Goal: Task Accomplishment & Management: Complete application form

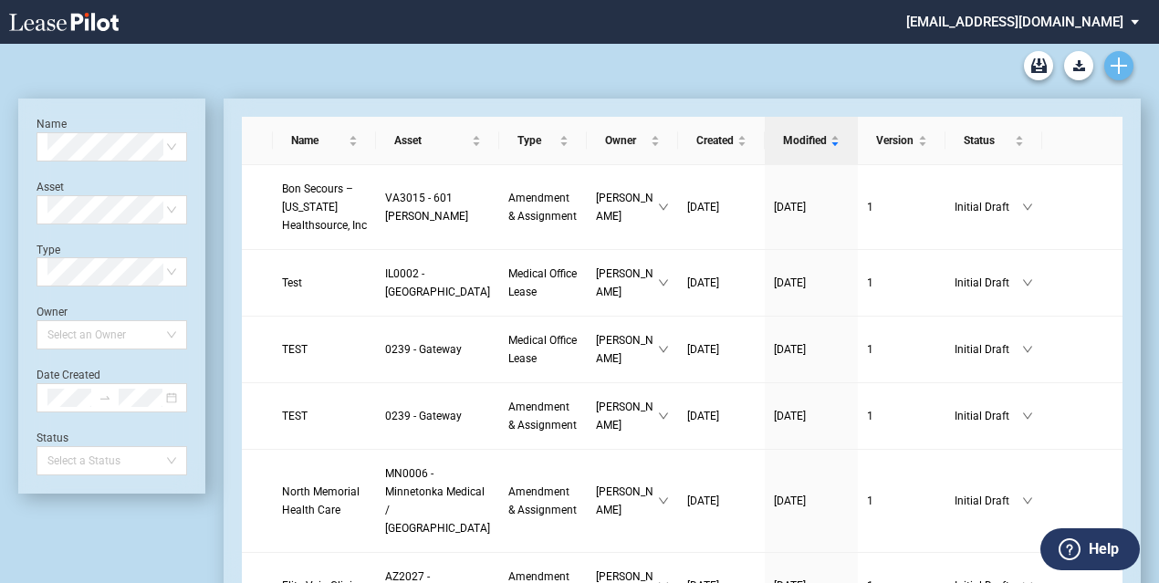
click at [1115, 60] on icon "Create new document" at bounding box center [1119, 66] width 16 height 16
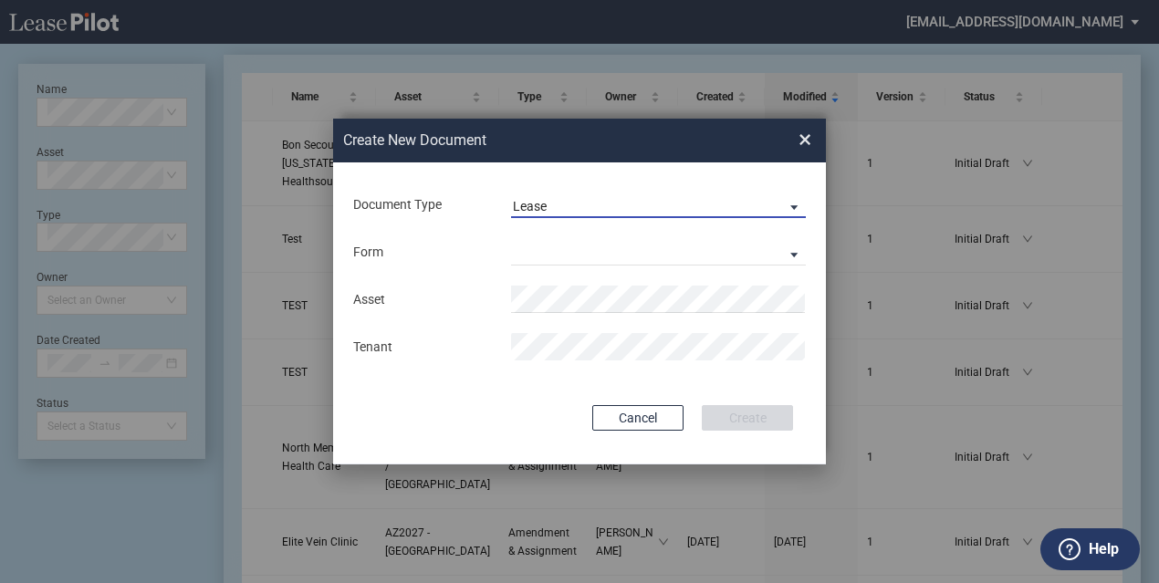
click at [657, 211] on span "Lease" at bounding box center [644, 207] width 262 height 18
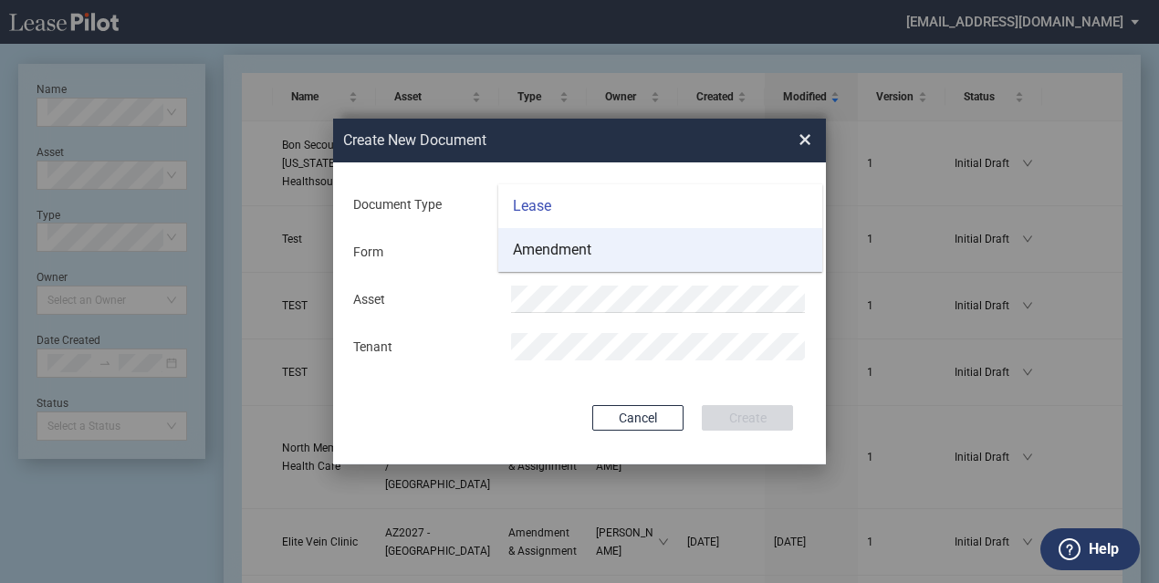
click at [615, 246] on md-option "Amendment" at bounding box center [660, 250] width 324 height 44
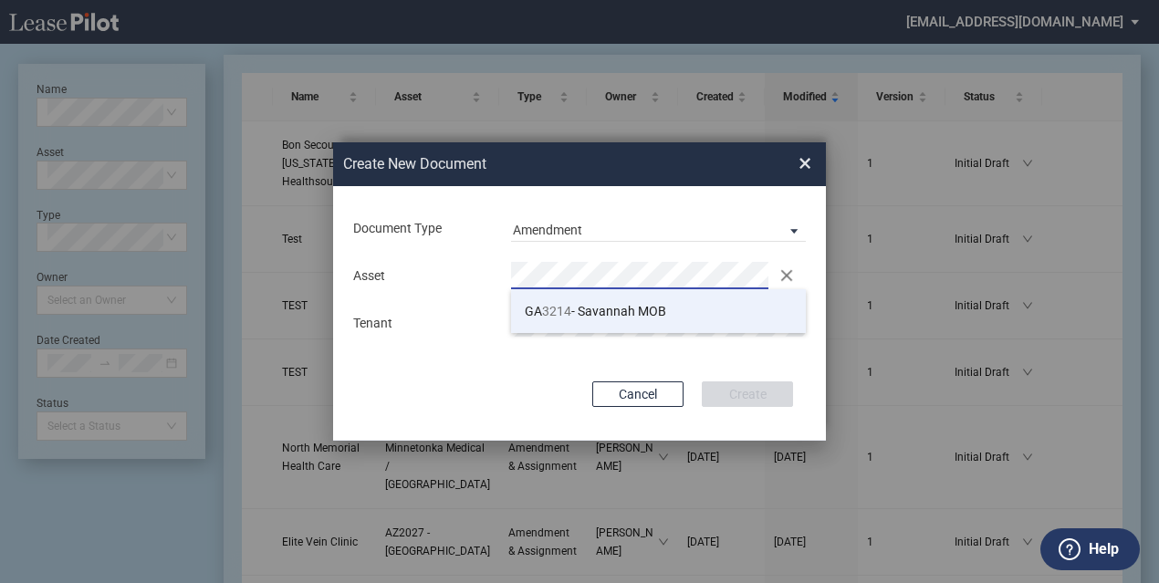
click at [600, 315] on span "GA 3214 - Savannah MOB" at bounding box center [595, 311] width 141 height 15
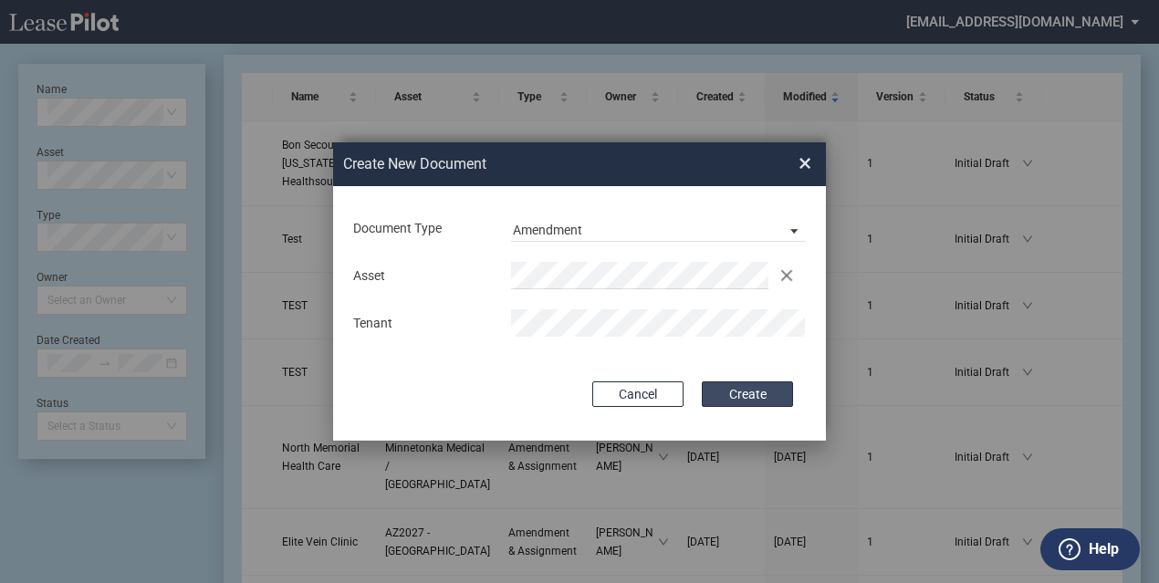
click at [741, 384] on button "Create" at bounding box center [747, 395] width 91 height 26
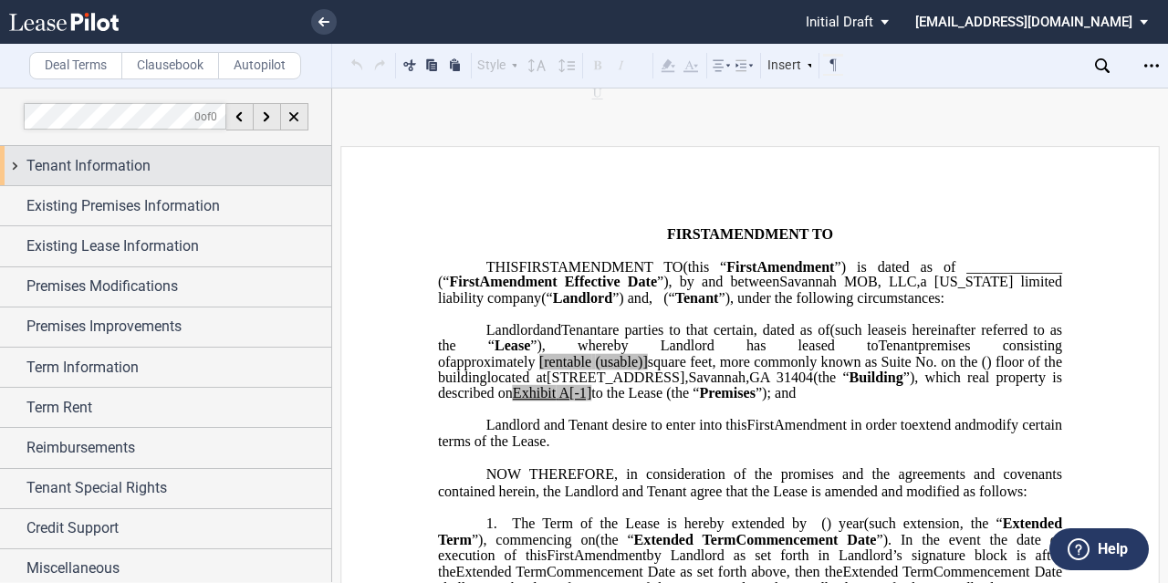
click at [79, 174] on span "Tenant Information" at bounding box center [88, 166] width 124 height 22
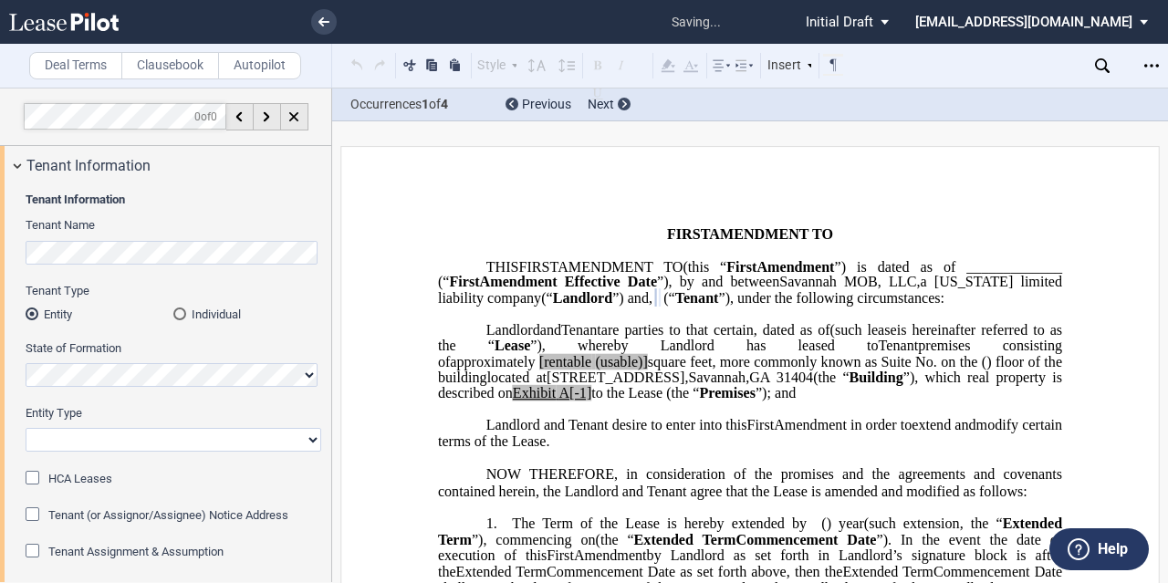
scroll to position [183, 0]
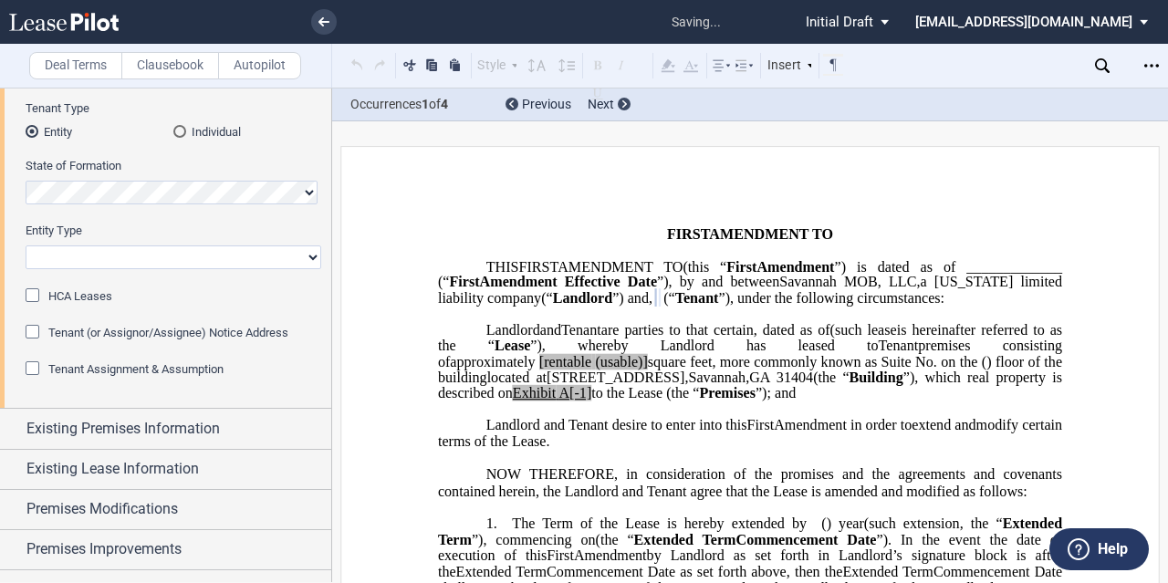
click at [104, 256] on select "Corporation Limited Liability Company General Partnership Limited Partnership O…" at bounding box center [174, 258] width 296 height 24
select select "limited liability company"
click at [26, 246] on select "Corporation Limited Liability Company General Partnership Limited Partnership O…" at bounding box center [174, 258] width 296 height 24
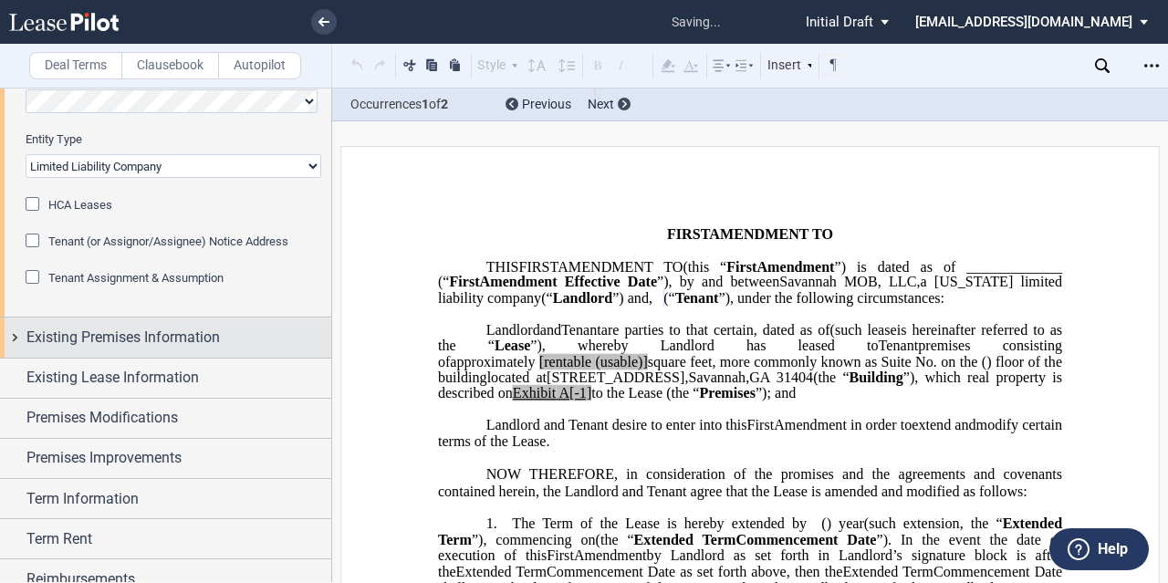
click at [146, 333] on span "Existing Premises Information" at bounding box center [123, 338] width 194 height 22
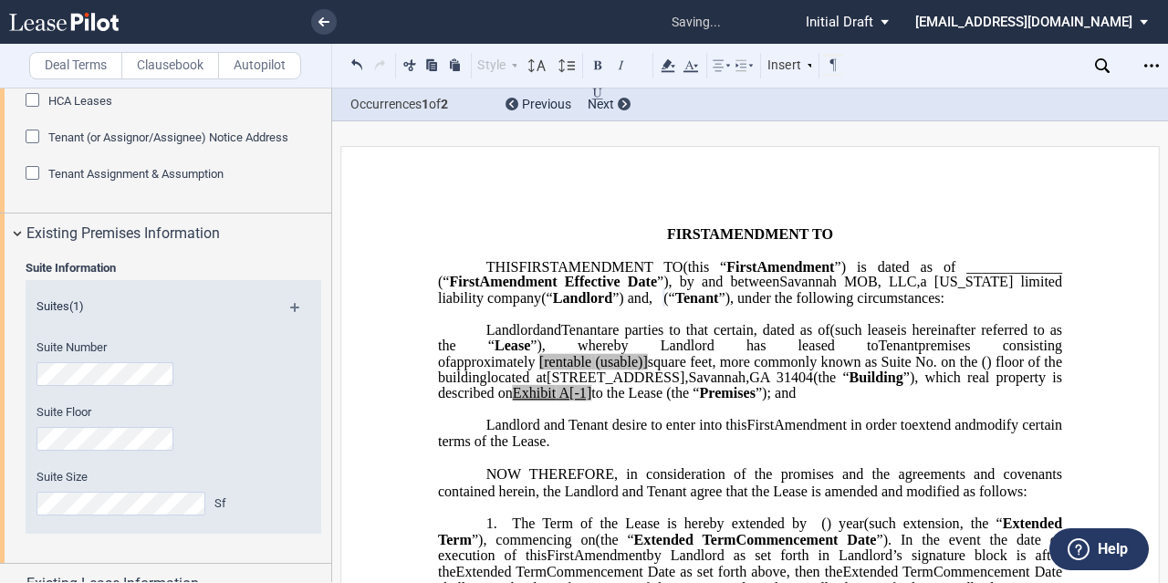
scroll to position [456, 0]
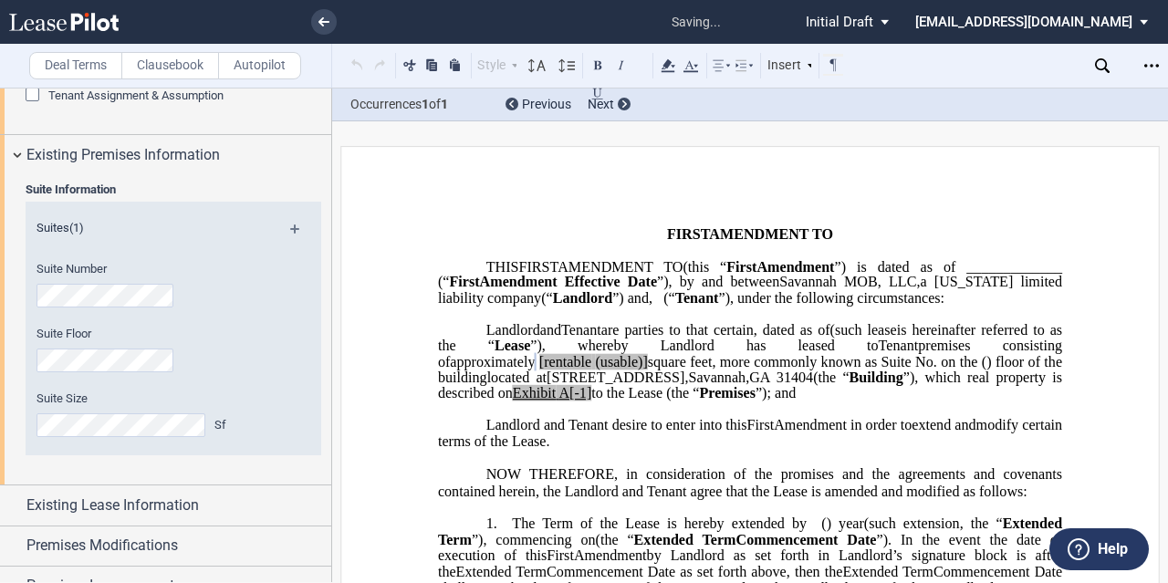
click at [506, 290] on span "Amendment Effective Date" at bounding box center [568, 282] width 177 height 16
click at [573, 370] on span "premises consisting of" at bounding box center [752, 354] width 628 height 32
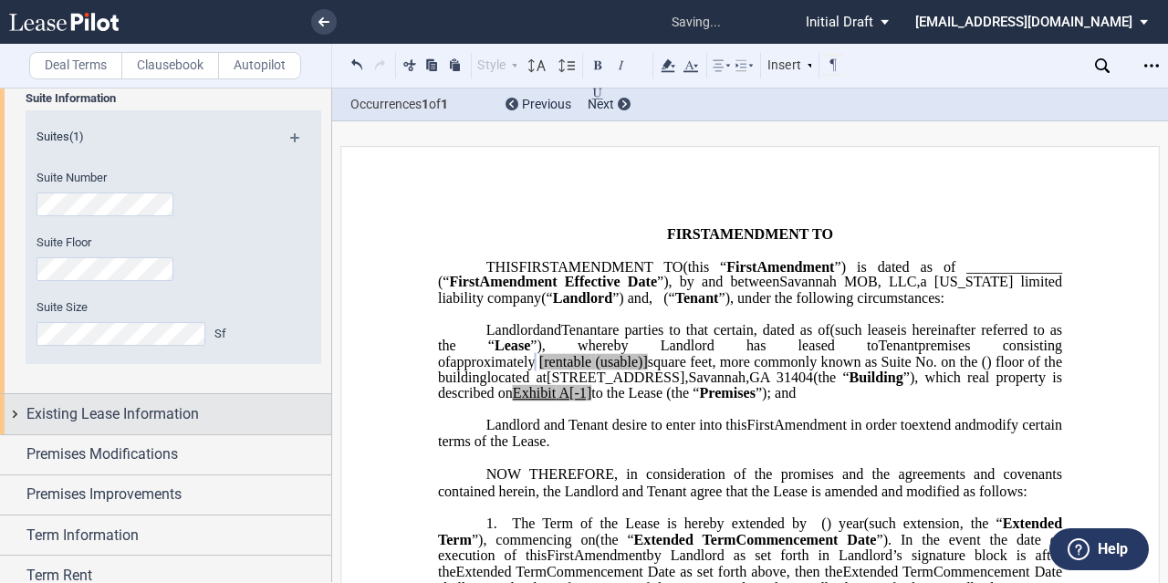
click at [153, 394] on div "Existing Lease Information" at bounding box center [165, 413] width 331 height 39
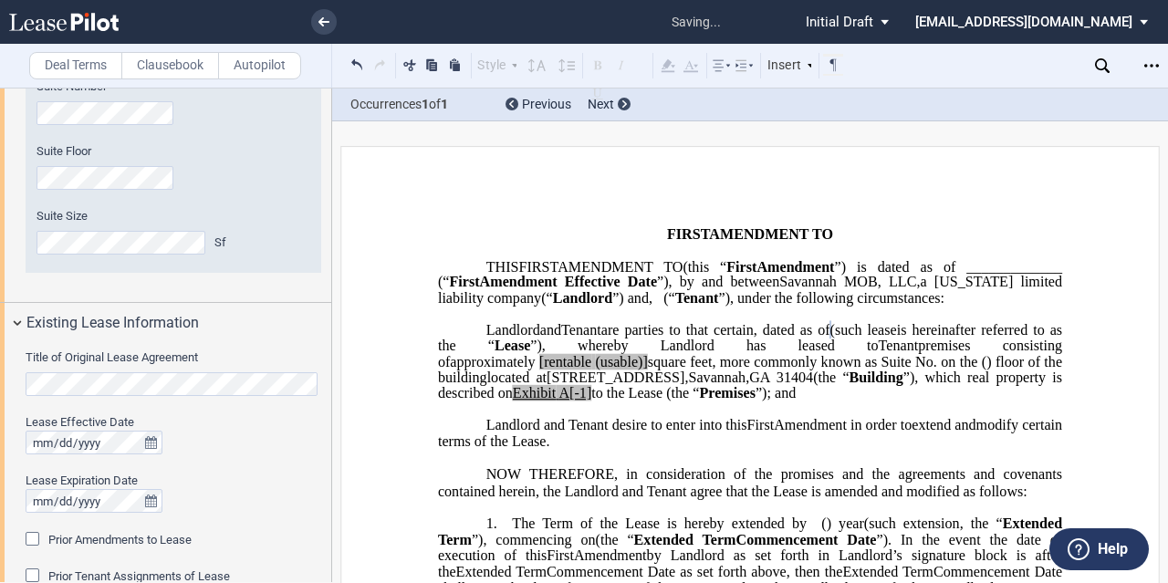
scroll to position [730, 0]
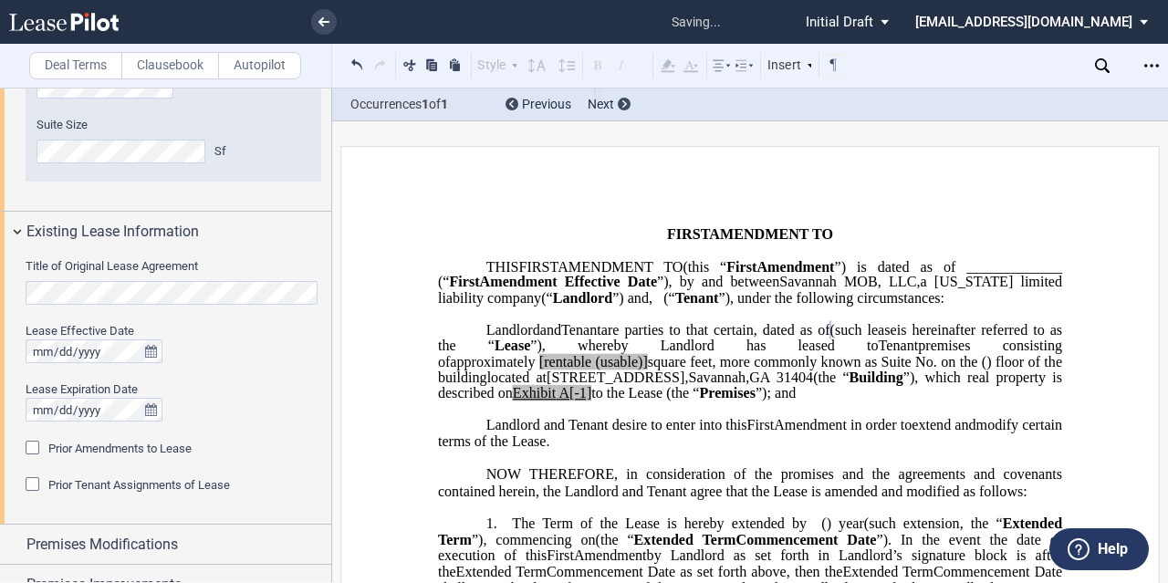
click at [84, 450] on span "Prior Amendments to Lease" at bounding box center [119, 449] width 143 height 14
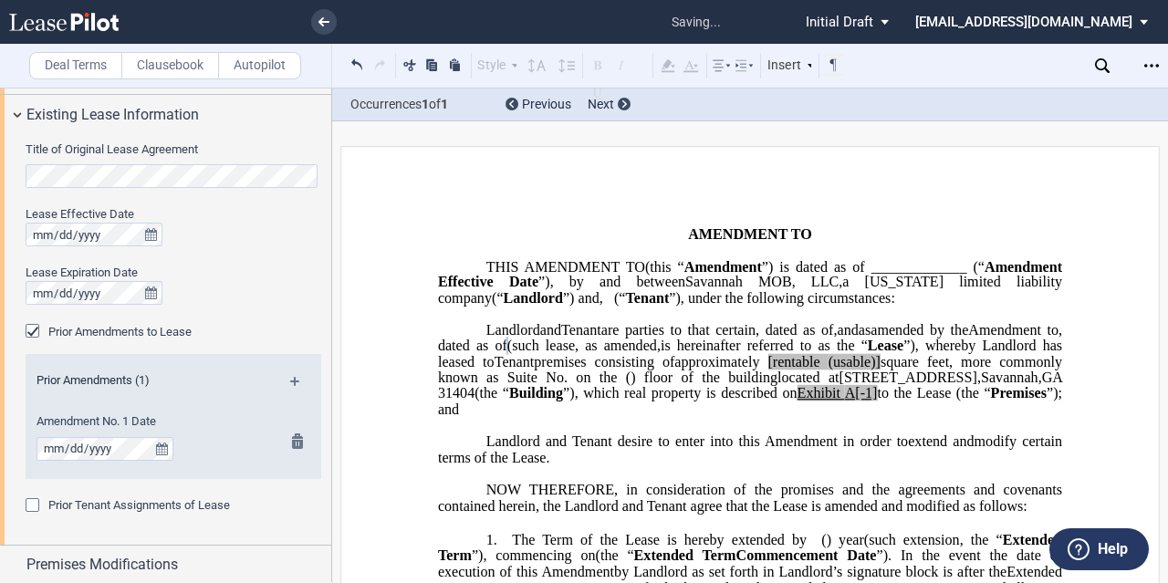
scroll to position [913, 0]
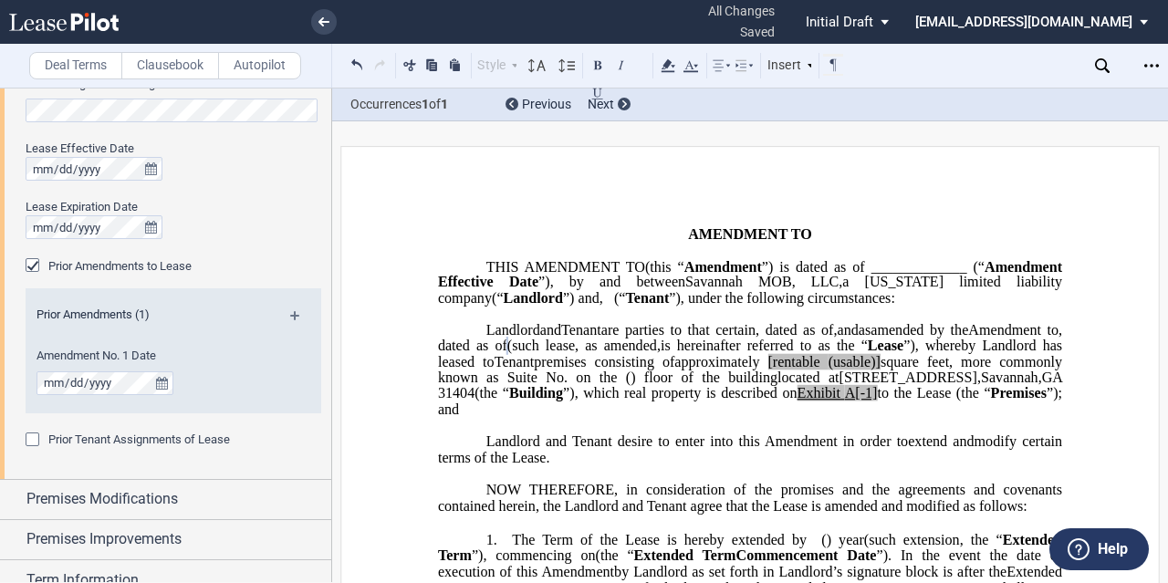
click at [575, 354] on span "(such lease" at bounding box center [542, 346] width 68 height 16
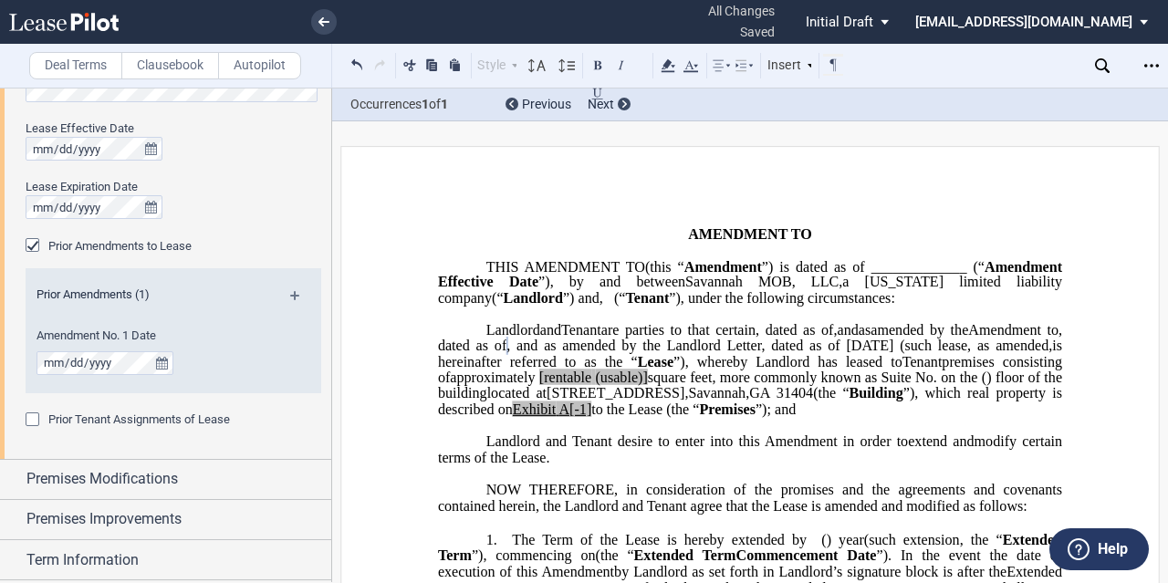
click at [838, 338] on span "and" at bounding box center [848, 329] width 21 height 16
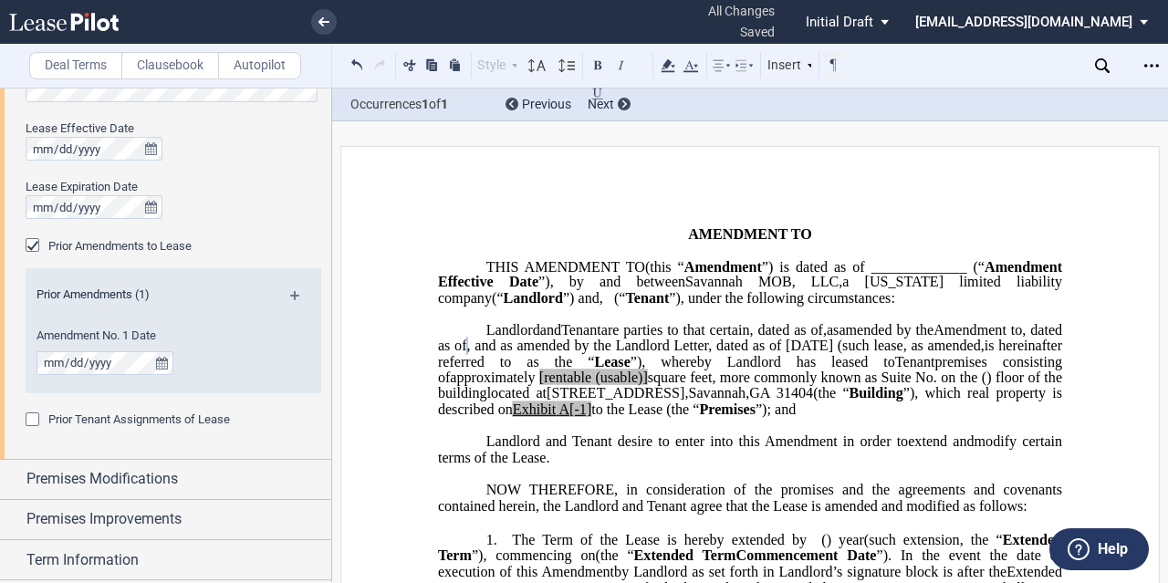
click at [592, 386] on span "[rentable" at bounding box center [566, 378] width 52 height 16
drag, startPoint x: 766, startPoint y: 409, endPoint x: 713, endPoint y: 408, distance: 53.0
click at [713, 402] on span "approximately ﻿ ﻿ rentable (usable)] square feet, more commonly known as Suite …" at bounding box center [752, 386] width 628 height 32
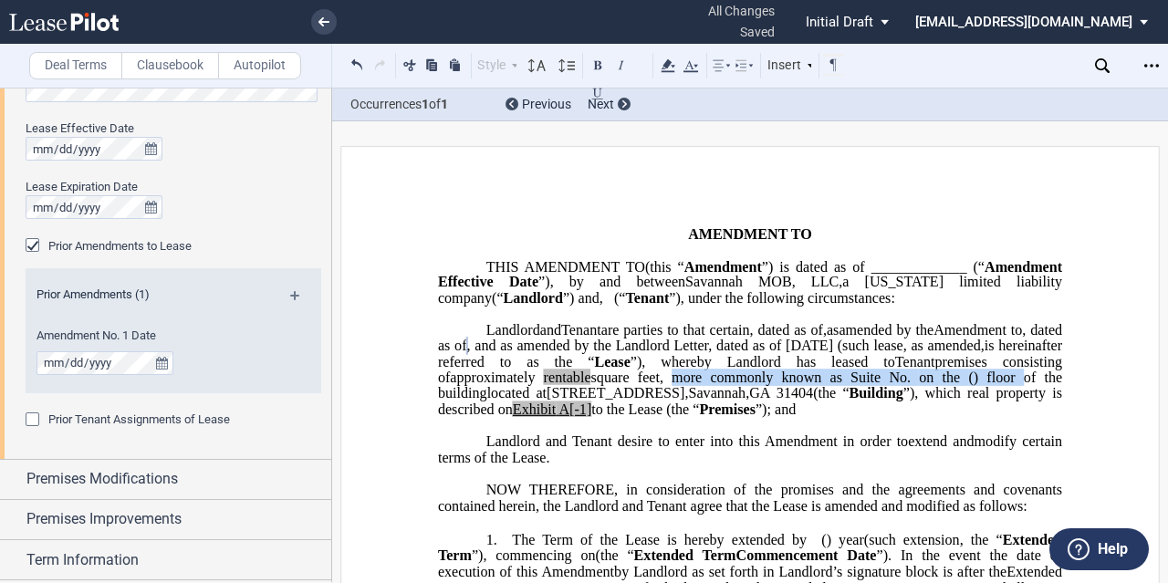
drag, startPoint x: 763, startPoint y: 408, endPoint x: 578, endPoint y: 421, distance: 185.8
click at [578, 402] on span "approximately ﻿ ﻿ rentable square feet, more commonly known as Suite No. ﻿ ﻿ on…" at bounding box center [752, 386] width 628 height 32
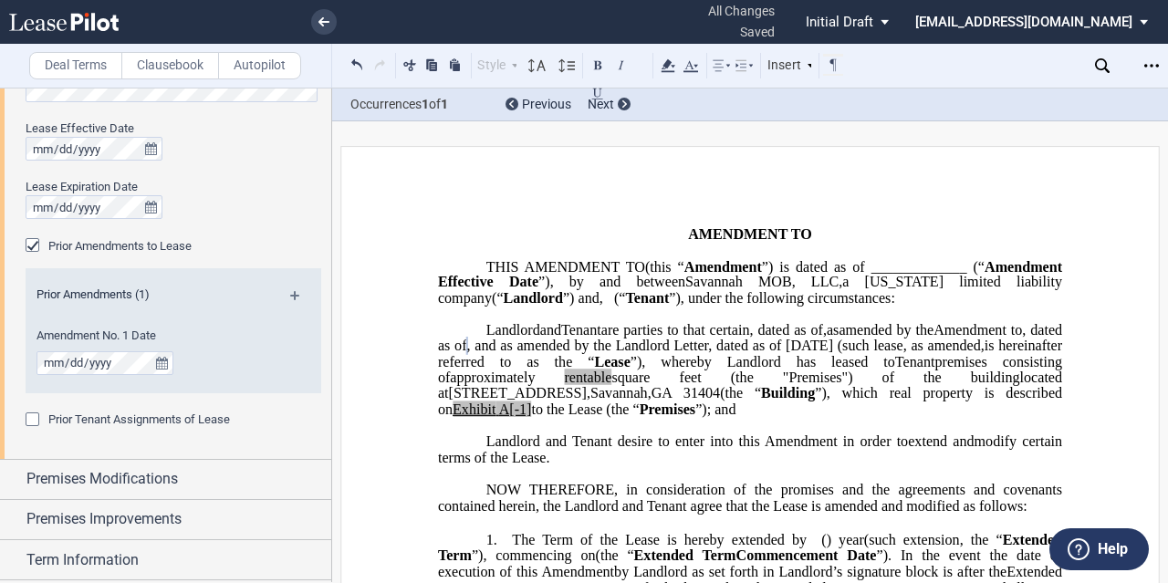
click at [761, 402] on span "Building" at bounding box center [788, 393] width 54 height 16
click at [822, 418] on p "Savannah MOB, LLC , a Delaware limited liability company (“ Landlord ”) Landlor…" at bounding box center [750, 370] width 624 height 96
drag, startPoint x: 668, startPoint y: 438, endPoint x: 1041, endPoint y: 428, distance: 372.6
click at [1041, 418] on p "Savannah MOB, LLC , a Delaware limited liability company (“ Landlord ”) Landlor…" at bounding box center [750, 370] width 624 height 96
click at [743, 418] on p "Savannah MOB, LLC , a Delaware limited liability company (“ Landlord ”) Landlor…" at bounding box center [750, 370] width 624 height 96
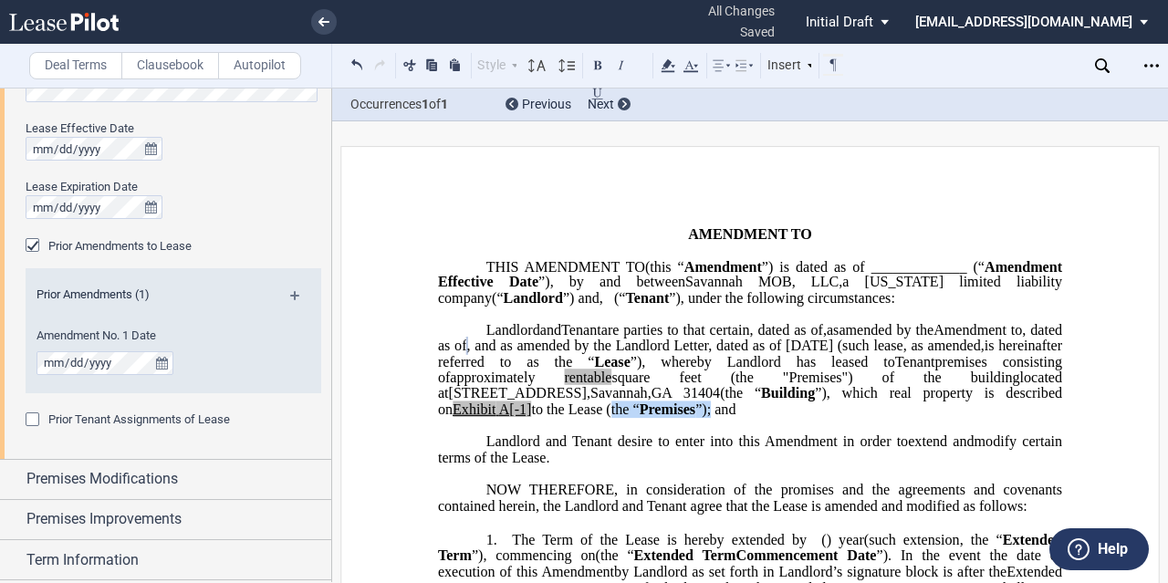
drag, startPoint x: 493, startPoint y: 435, endPoint x: 508, endPoint y: 442, distance: 16.8
click at [508, 417] on span "located at [STREET_ADDRESS] (the “ Building ”), which real property is describe…" at bounding box center [752, 393] width 628 height 47
drag, startPoint x: 1057, startPoint y: 428, endPoint x: 1036, endPoint y: 428, distance: 21.0
click at [532, 418] on span "A[-1]" at bounding box center [515, 410] width 33 height 16
click at [851, 418] on p "Savannah MOB, LLC , a Delaware limited liability company (“ Landlord ”) Landlor…" at bounding box center [750, 370] width 624 height 96
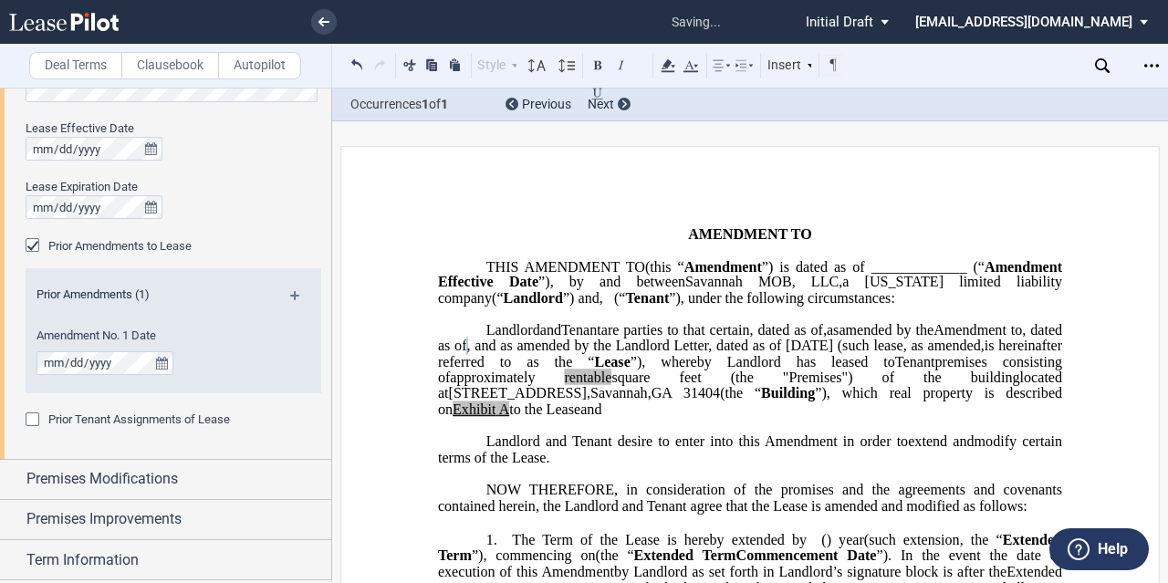
click at [683, 434] on p "﻿" at bounding box center [750, 426] width 624 height 16
drag, startPoint x: 497, startPoint y: 446, endPoint x: 637, endPoint y: 423, distance: 142.6
click at [581, 418] on span "and" at bounding box center [591, 410] width 21 height 16
click at [679, 418] on p "Savannah MOB, LLC , a Delaware limited liability company (“ Landlord ”) Landlor…" at bounding box center [750, 370] width 624 height 96
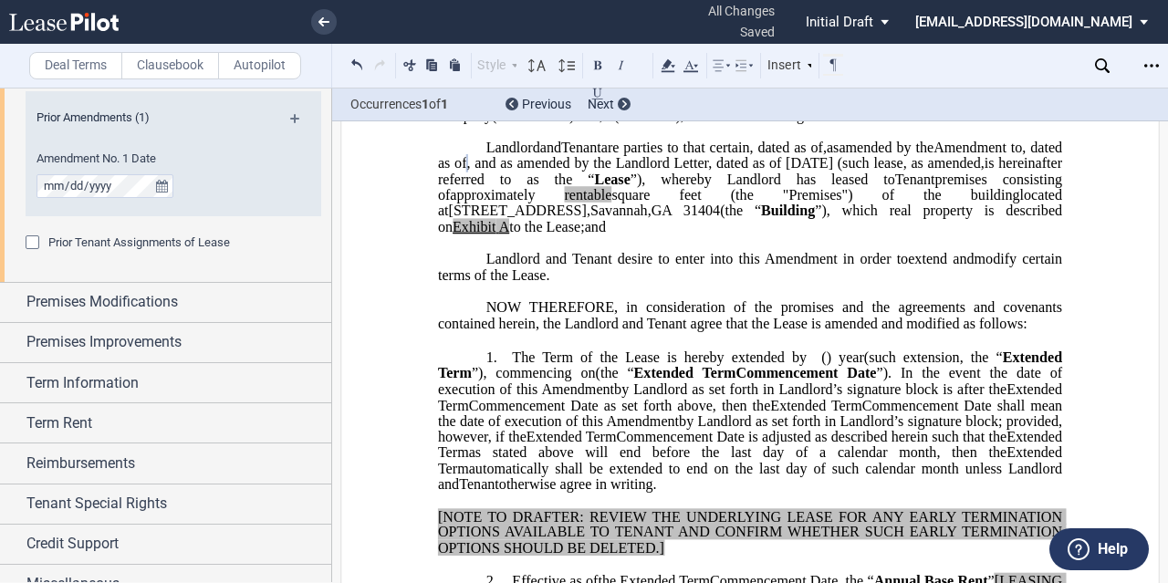
scroll to position [1116, 0]
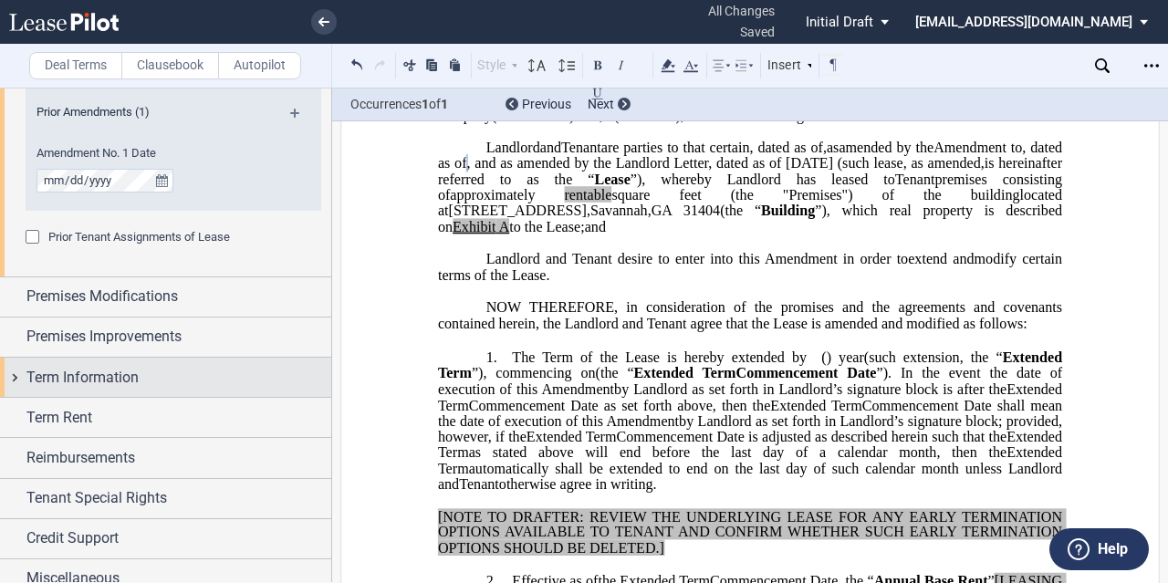
click at [165, 368] on div "Term Information" at bounding box center [178, 378] width 305 height 22
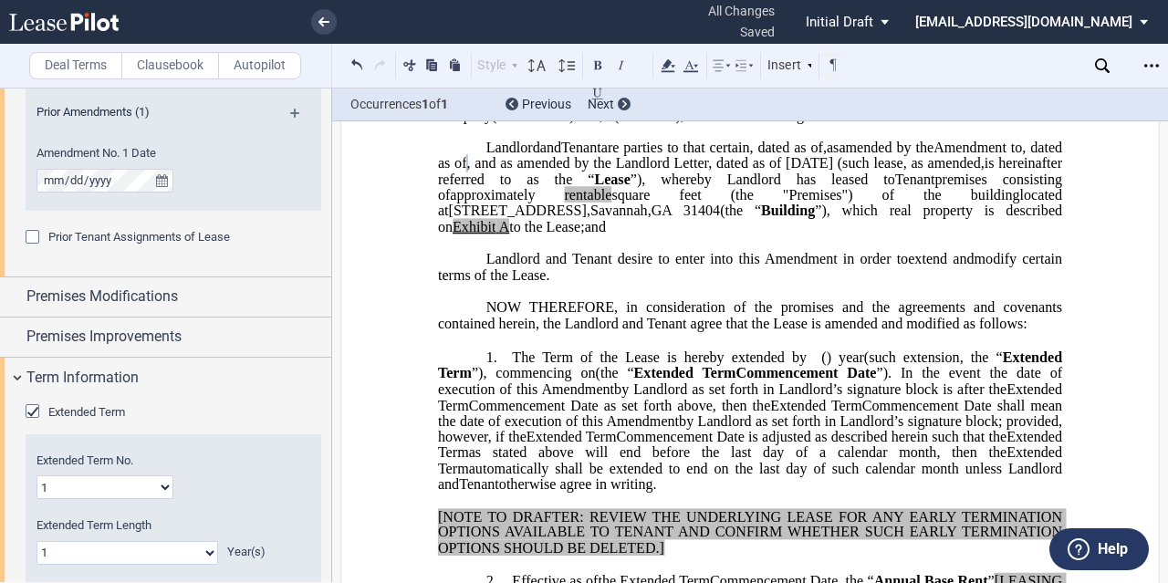
click at [108, 408] on span "Extended Term" at bounding box center [86, 412] width 77 height 14
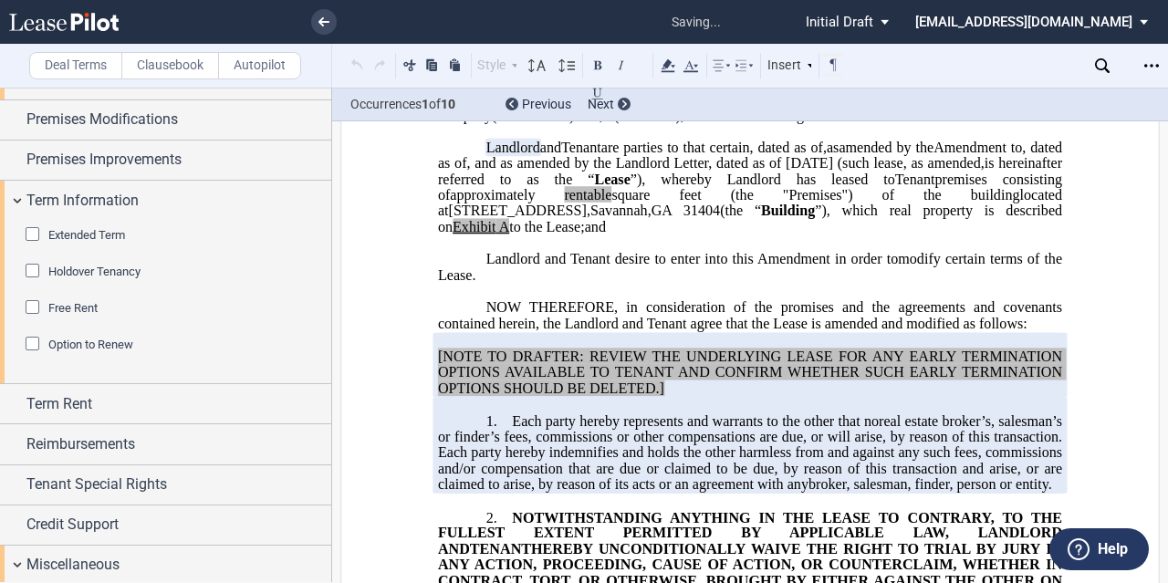
scroll to position [1858, 0]
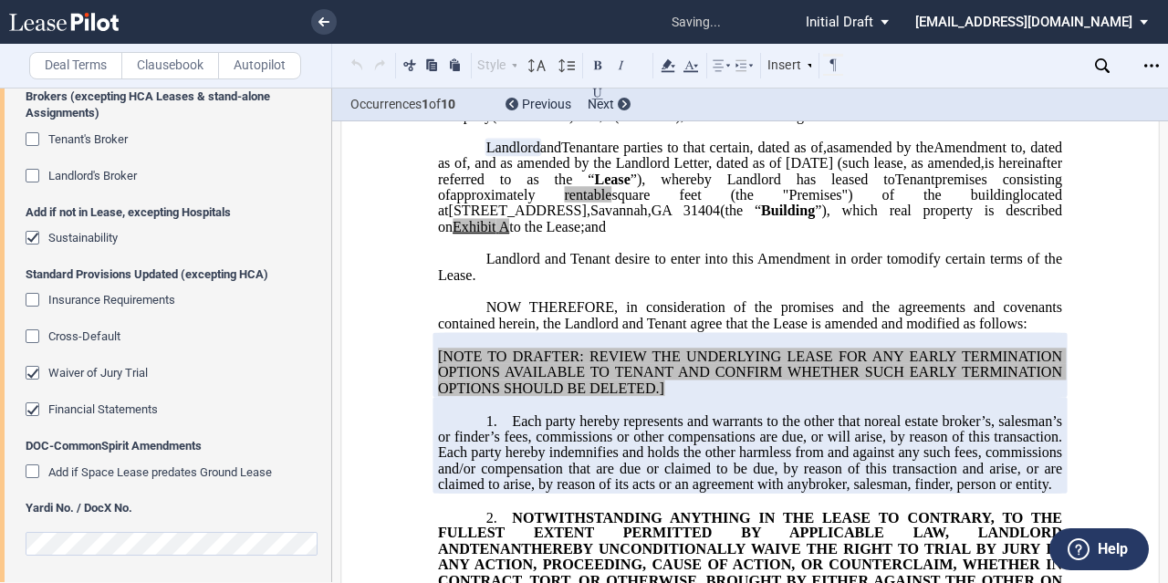
click at [104, 404] on span "Financial Statements" at bounding box center [103, 410] width 110 height 14
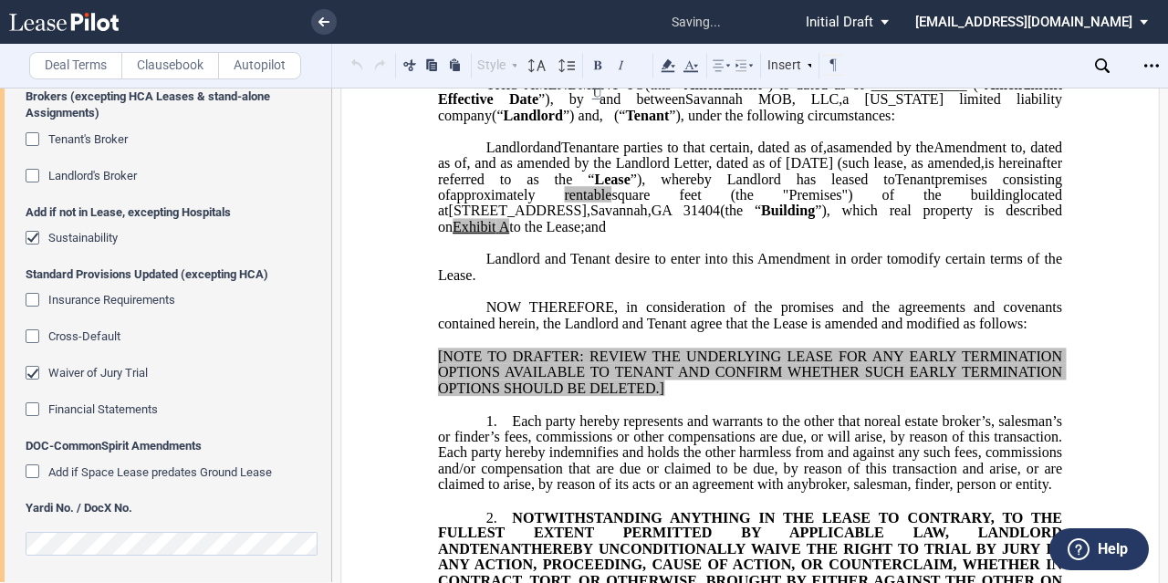
click at [96, 366] on span "Waiver of Jury Trial" at bounding box center [98, 373] width 100 height 14
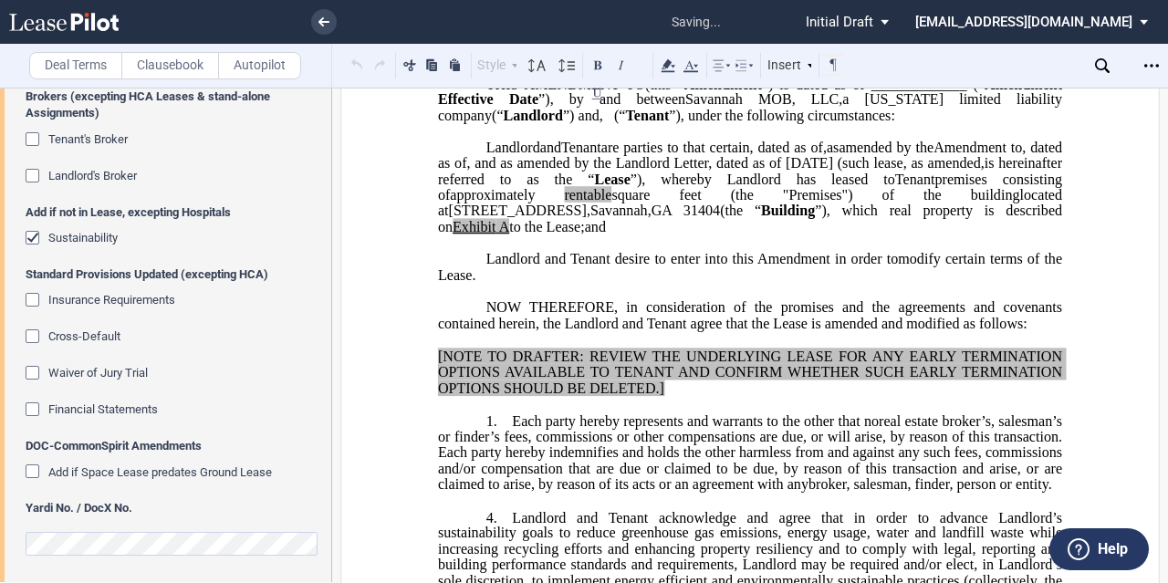
click at [84, 234] on span "Sustainability" at bounding box center [82, 238] width 69 height 14
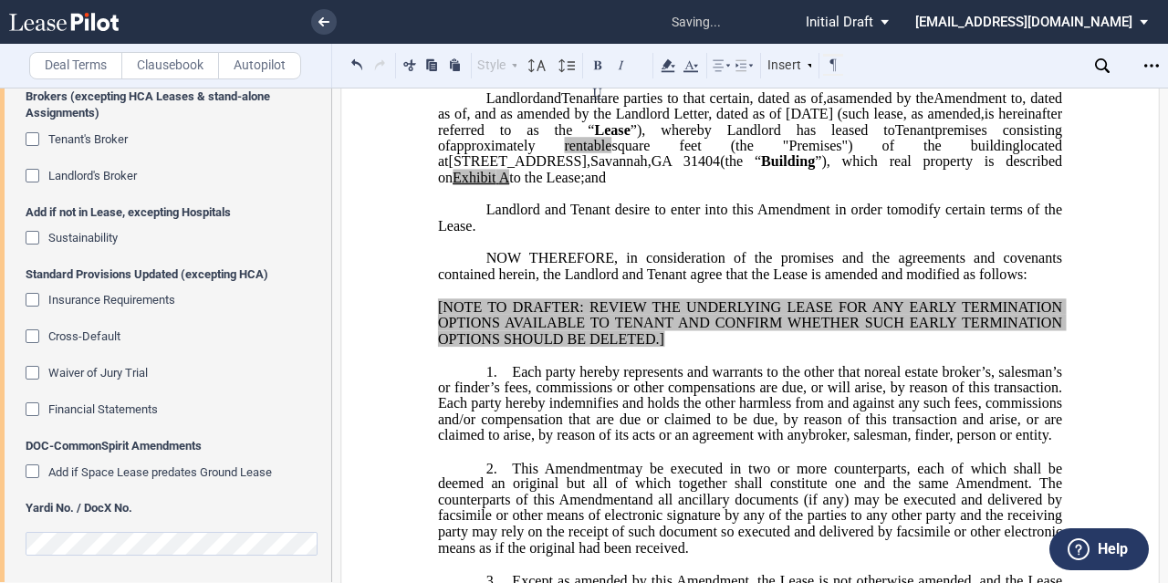
scroll to position [274, 0]
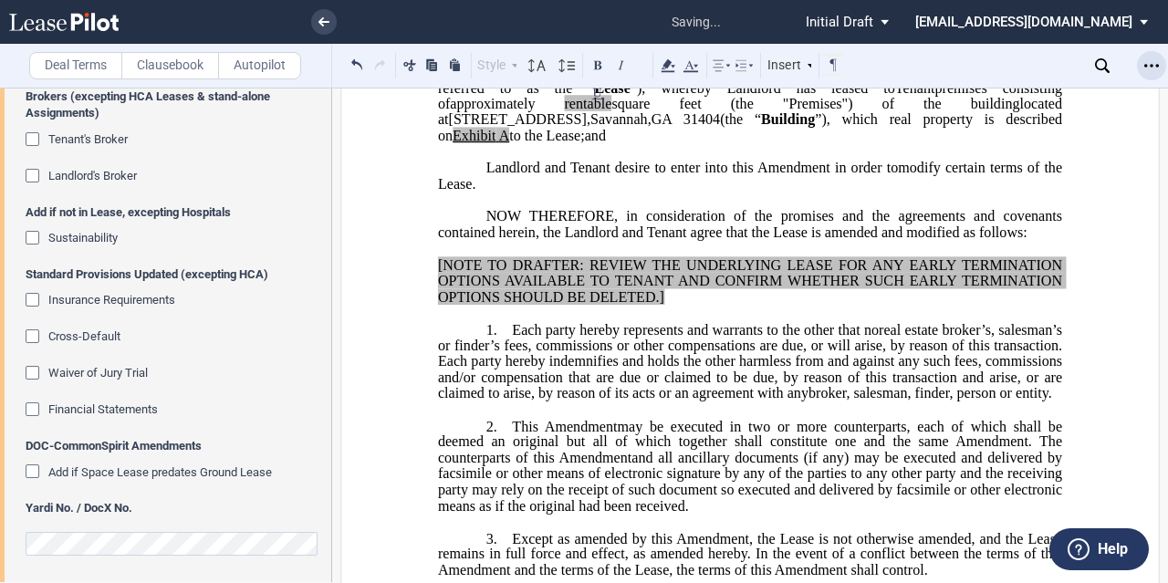
click at [1154, 64] on icon "Open Lease options menu" at bounding box center [1152, 65] width 15 height 15
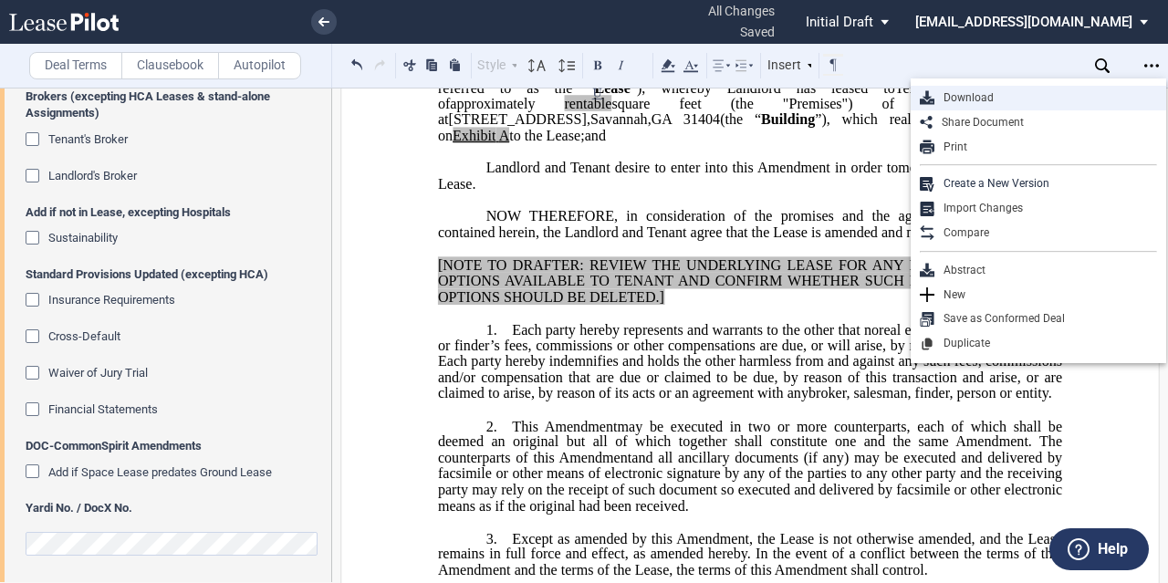
click at [1001, 105] on div "Download" at bounding box center [1046, 98] width 223 height 16
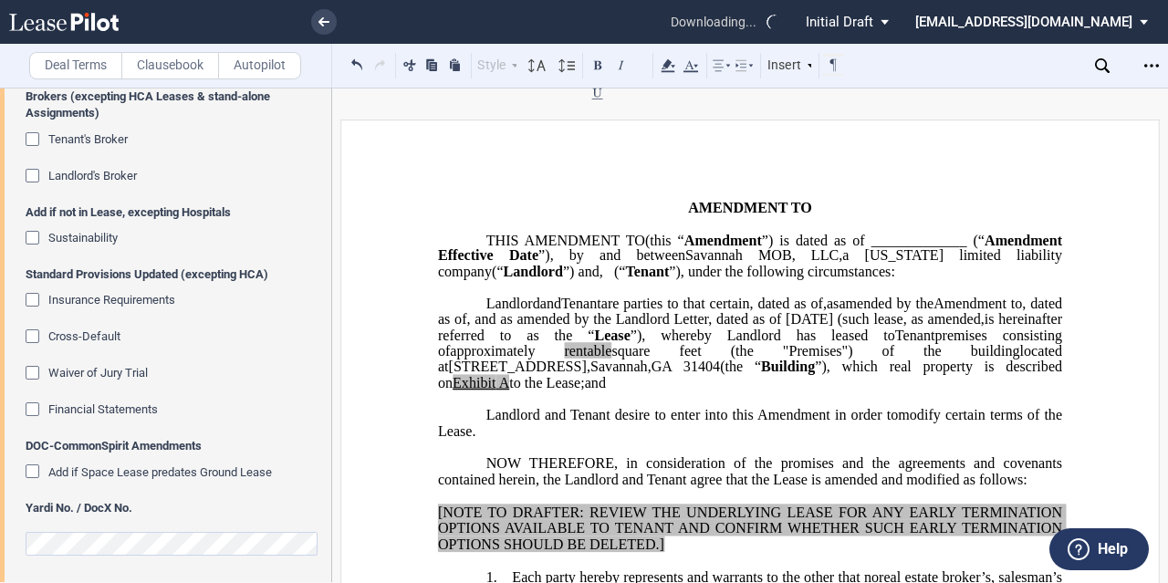
scroll to position [0, 0]
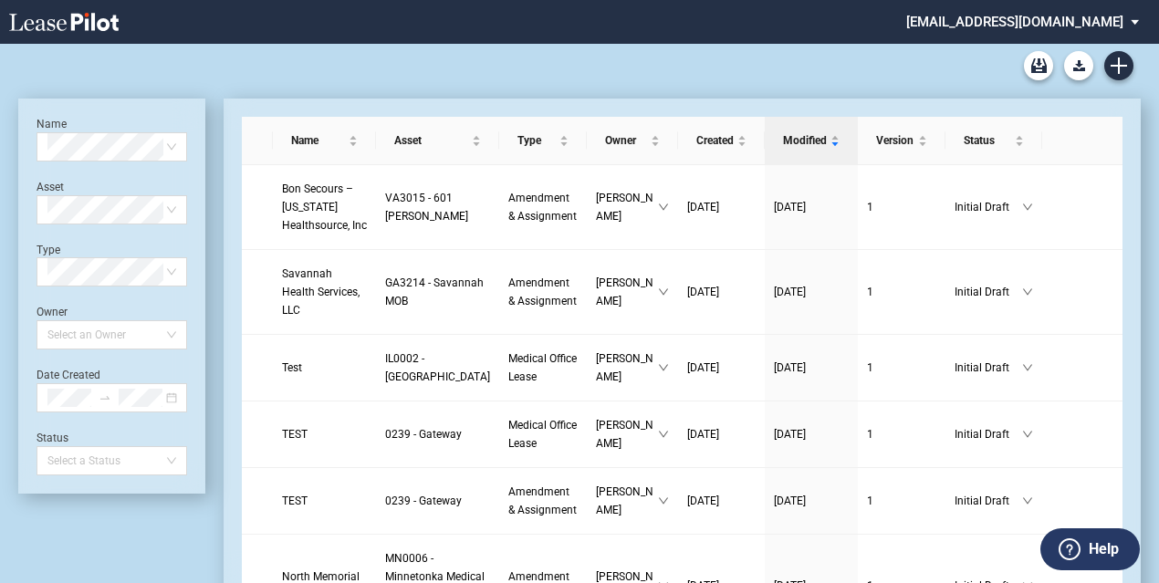
click at [281, 74] on div "Medical Office Lease Blank Form Medical Office Amendment Blank Form Medical Off…" at bounding box center [579, 66] width 1123 height 44
click at [1123, 59] on icon "Create new document" at bounding box center [1119, 66] width 16 height 16
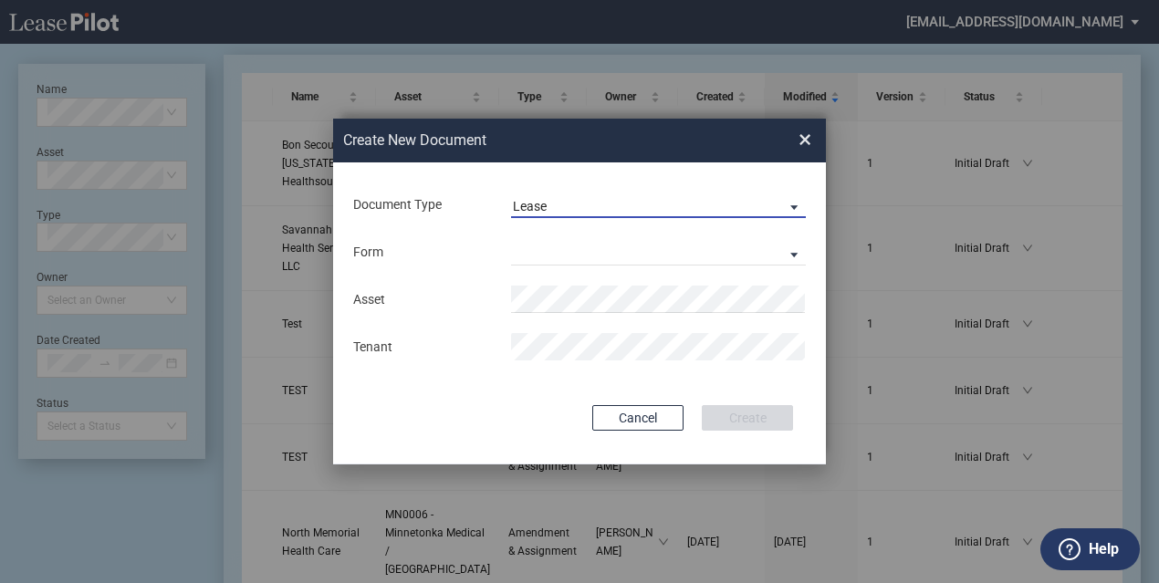
click at [652, 206] on span "Lease" at bounding box center [644, 207] width 262 height 18
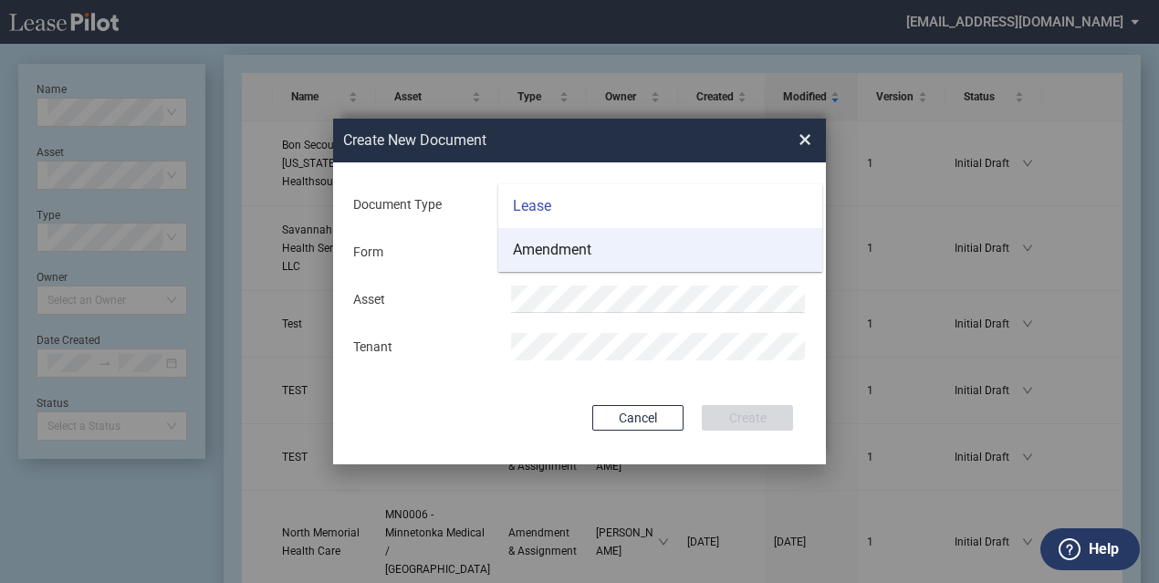
click at [620, 256] on md-option "Amendment" at bounding box center [660, 250] width 324 height 44
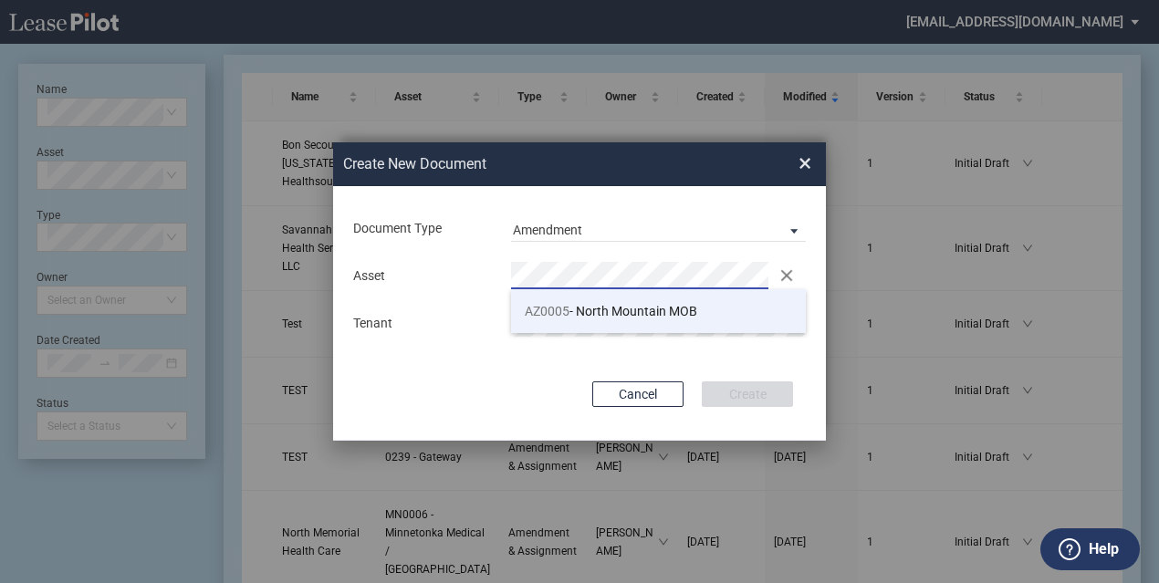
click at [621, 319] on li "AZ0005 - North Mountain MOB" at bounding box center [658, 311] width 295 height 44
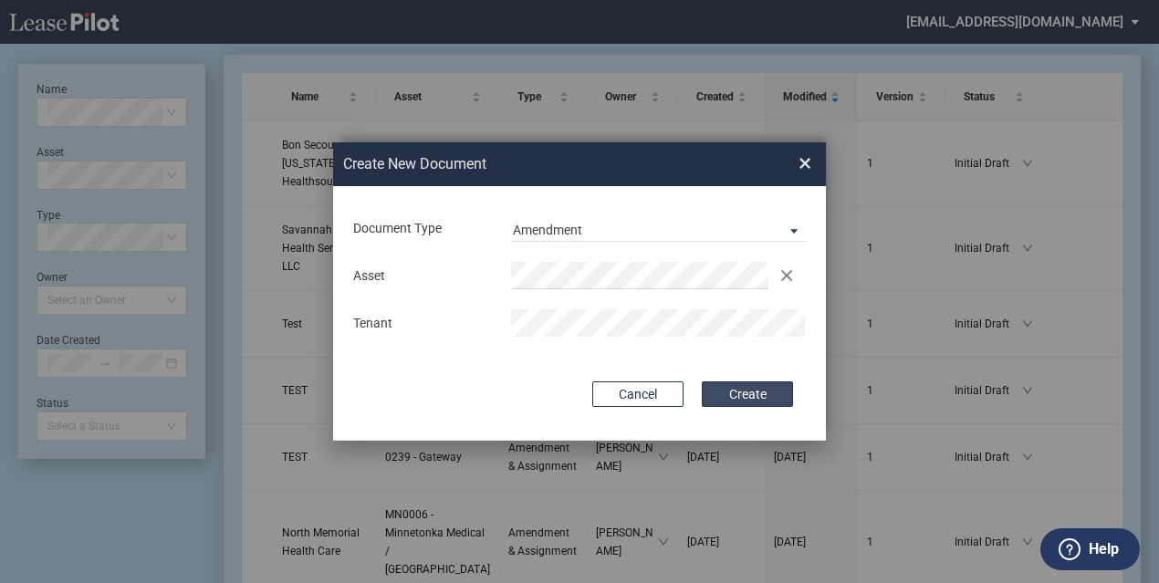
click at [739, 404] on button "Create" at bounding box center [747, 395] width 91 height 26
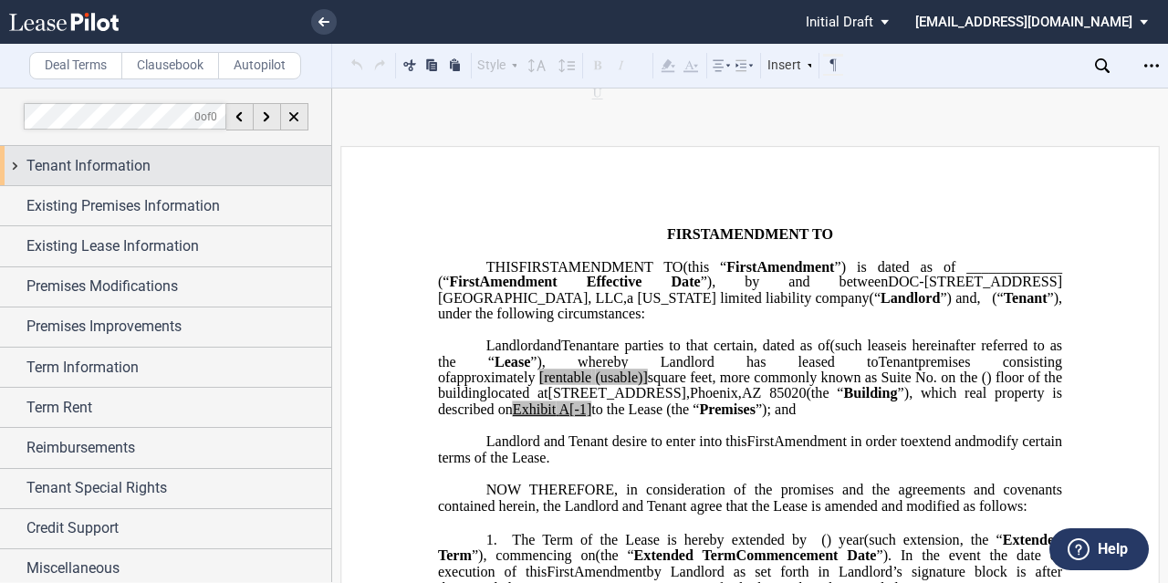
click at [205, 152] on div "Tenant Information" at bounding box center [165, 165] width 331 height 39
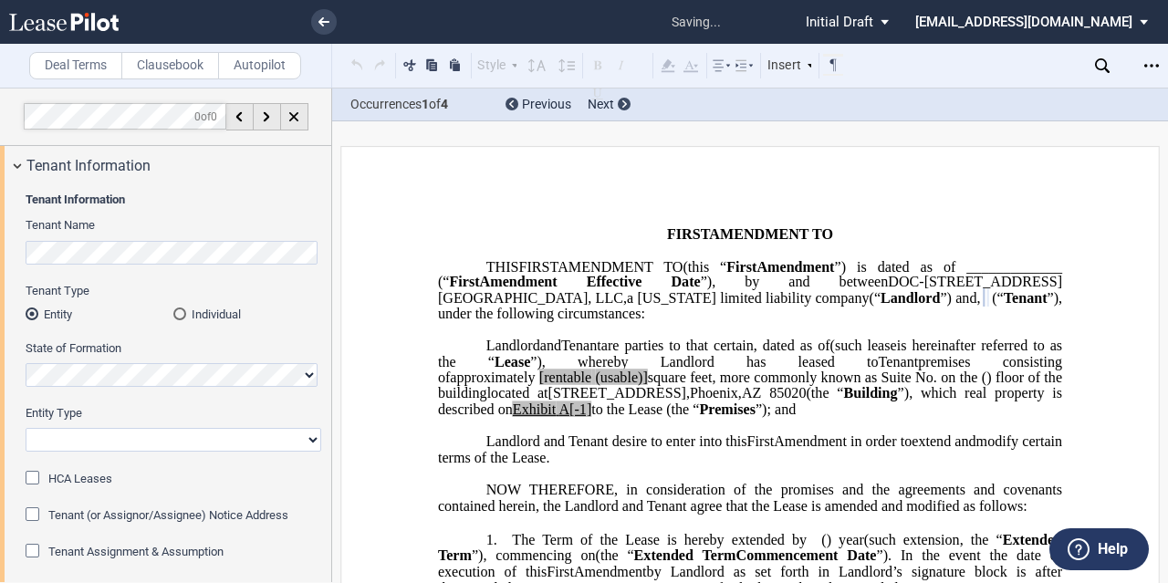
scroll to position [91, 0]
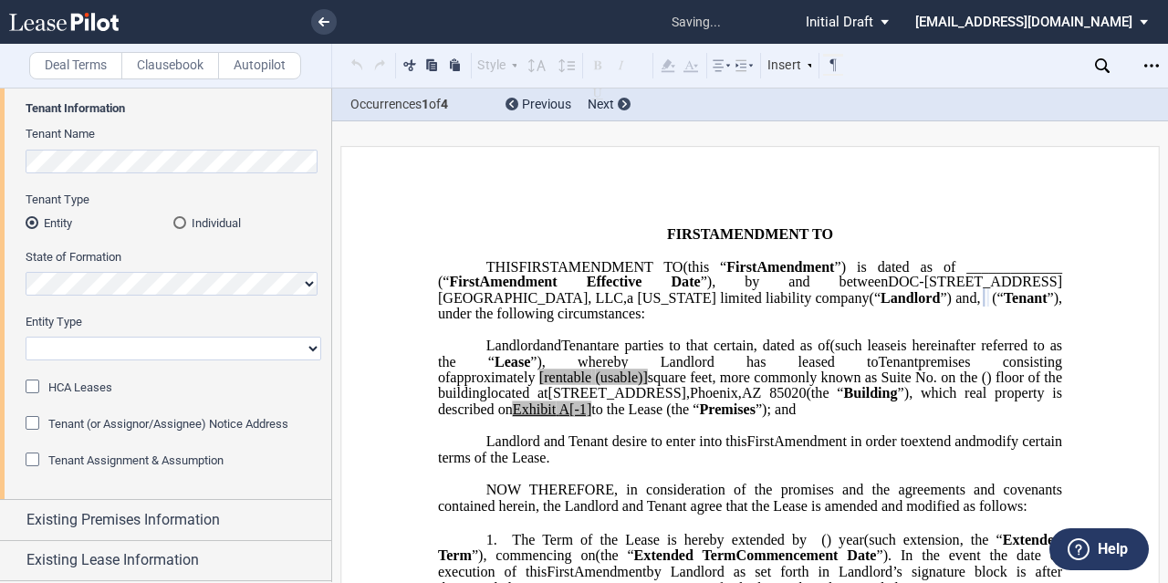
click at [97, 362] on div "Entity Type Corporation Limited Liability Company General Partnership Limited P…" at bounding box center [174, 346] width 296 height 65
click at [97, 356] on select "Corporation Limited Liability Company General Partnership Limited Partnership O…" at bounding box center [174, 349] width 296 height 24
select select "Other"
click at [26, 337] on select "Corporation Limited Liability Company General Partnership Limited Partnership O…" at bounding box center [174, 349] width 296 height 24
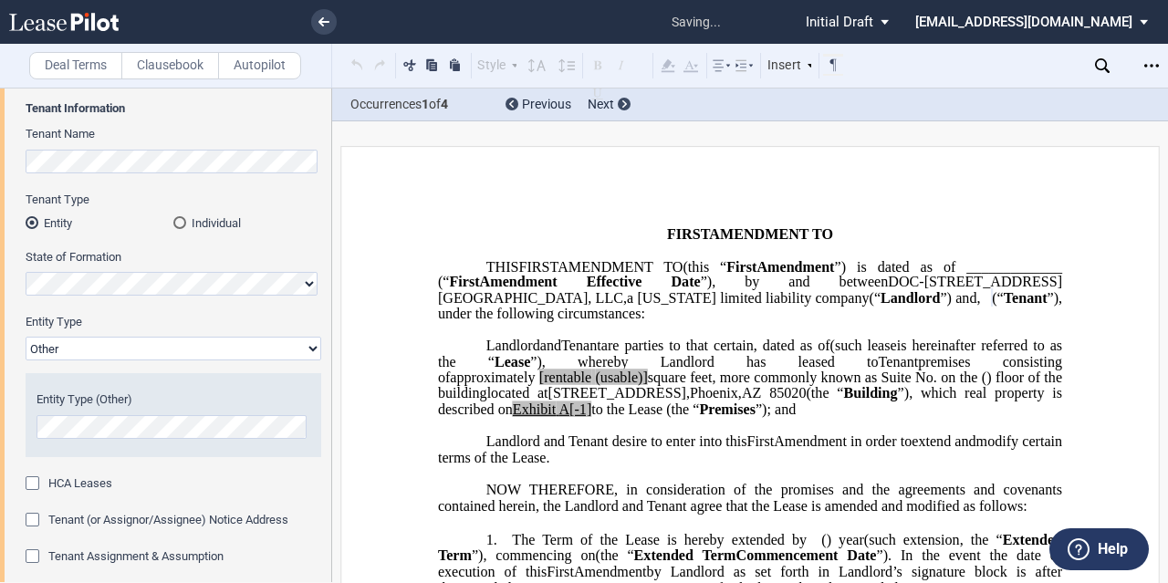
click at [99, 414] on div "Entity Type (Other)" at bounding box center [174, 415] width 274 height 47
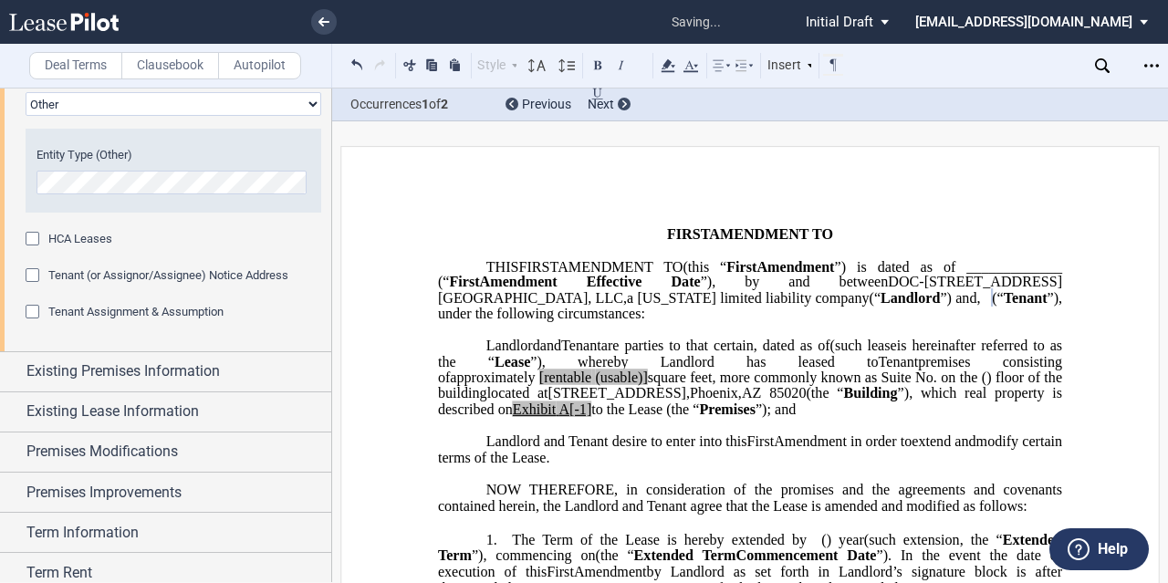
scroll to position [365, 0]
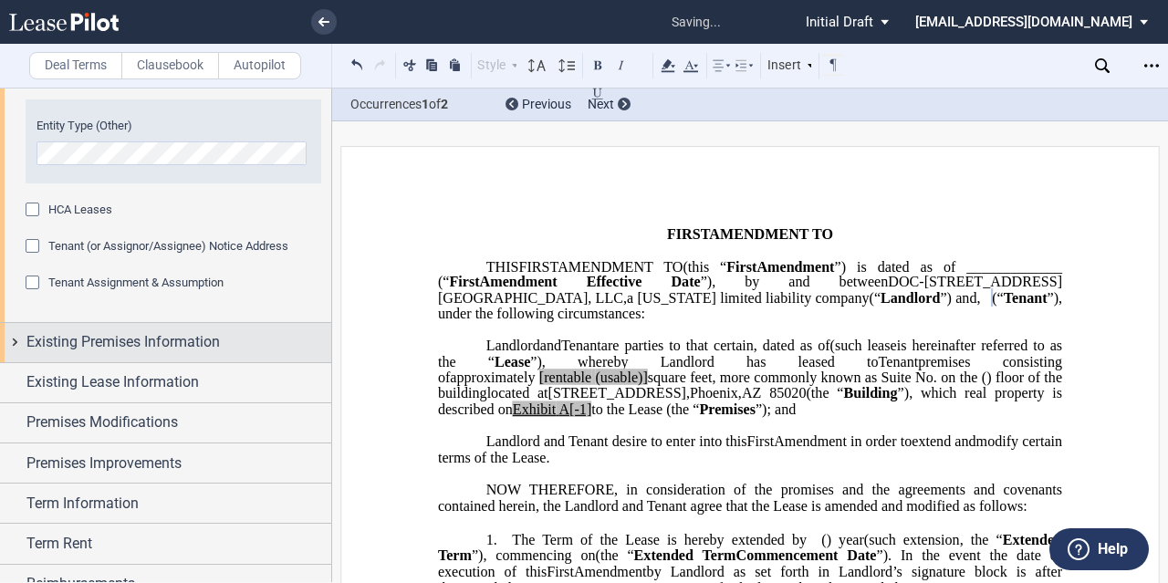
click at [172, 350] on span "Existing Premises Information" at bounding box center [123, 342] width 194 height 22
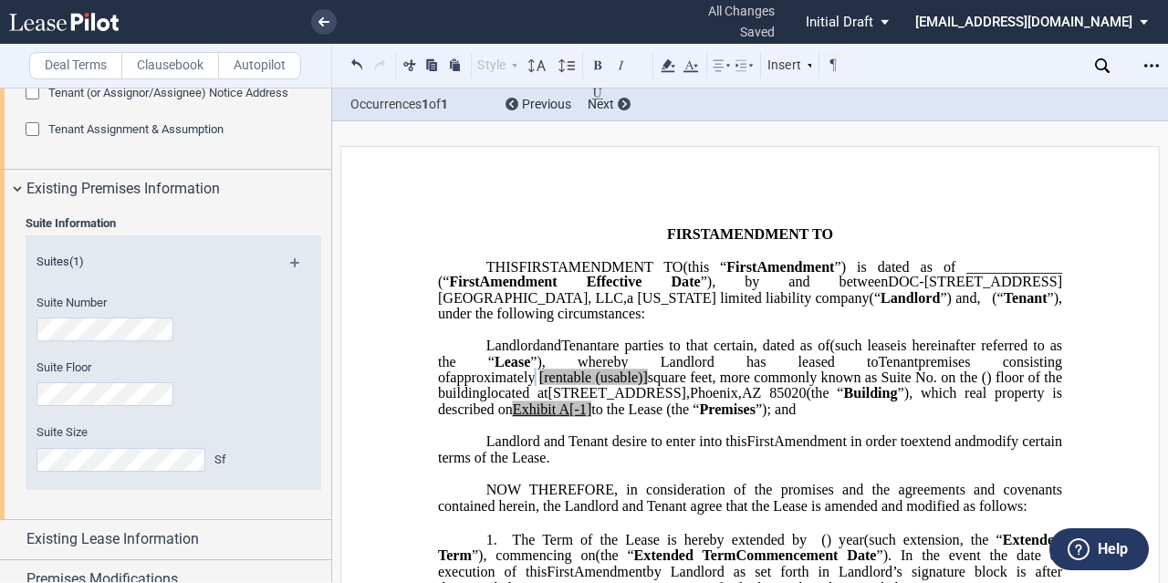
scroll to position [548, 0]
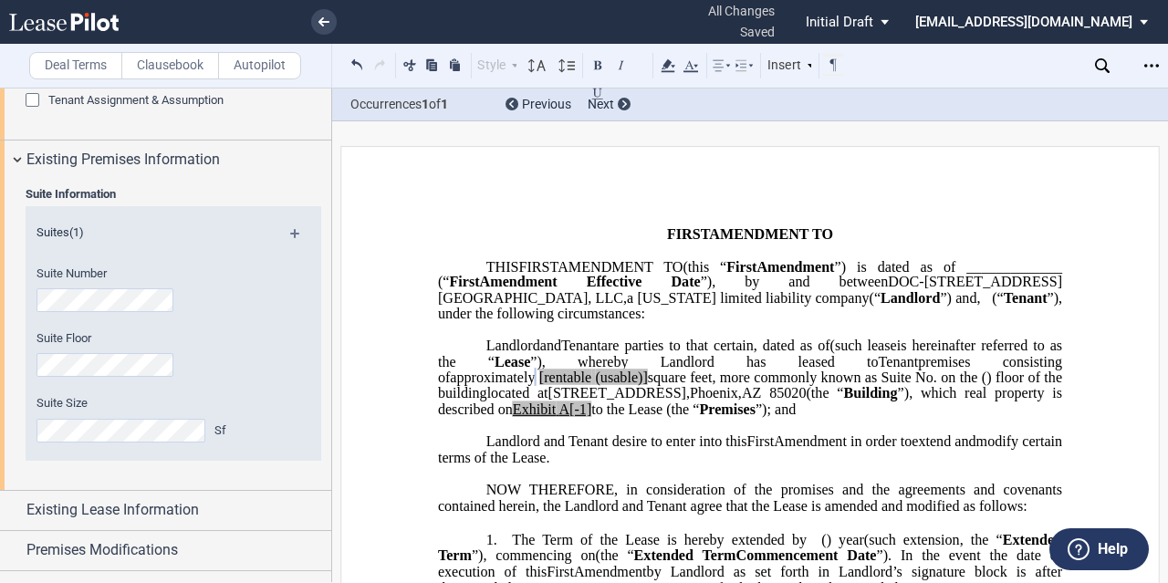
drag, startPoint x: 832, startPoint y: 393, endPoint x: 845, endPoint y: 393, distance: 13.7
click at [592, 386] on span "[rentable" at bounding box center [566, 378] width 52 height 16
drag, startPoint x: 940, startPoint y: 395, endPoint x: 883, endPoint y: 395, distance: 57.5
click at [883, 395] on span "approximately ﻿ ﻿ rentable (usable)] square feet, more commonly known as Suite …" at bounding box center [752, 386] width 628 height 32
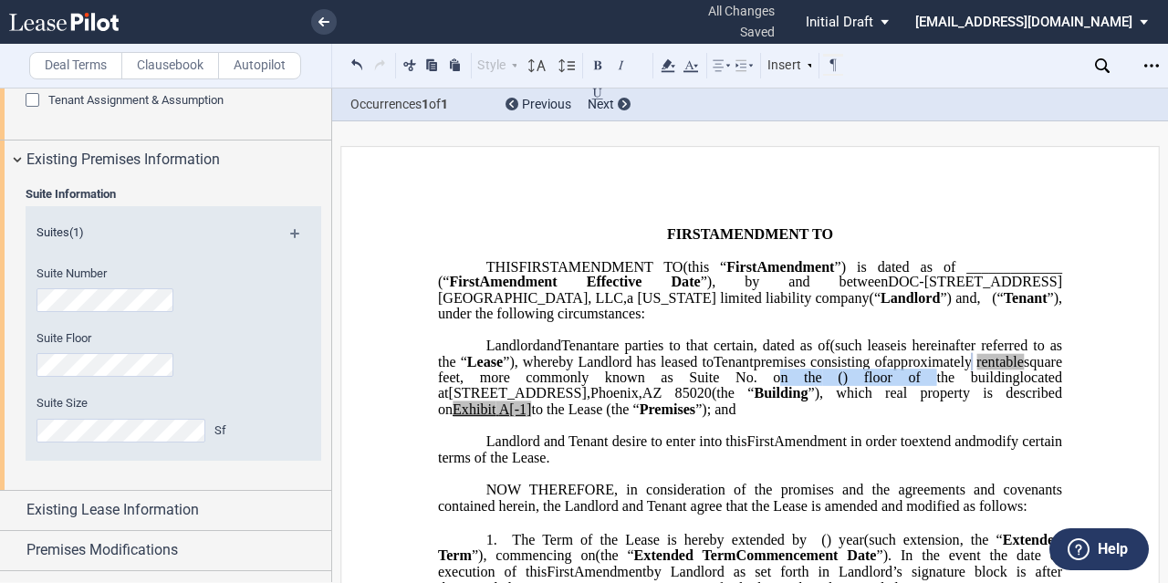
drag, startPoint x: 545, startPoint y: 412, endPoint x: 728, endPoint y: 408, distance: 183.5
click at [728, 385] on span "approximately ﻿ ﻿ rentable square feet, more commonly known as Suite No. ﻿ ﻿ on…" at bounding box center [752, 369] width 628 height 32
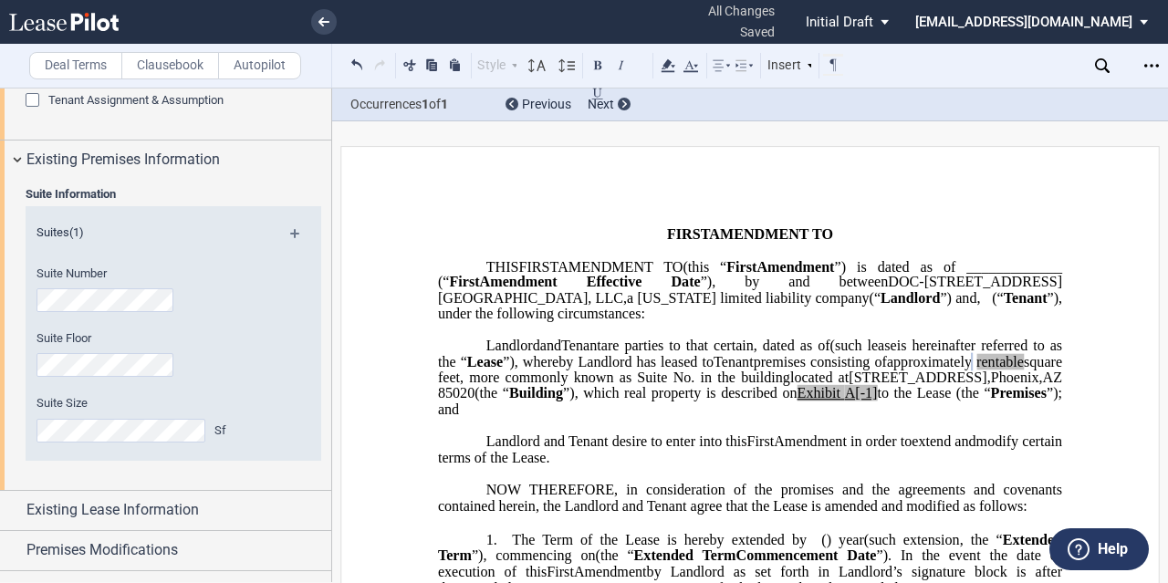
click at [563, 402] on span "”), which real property is described on" at bounding box center [680, 393] width 234 height 16
click at [581, 465] on span "modify certain terms of the Lease." at bounding box center [752, 449] width 628 height 32
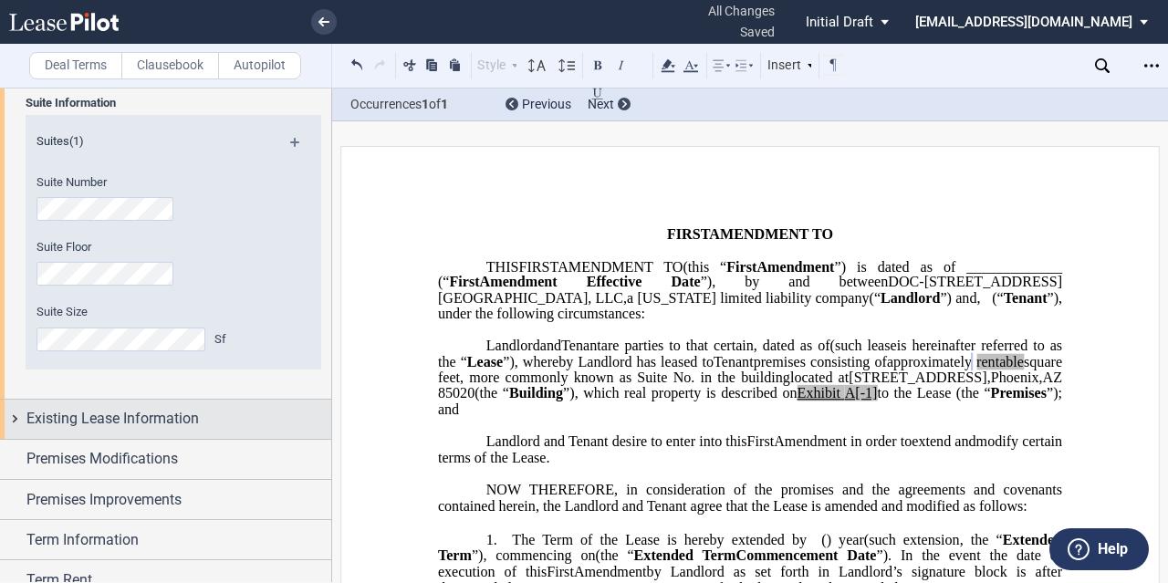
click at [132, 417] on span "Existing Lease Information" at bounding box center [112, 419] width 173 height 22
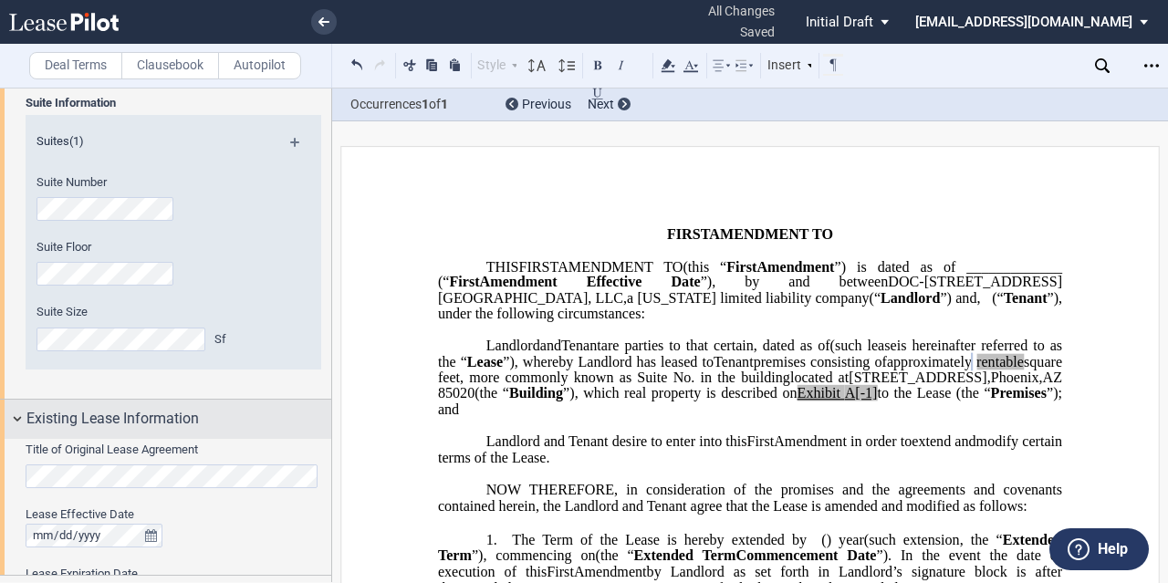
scroll to position [822, 0]
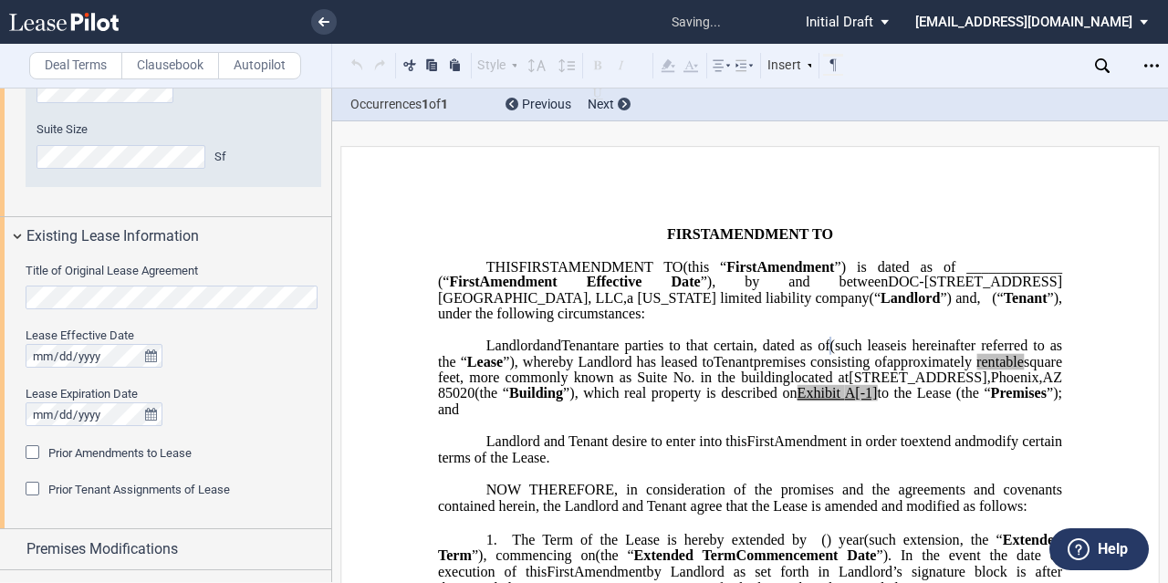
click at [98, 453] on span "Prior Amendments to Lease" at bounding box center [119, 453] width 143 height 14
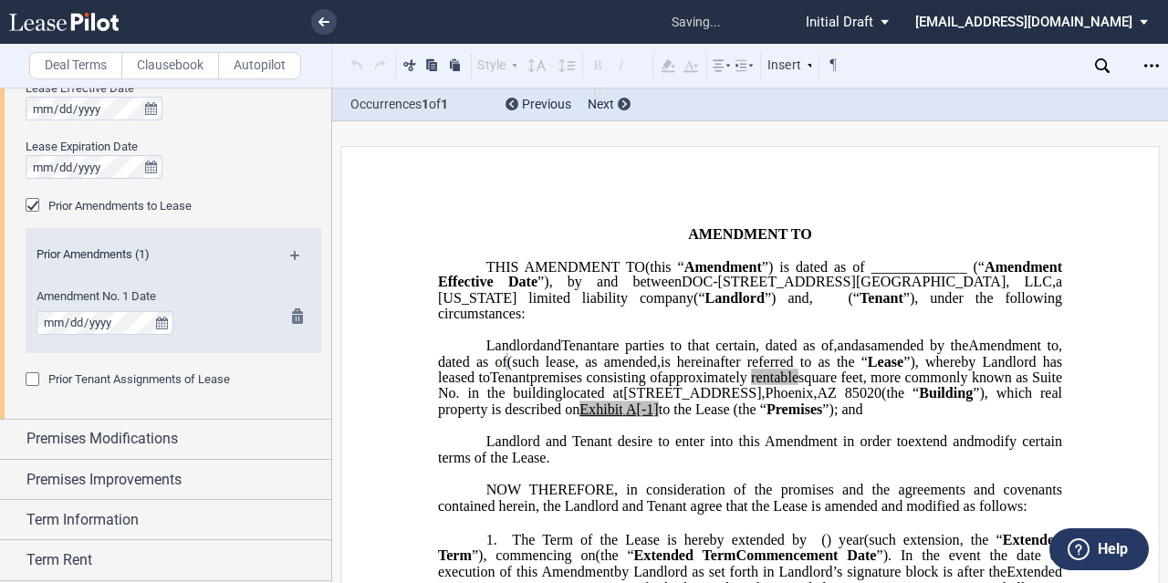
scroll to position [1095, 0]
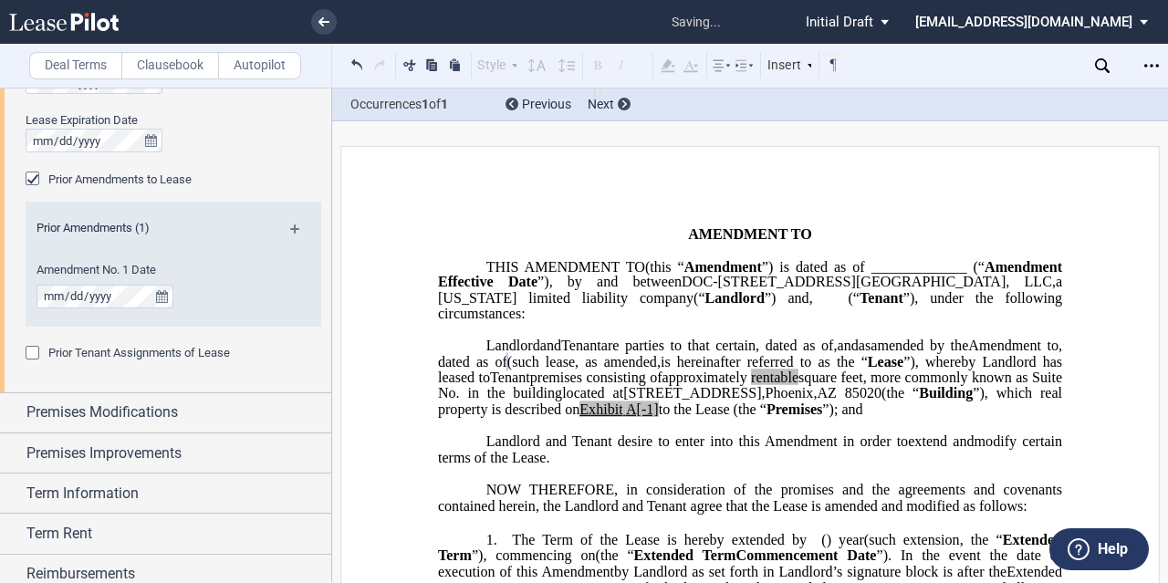
click at [295, 229] on md-icon at bounding box center [302, 236] width 25 height 22
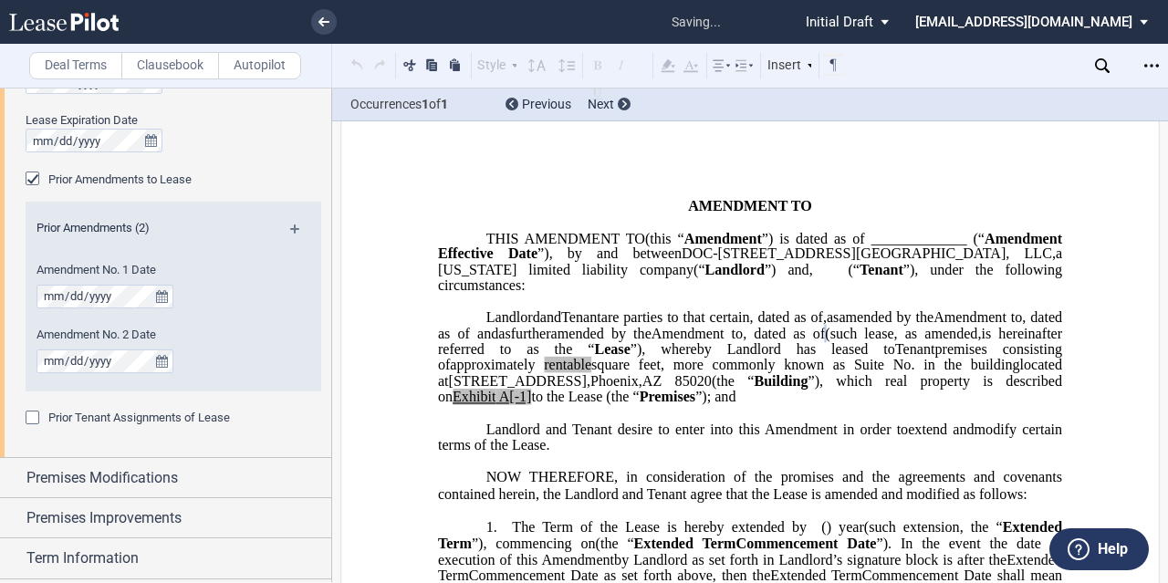
scroll to position [0, 0]
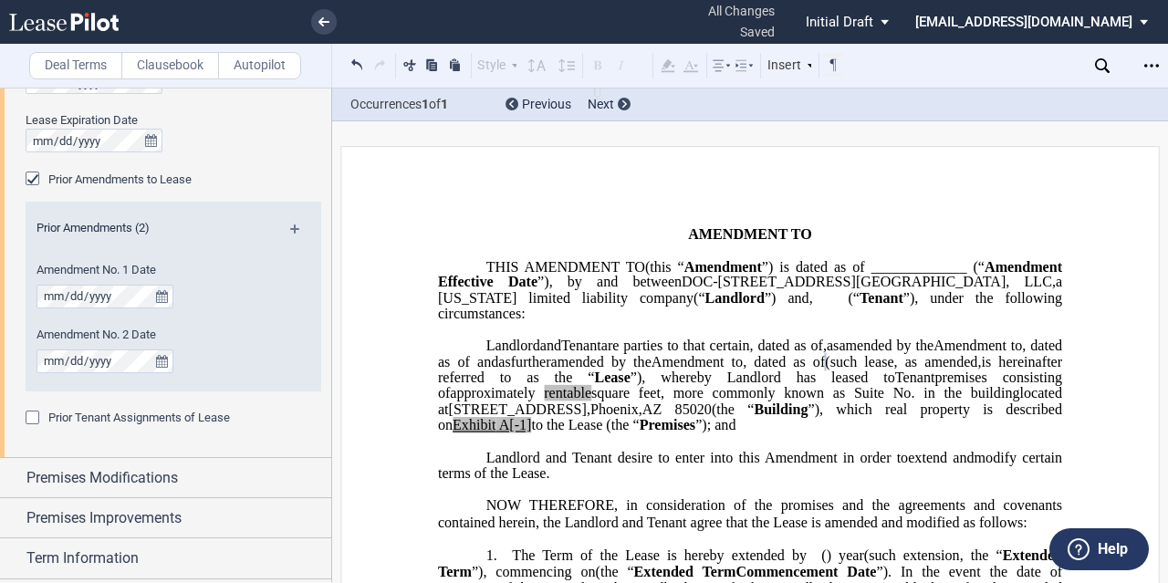
click at [551, 370] on span "amended by the" at bounding box center [601, 361] width 100 height 16
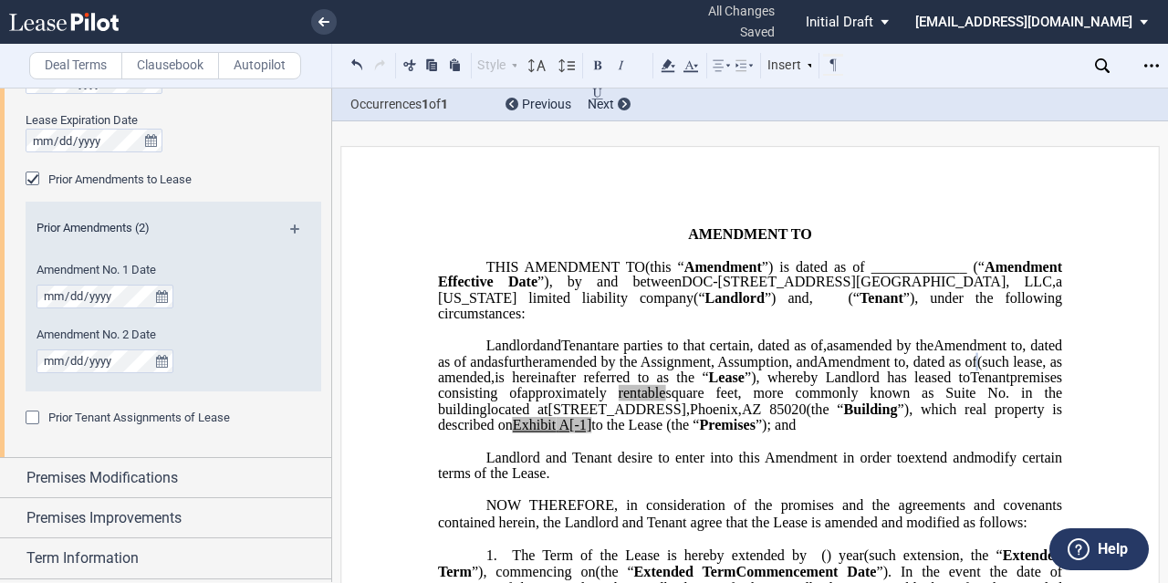
click at [848, 307] on span "(" at bounding box center [850, 298] width 5 height 16
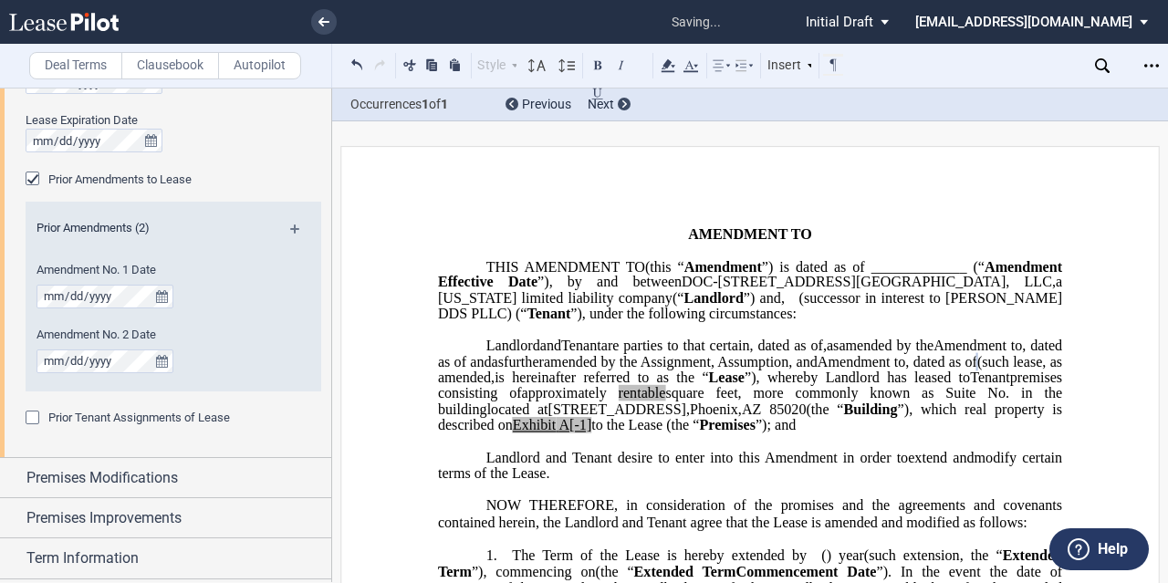
click at [873, 338] on p "﻿" at bounding box center [750, 330] width 624 height 16
click at [794, 323] on p "THIS ﻿ ﻿ FIRST AMENDMENT TO ﻿ ﻿ (this “ ﻿ ﻿ First Amendment ”) is dated as of _…" at bounding box center [750, 291] width 624 height 64
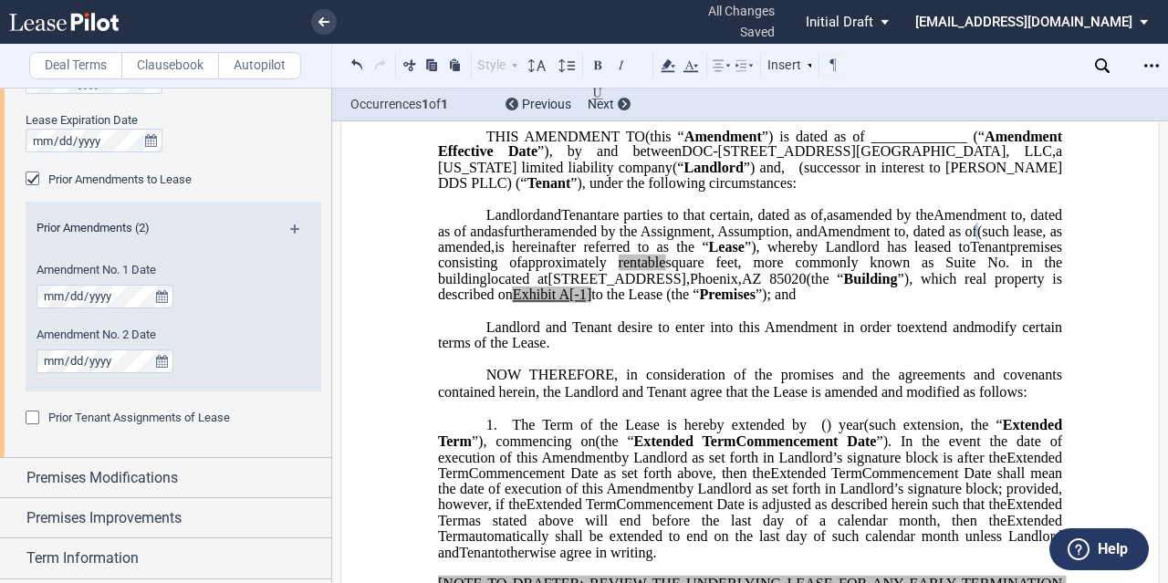
scroll to position [183, 0]
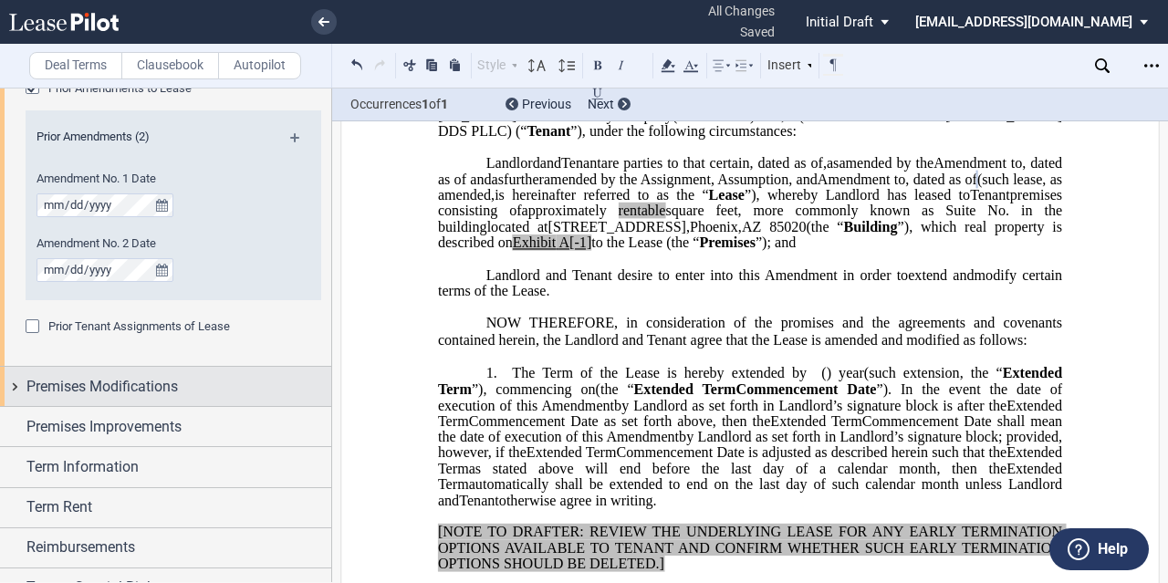
click at [119, 389] on span "Premises Modifications" at bounding box center [102, 387] width 152 height 22
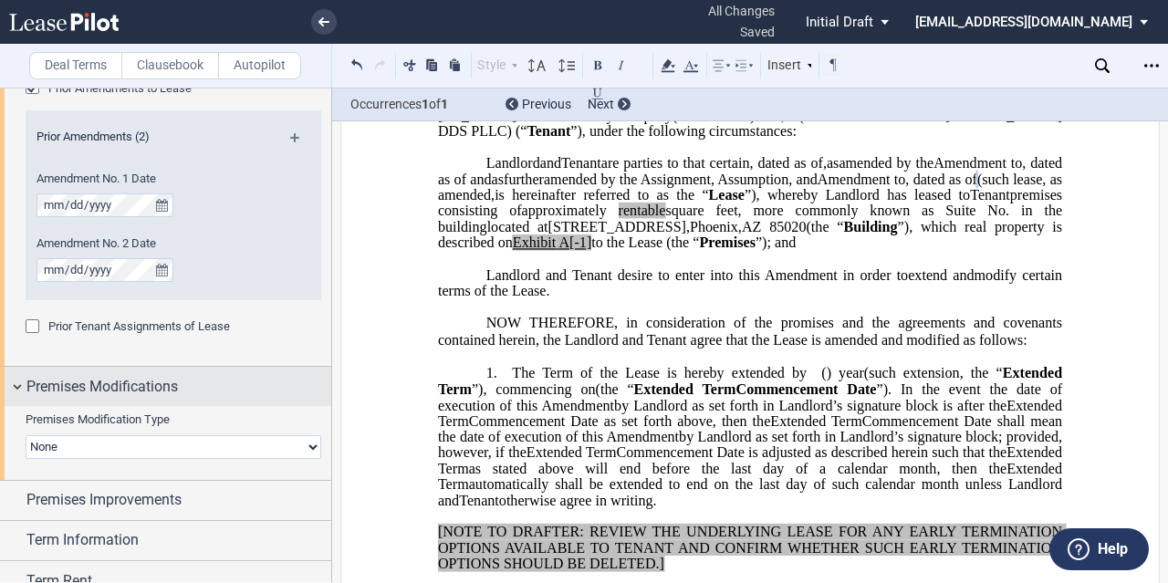
scroll to position [1278, 0]
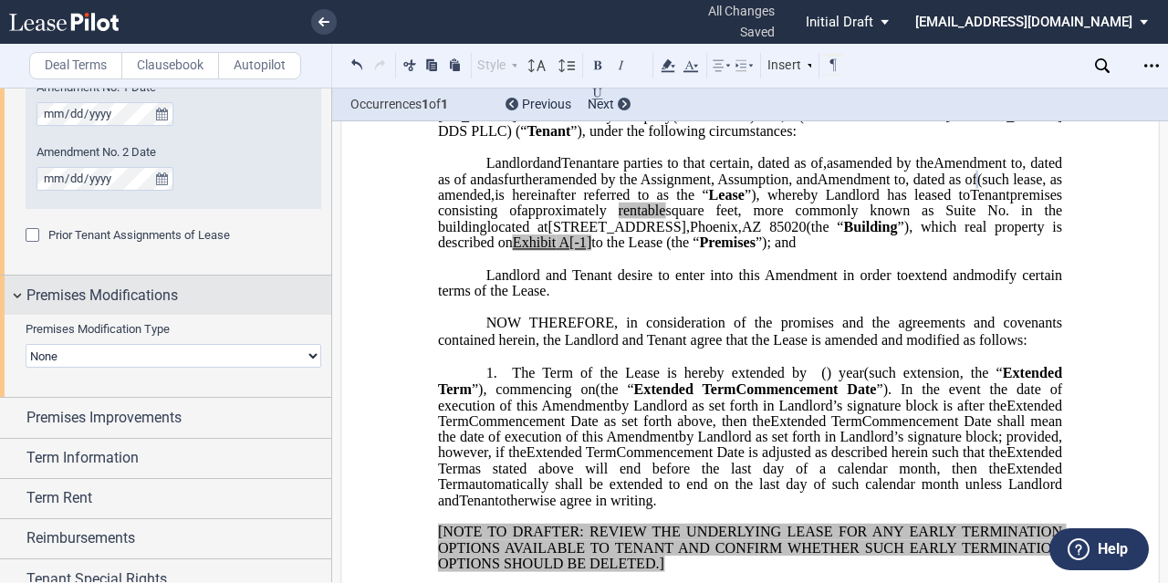
click at [164, 297] on span "Premises Modifications" at bounding box center [102, 296] width 152 height 22
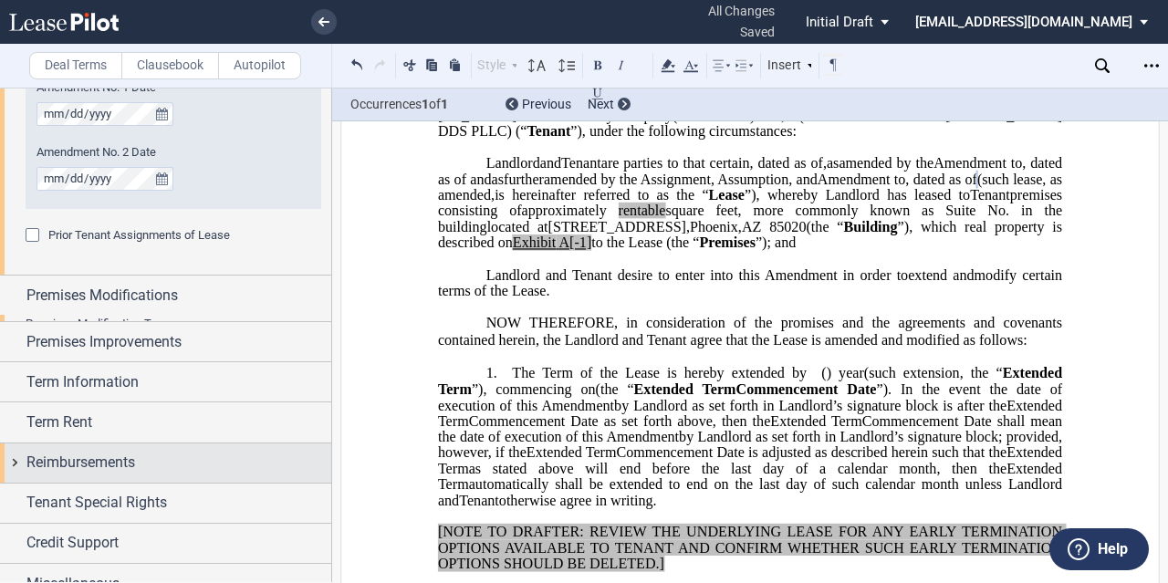
scroll to position [1290, 0]
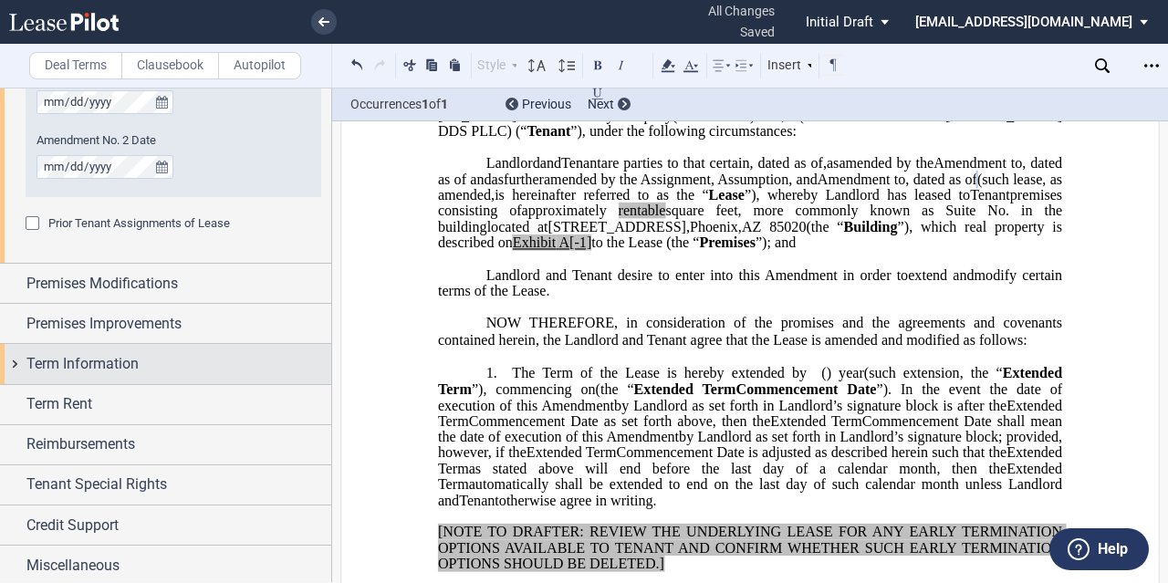
click at [112, 378] on div "Term Information" at bounding box center [165, 363] width 331 height 39
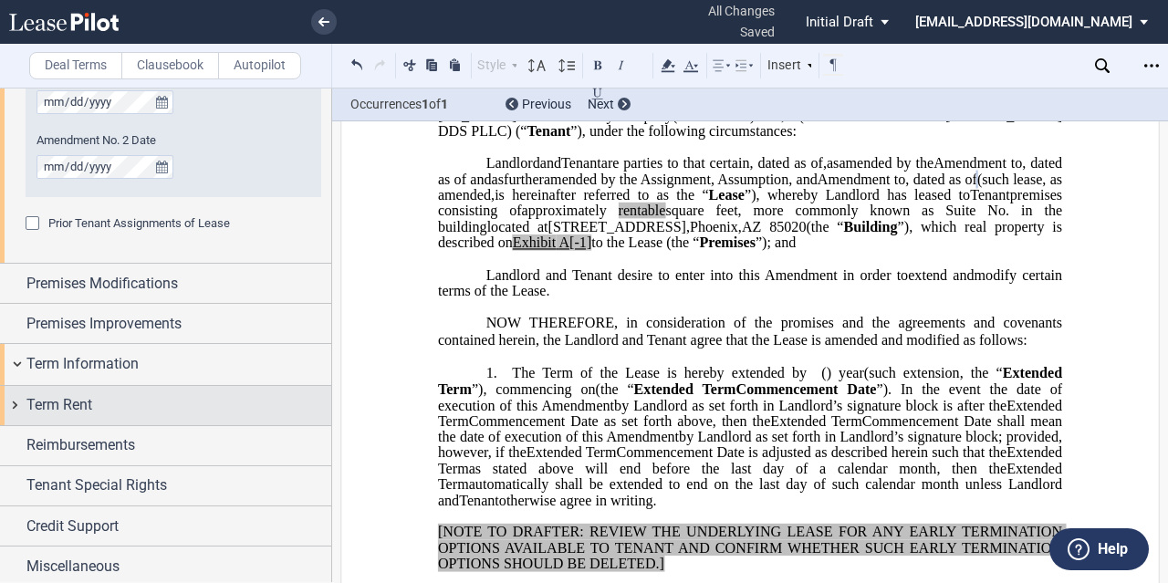
scroll to position [1291, 0]
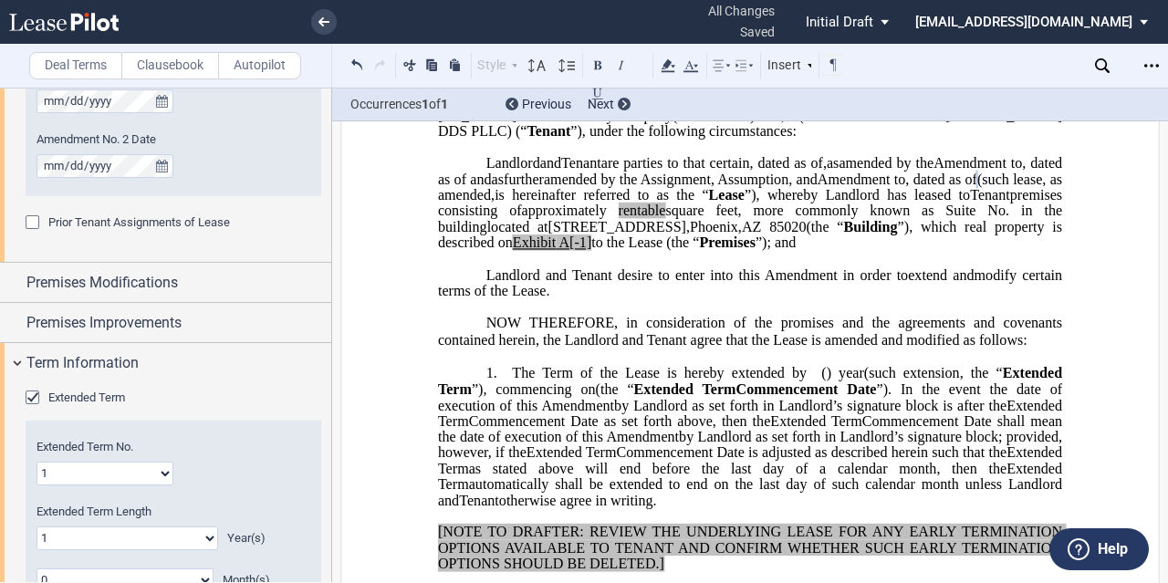
click at [88, 392] on span "Extended Term" at bounding box center [86, 398] width 77 height 14
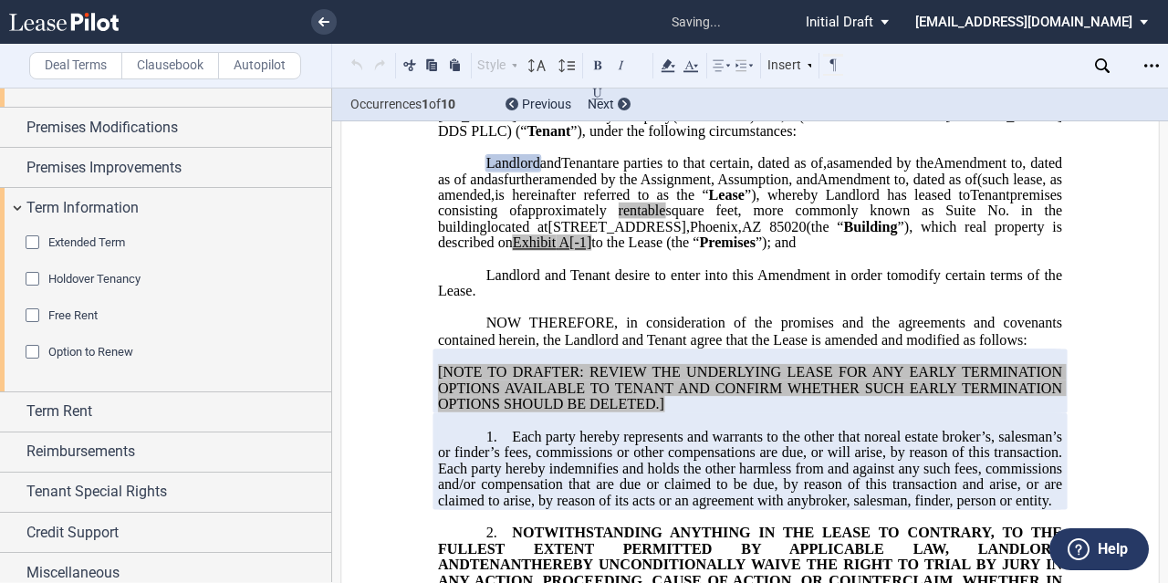
scroll to position [1453, 0]
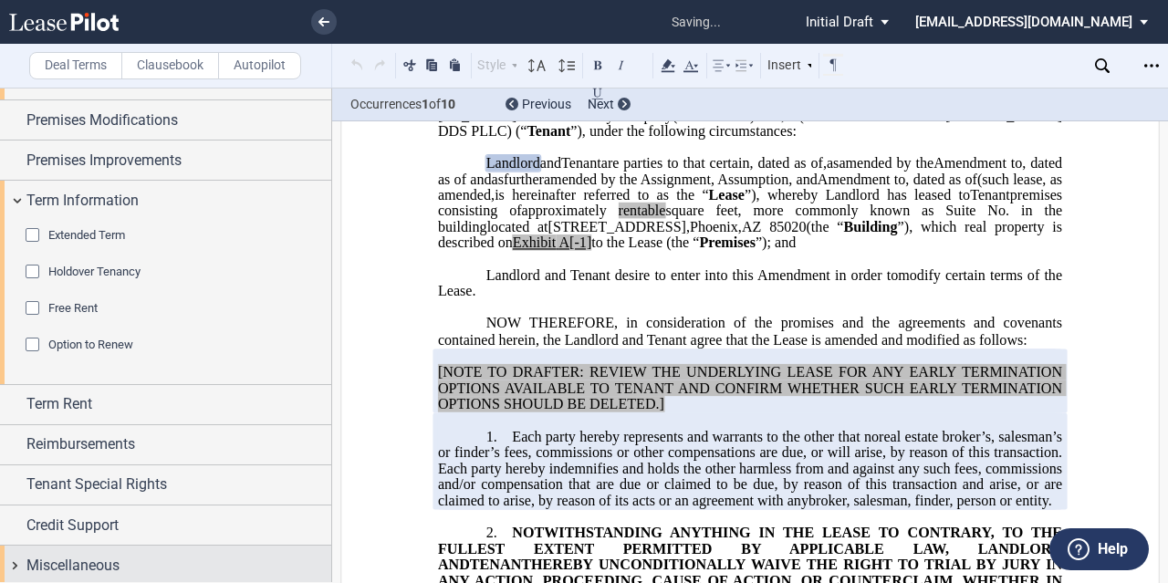
click at [74, 546] on div "Miscellaneous" at bounding box center [165, 565] width 331 height 39
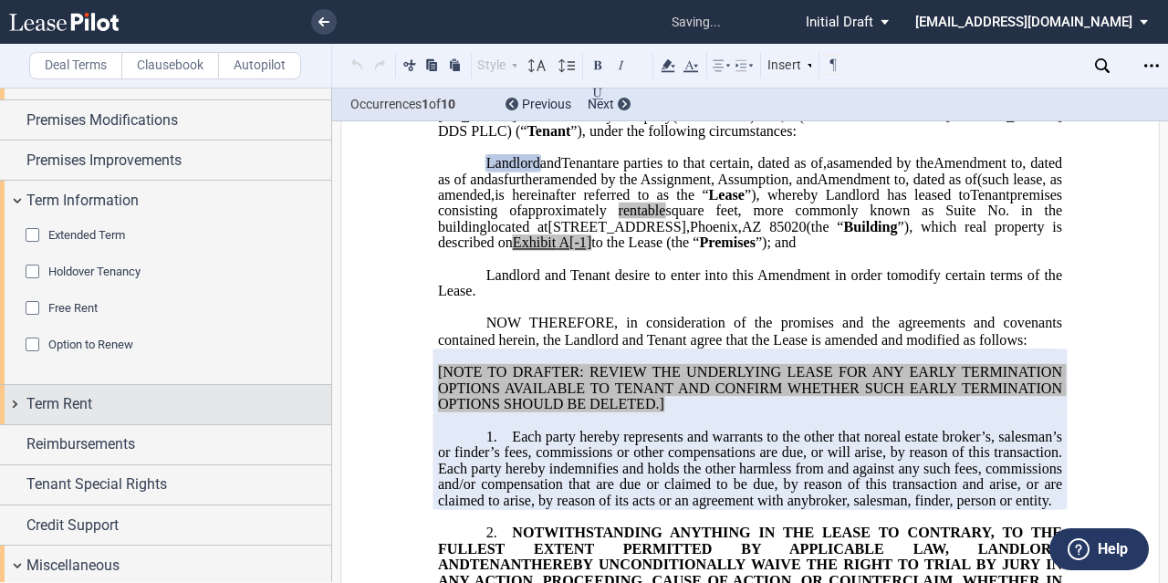
scroll to position [2001, 0]
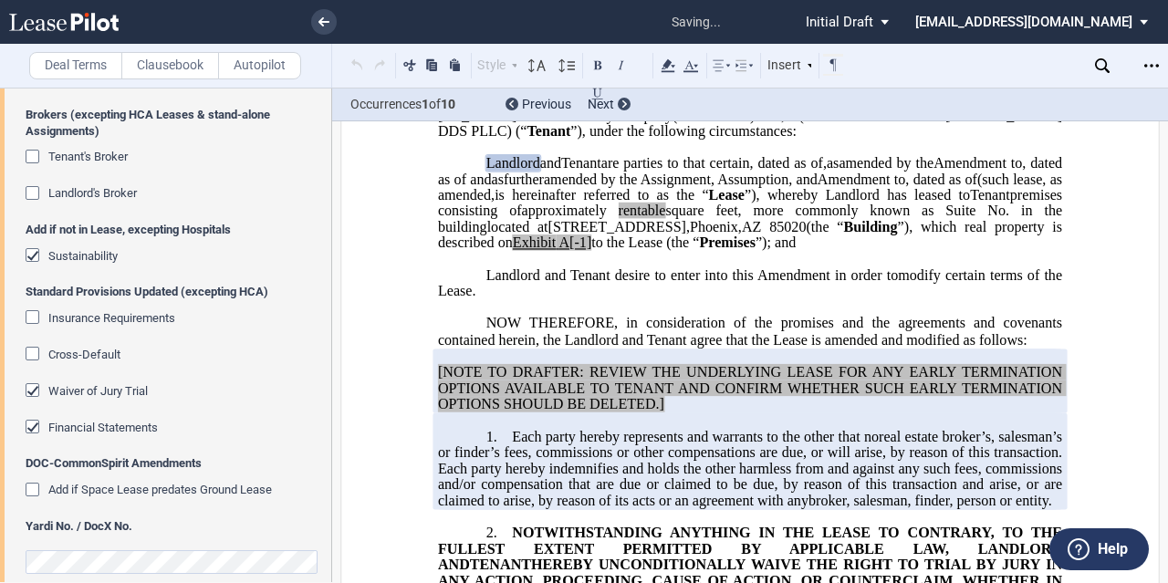
click at [105, 421] on span "Financial Statements" at bounding box center [103, 428] width 110 height 14
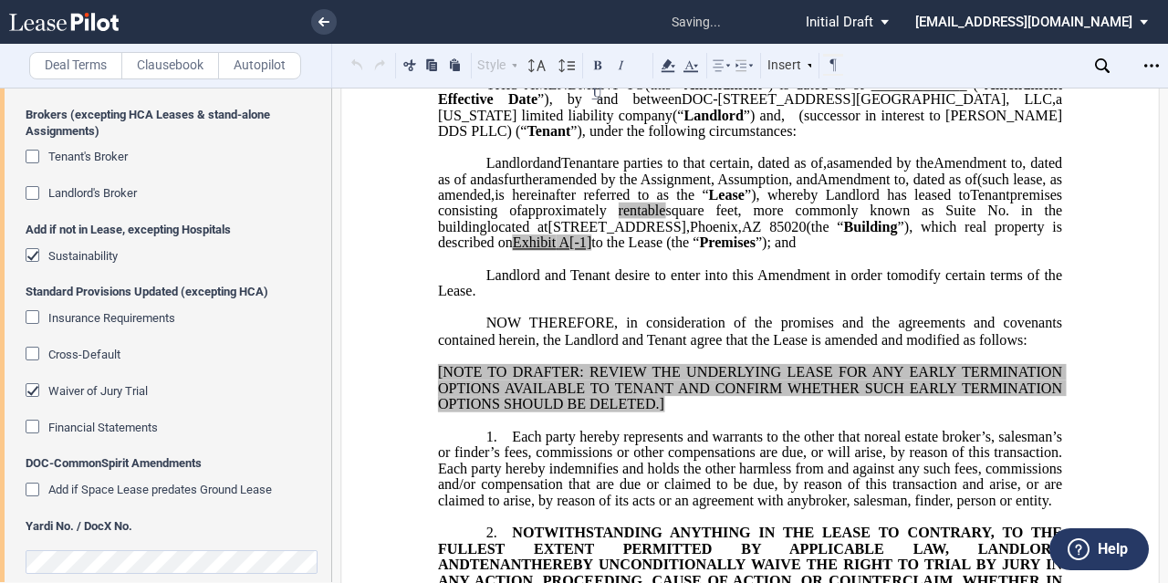
scroll to position [2019, 0]
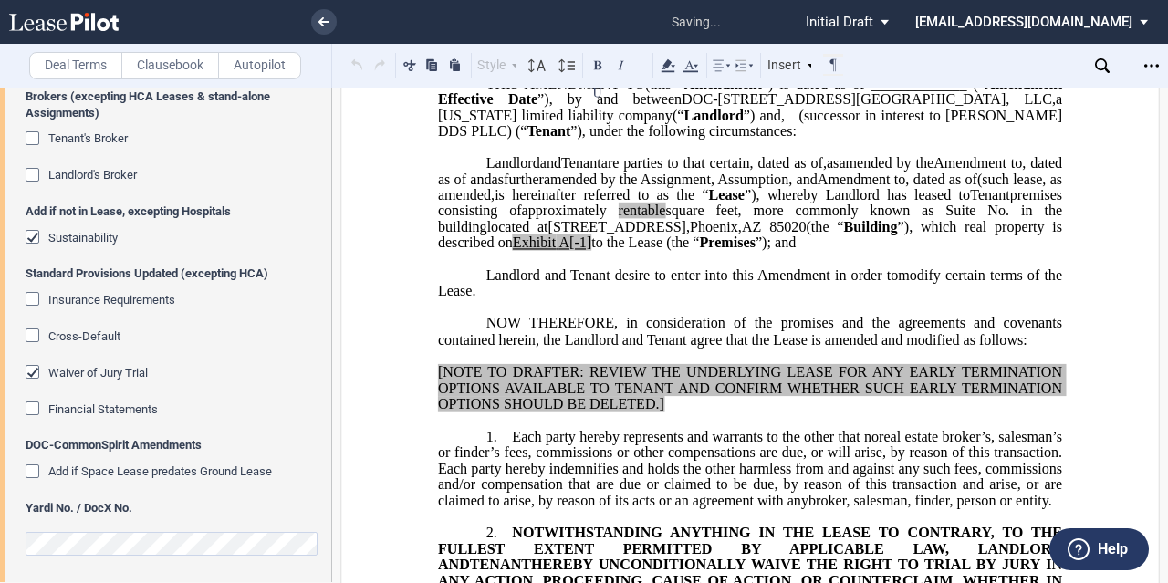
click at [107, 370] on span "Waiver of Jury Trial" at bounding box center [98, 373] width 100 height 14
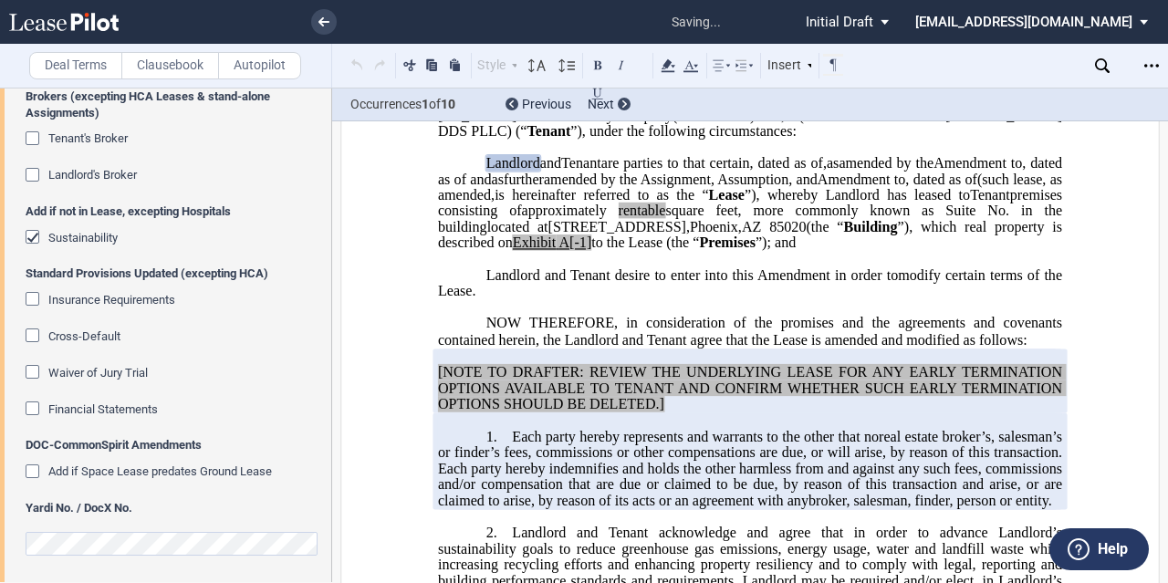
click at [107, 242] on div "Sustainability" at bounding box center [82, 238] width 69 height 16
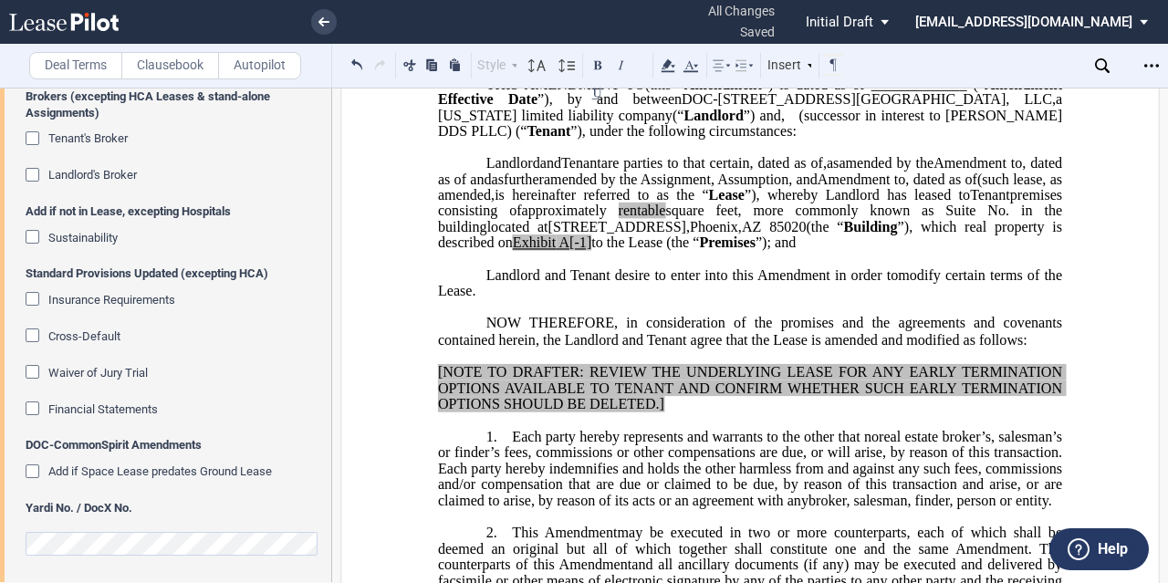
scroll to position [91, 0]
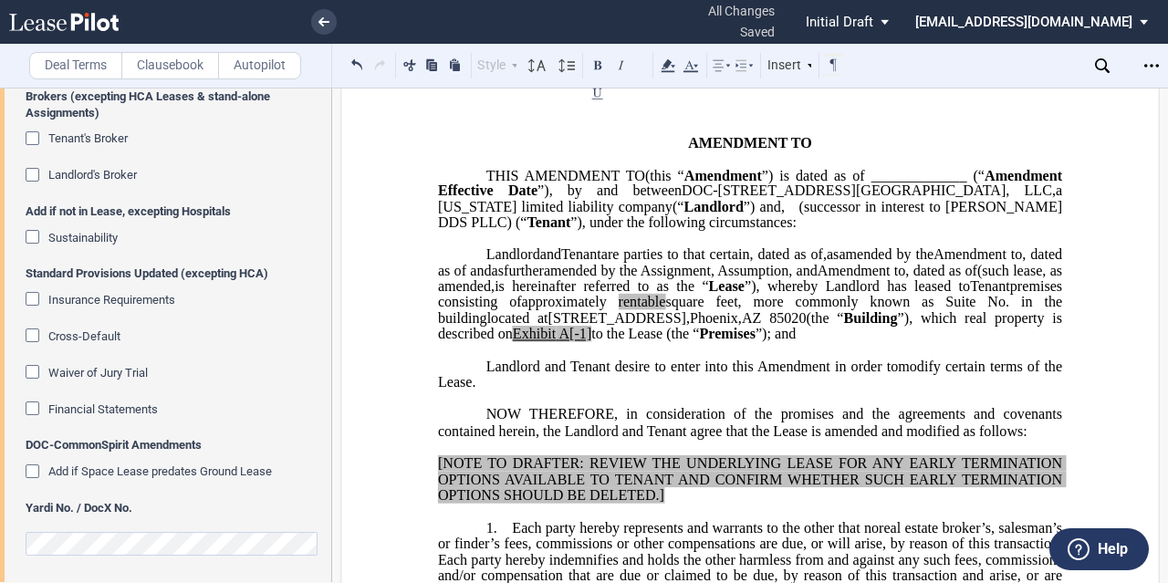
drag, startPoint x: 526, startPoint y: 351, endPoint x: 619, endPoint y: 343, distance: 93.5
click at [1022, 310] on span "i" at bounding box center [1024, 302] width 4 height 16
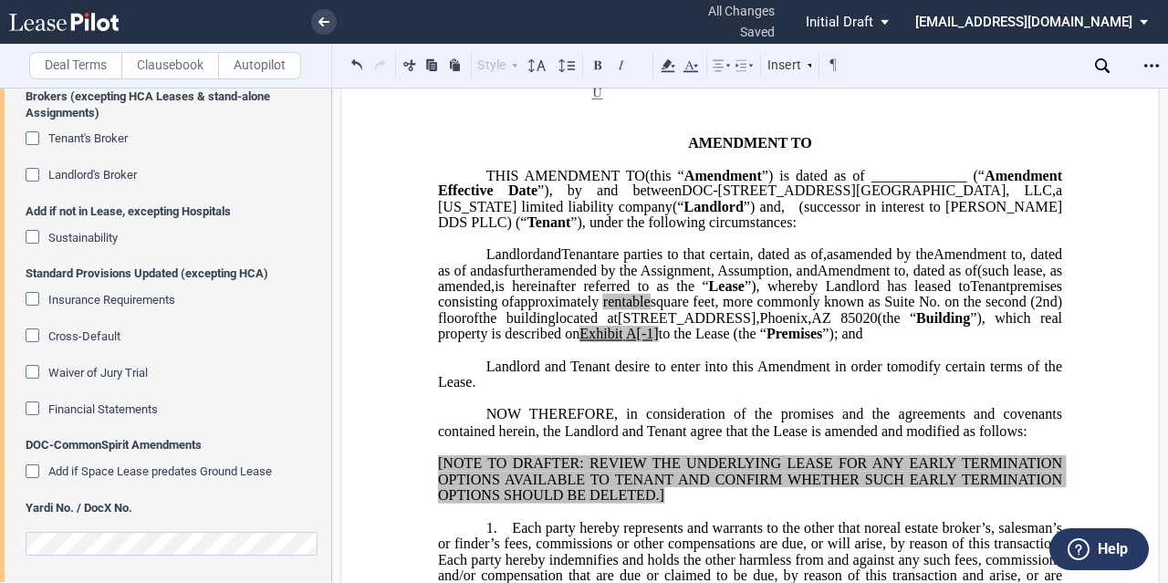
click at [535, 326] on span "on the second (2nd) floor" at bounding box center [752, 310] width 628 height 32
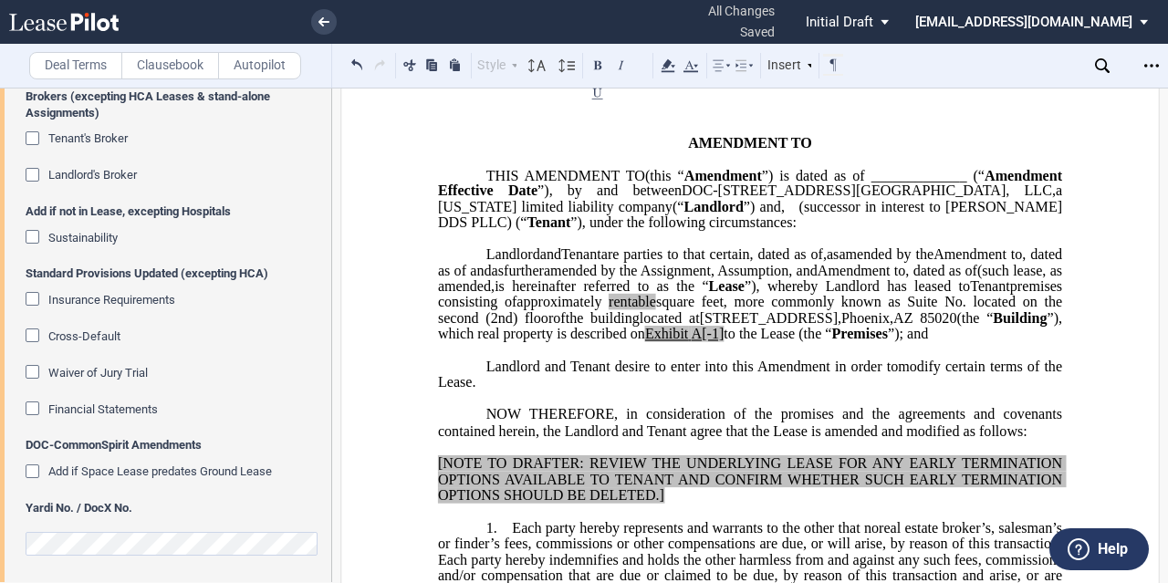
drag, startPoint x: 875, startPoint y: 415, endPoint x: 947, endPoint y: 395, distance: 74.9
click at [875, 374] on span "Amendment in order to" at bounding box center [828, 366] width 141 height 16
drag, startPoint x: 944, startPoint y: 367, endPoint x: 920, endPoint y: 364, distance: 23.9
click at [920, 342] on span "located at 9250 N. 3rd Street , Phoenix , AZ 85020 (the “ Building ”), which re…" at bounding box center [752, 326] width 628 height 32
click at [807, 374] on span "Amendment in order to" at bounding box center [828, 366] width 141 height 16
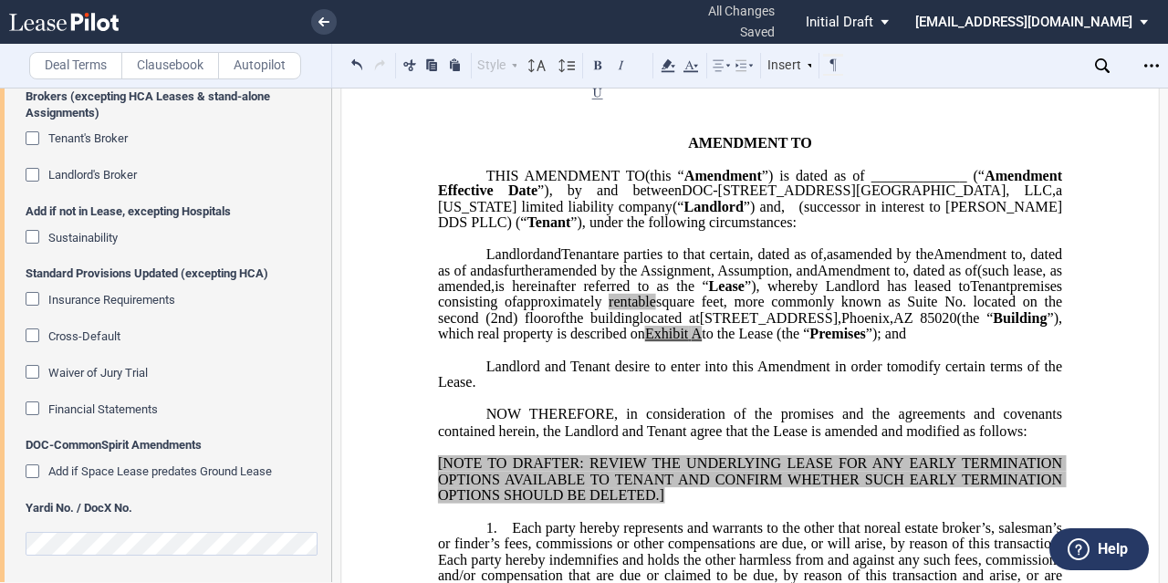
click at [768, 343] on p "DOC-9250 North 3rd Street MOB, LLC , a Wisconsin limited liability company (“ L…" at bounding box center [750, 295] width 624 height 96
click at [810, 342] on span "to the Lease (the “" at bounding box center [756, 334] width 108 height 16
click at [865, 342] on span "Premises" at bounding box center [838, 334] width 56 height 16
click at [852, 342] on span "to the Lease (the “Leased" at bounding box center [777, 334] width 150 height 16
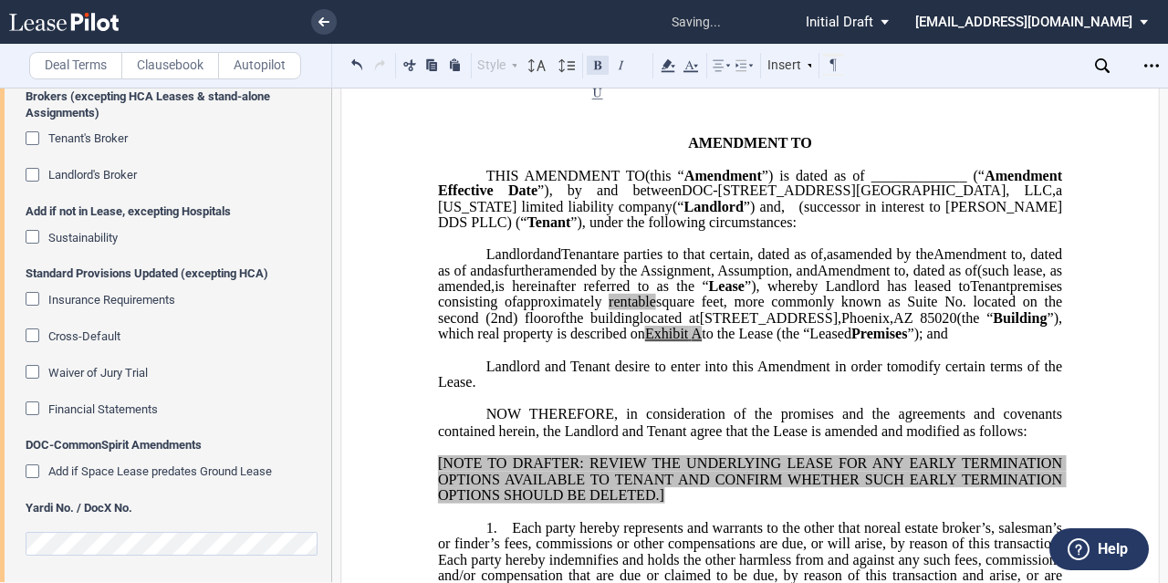
click at [599, 63] on button at bounding box center [598, 65] width 22 height 22
click at [686, 342] on span "”), which real property is described on" at bounding box center [752, 326] width 628 height 32
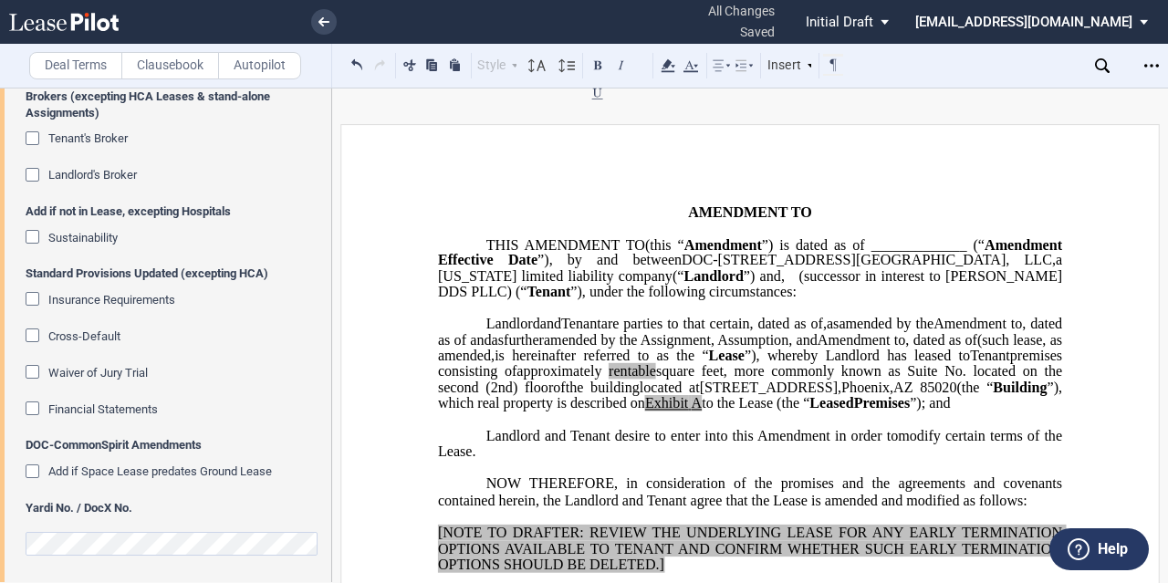
scroll to position [0, 0]
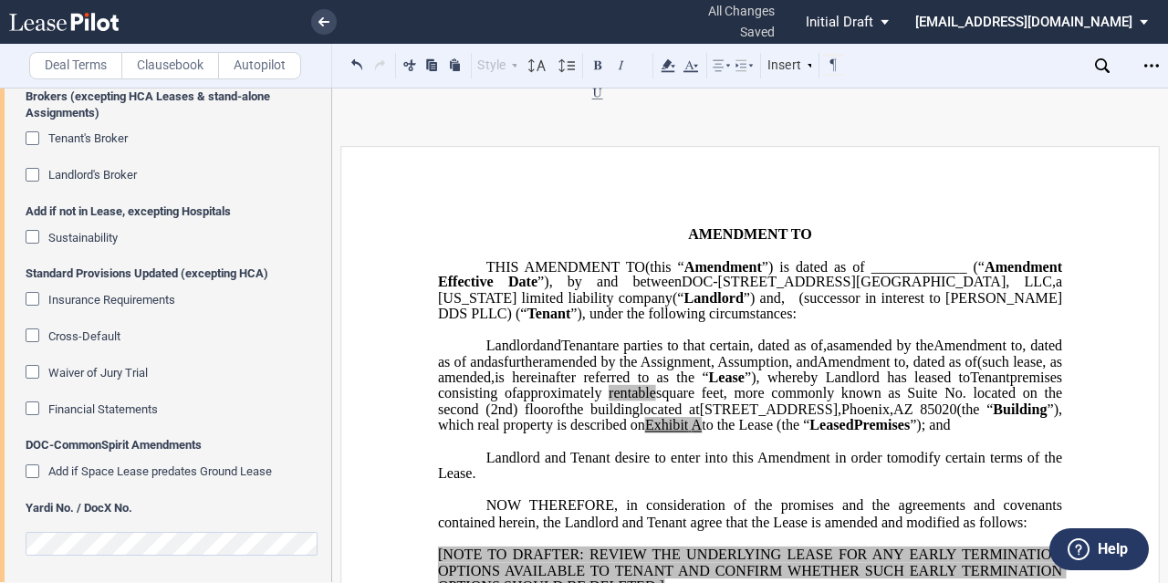
click at [646, 338] on p "﻿" at bounding box center [750, 330] width 624 height 16
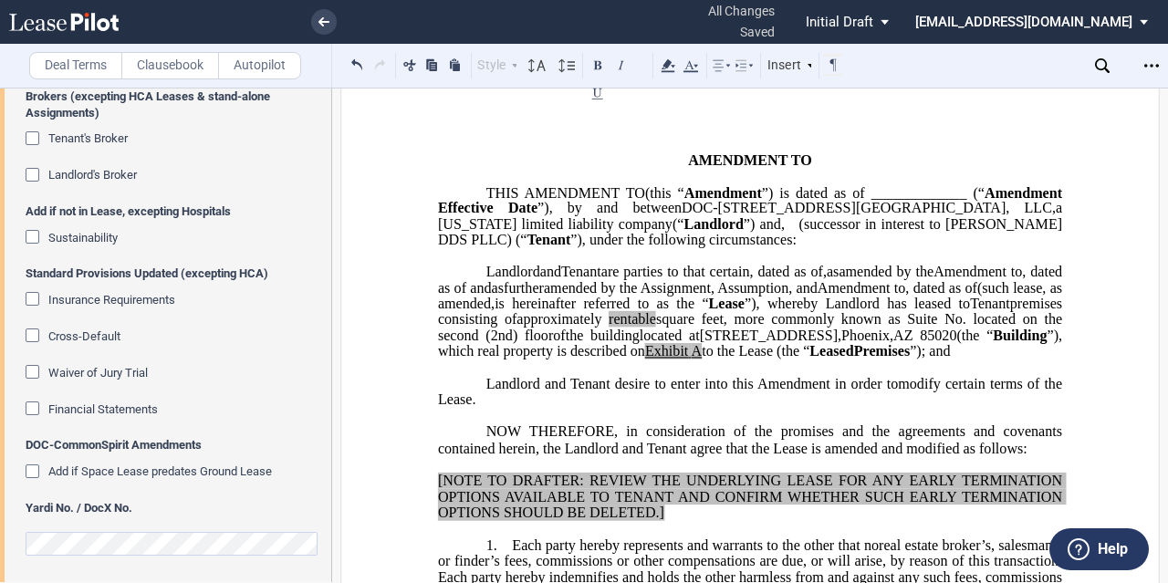
scroll to position [91, 0]
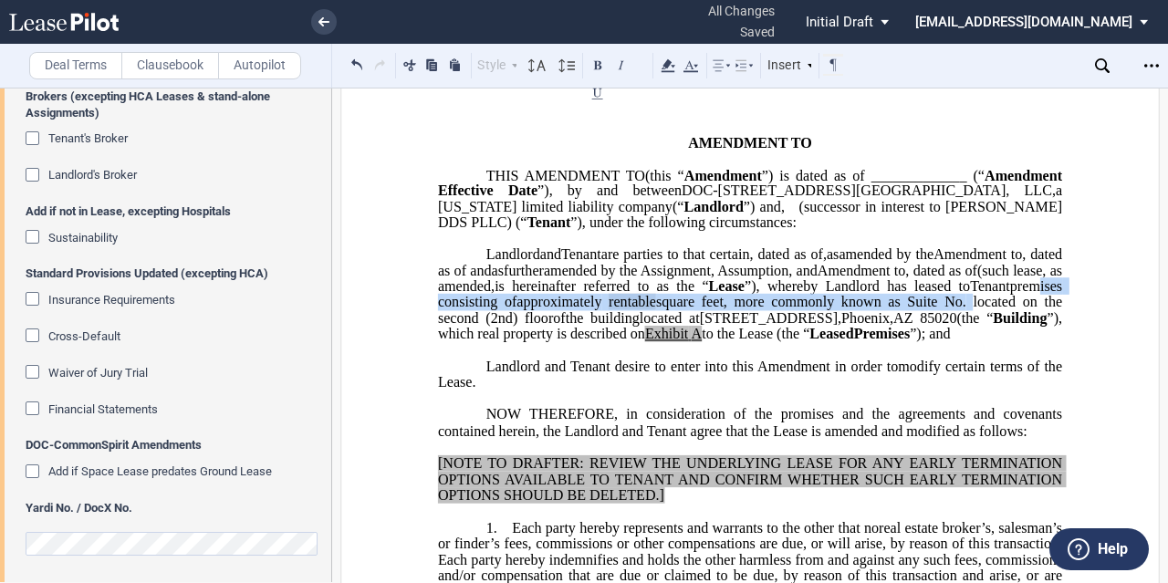
drag, startPoint x: 516, startPoint y: 326, endPoint x: 525, endPoint y: 355, distance: 30.6
click at [525, 343] on p "DOC-9250 North 3rd Street MOB, LLC , a Wisconsin limited liability company (“ L…" at bounding box center [750, 295] width 624 height 96
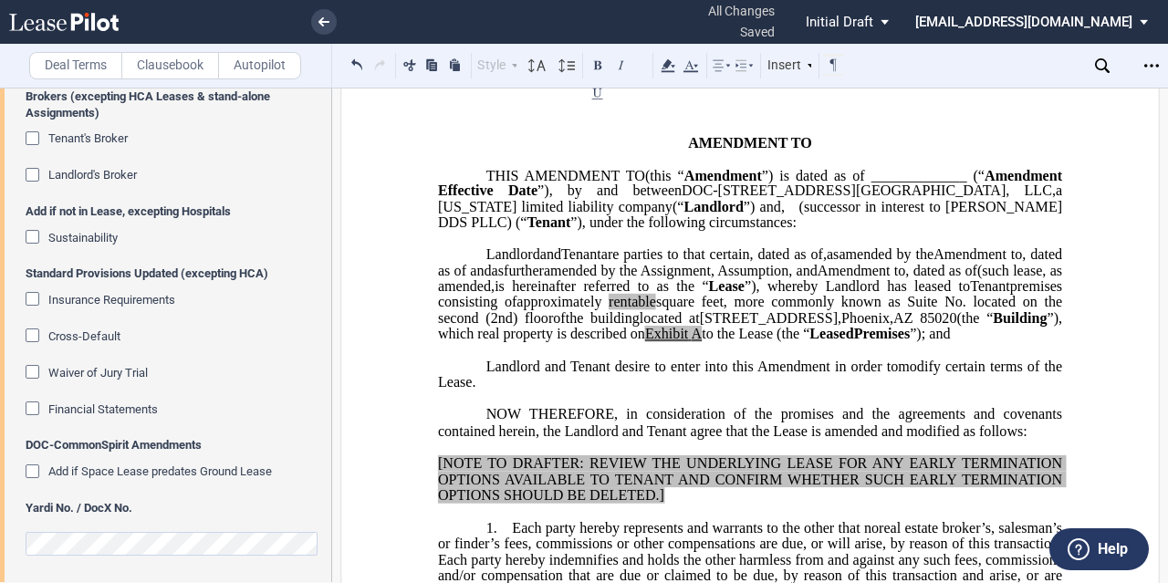
click at [839, 263] on span "amended by the" at bounding box center [886, 254] width 95 height 16
click at [739, 342] on span "”), which real property is described on" at bounding box center [752, 326] width 628 height 32
click at [660, 342] on span "”), which real property is described on" at bounding box center [752, 326] width 628 height 32
drag, startPoint x: 815, startPoint y: 367, endPoint x: 909, endPoint y: 365, distance: 94.0
click at [909, 342] on span "located at 9250 N. 3rd Street , Phoenix , AZ 85020 (the “ Building ”), which re…" at bounding box center [752, 326] width 628 height 32
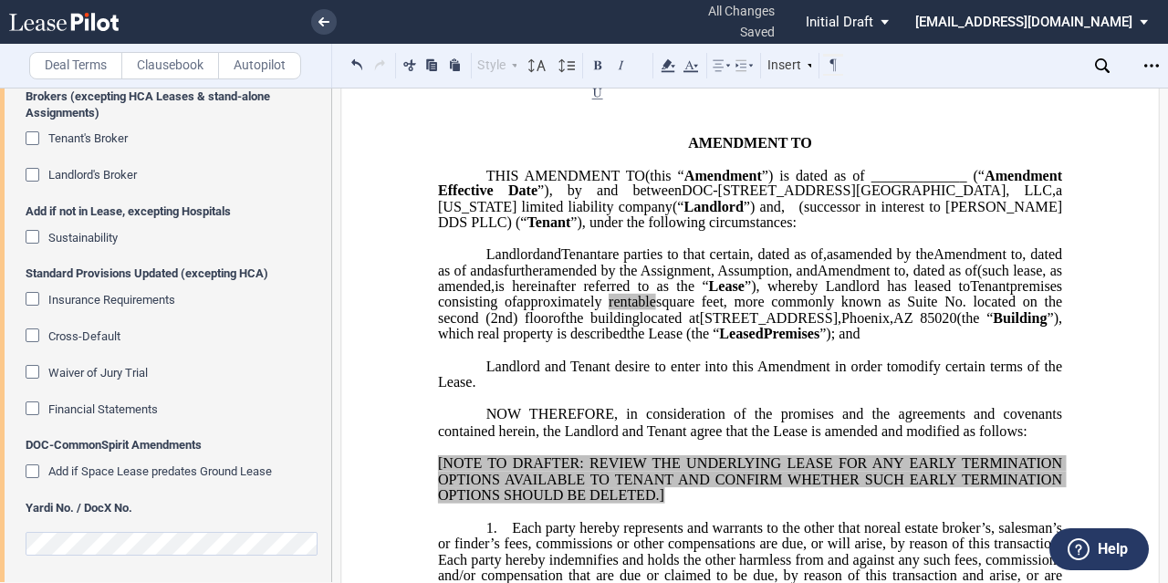
click at [739, 342] on span "”), which real property is described" at bounding box center [752, 326] width 628 height 32
click at [869, 342] on span "the Lease (the “ Leased" at bounding box center [800, 334] width 137 height 16
click at [584, 374] on span "Landlord and Tenant desire to enter into this" at bounding box center [620, 366] width 267 height 16
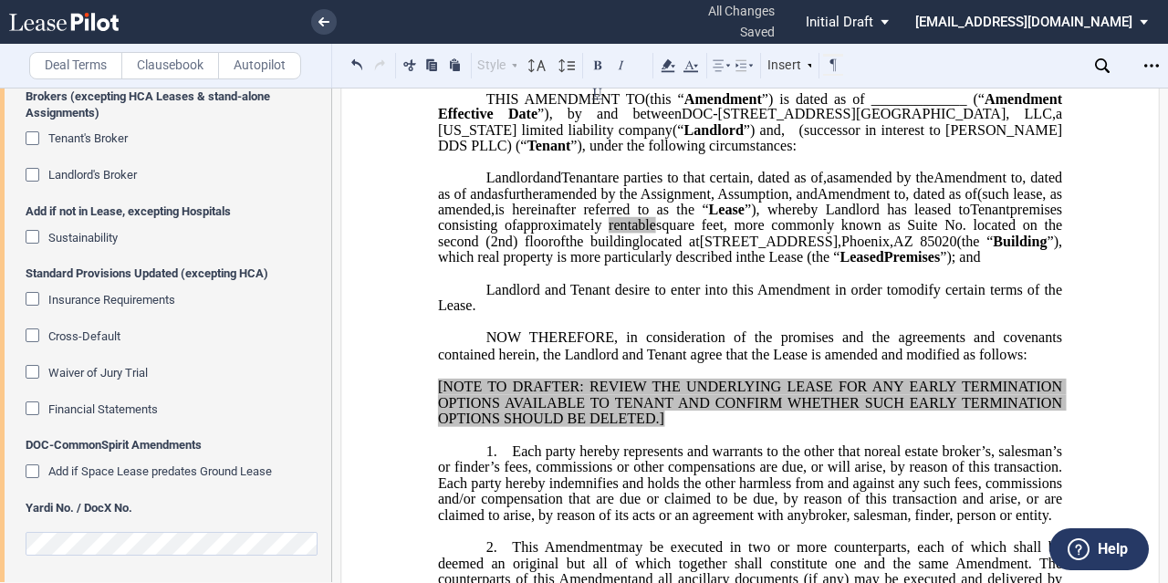
scroll to position [274, 0]
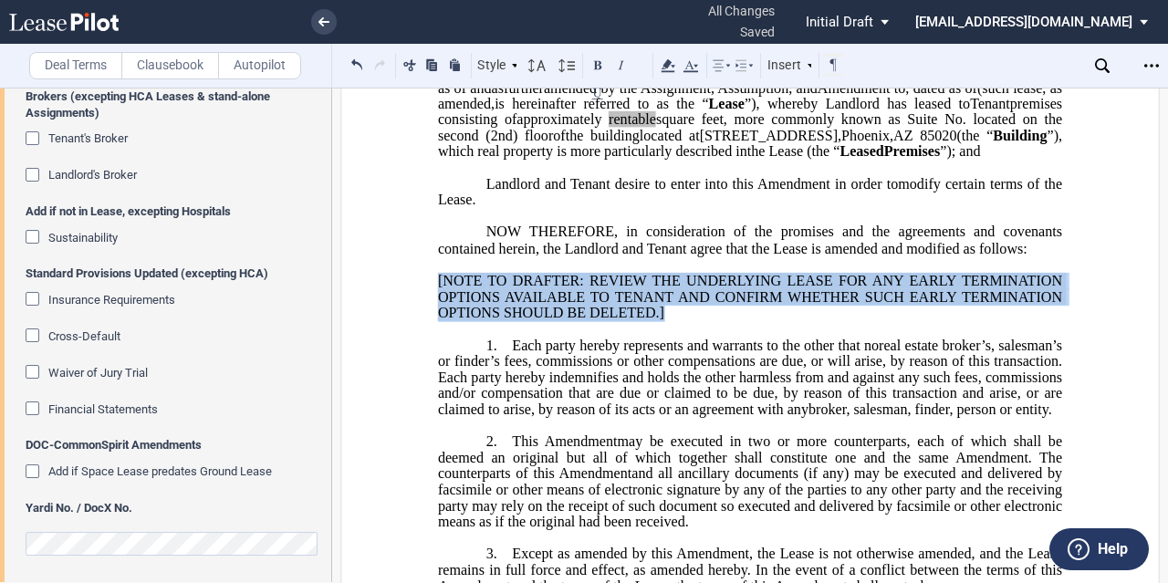
drag, startPoint x: 699, startPoint y: 367, endPoint x: 477, endPoint y: 312, distance: 228.5
click at [477, 312] on div "﻿ [NOTE TO DRAFTER: REVIEW THE UNDERLYING LEASE FOR ANY EARLY TERMINATION OPTIO…" at bounding box center [750, 290] width 624 height 64
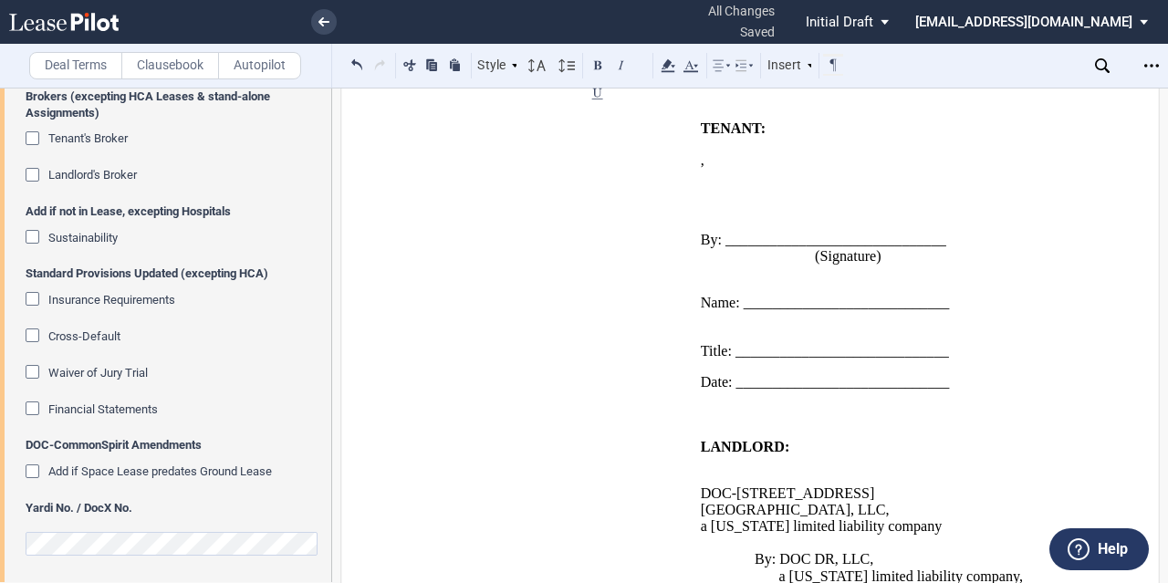
scroll to position [727, 0]
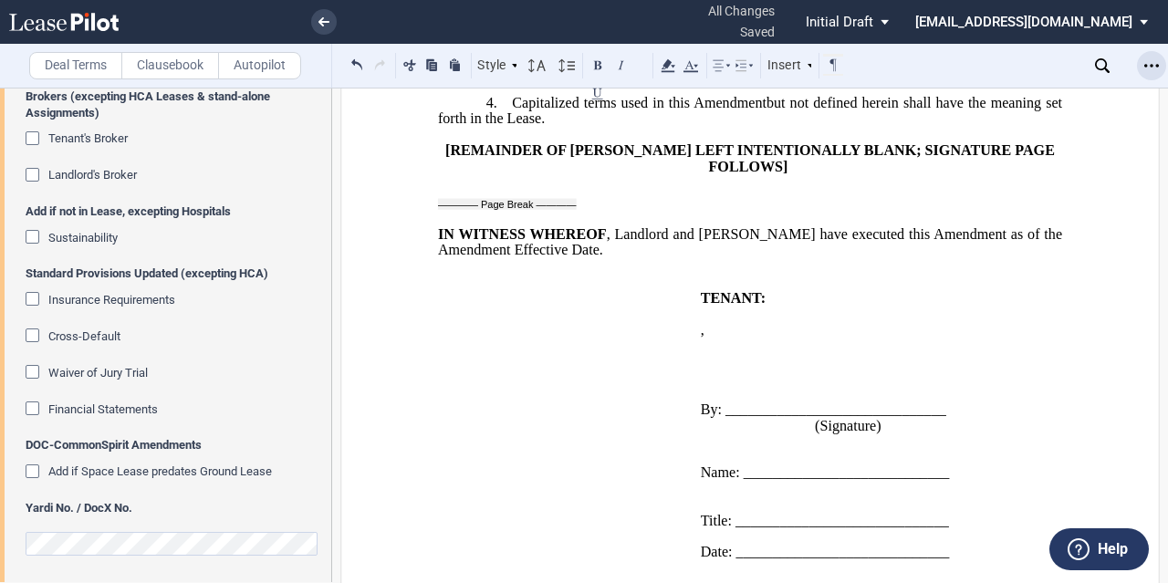
click at [1137, 61] on div "Open Lease options menu" at bounding box center [1151, 65] width 29 height 29
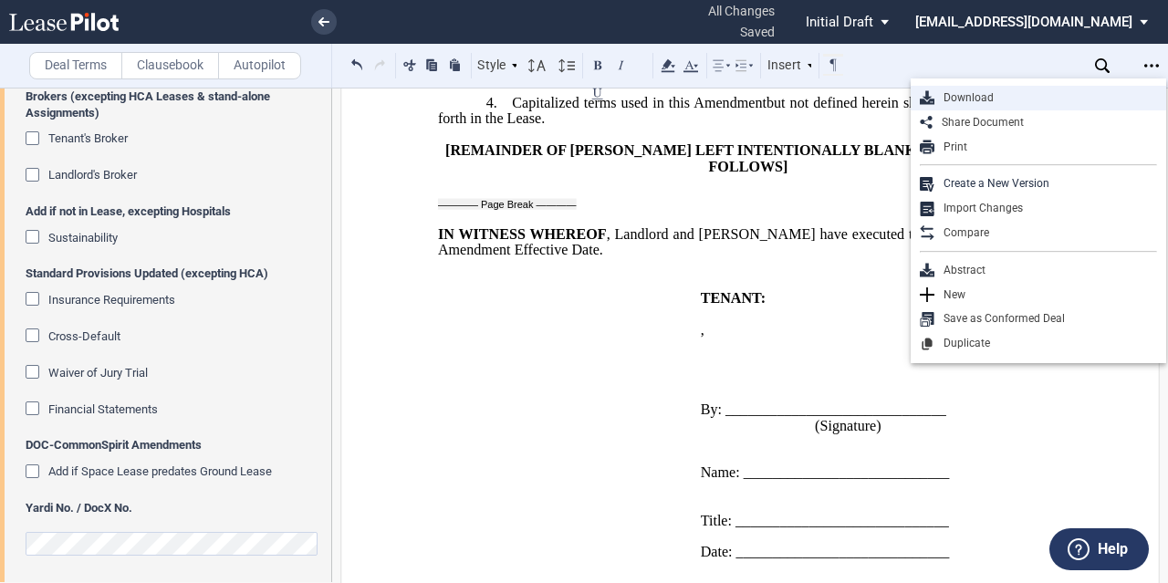
click at [982, 96] on div "Download" at bounding box center [1046, 98] width 223 height 16
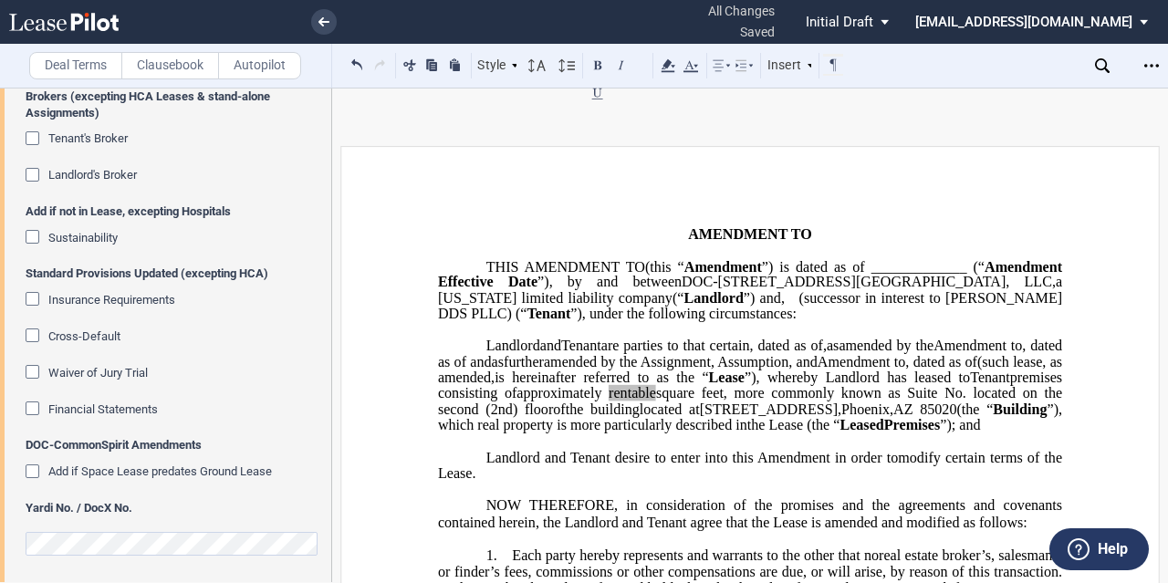
scroll to position [0, 0]
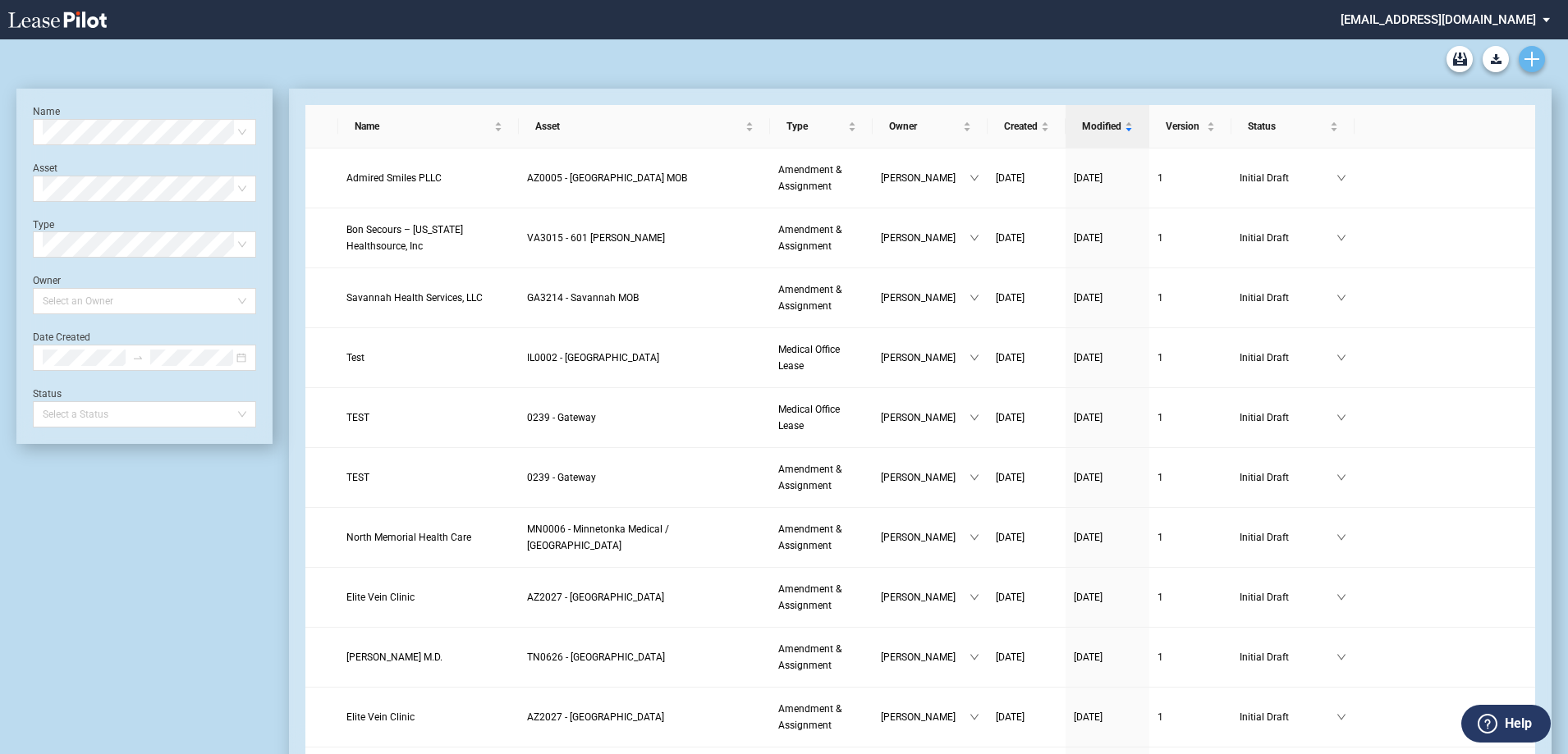
click at [1531, 65] on use "Create new document" at bounding box center [1531, 59] width 14 height 14
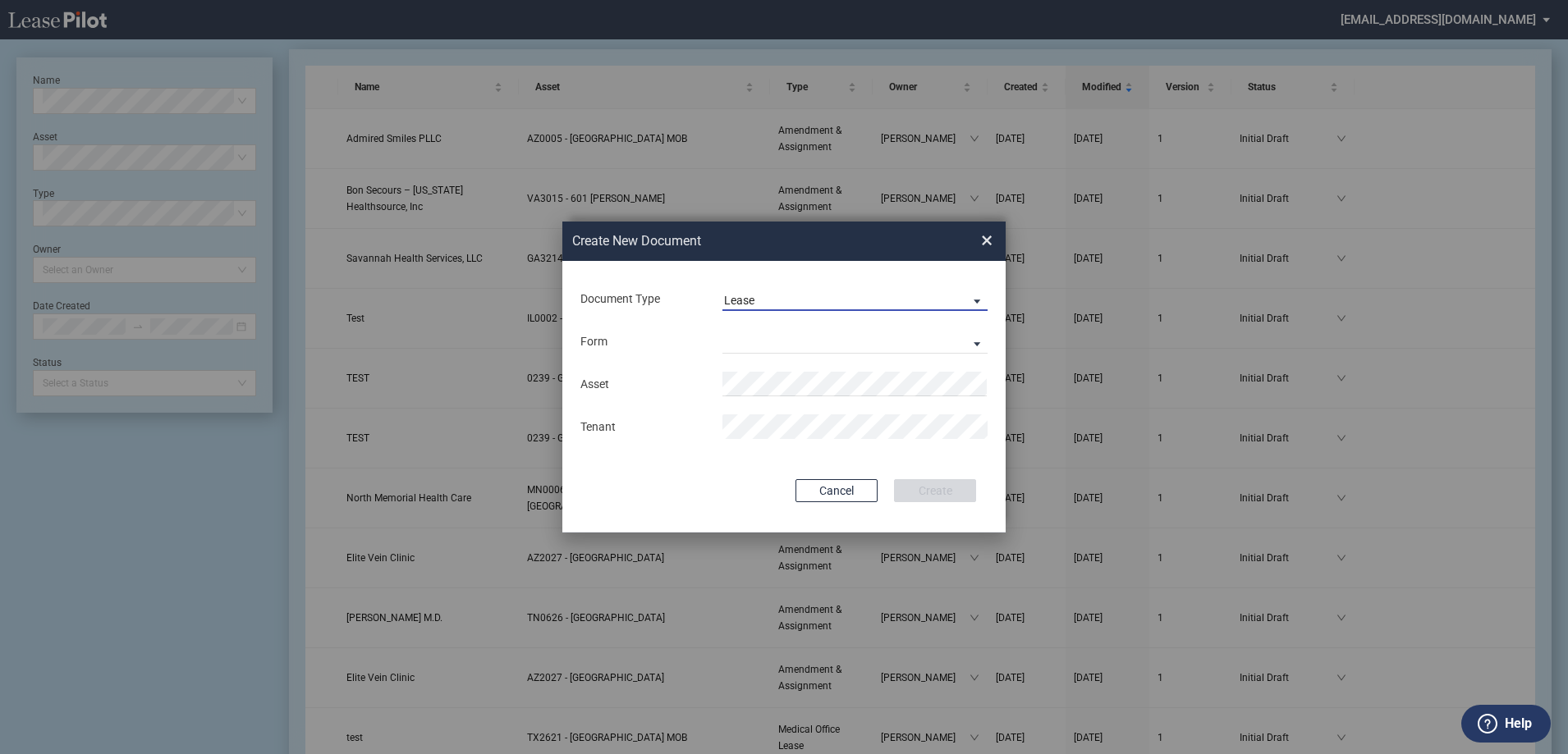
click at [787, 303] on span "Lease" at bounding box center [842, 301] width 236 height 16
click at [800, 346] on md-option "Amendment" at bounding box center [857, 340] width 291 height 40
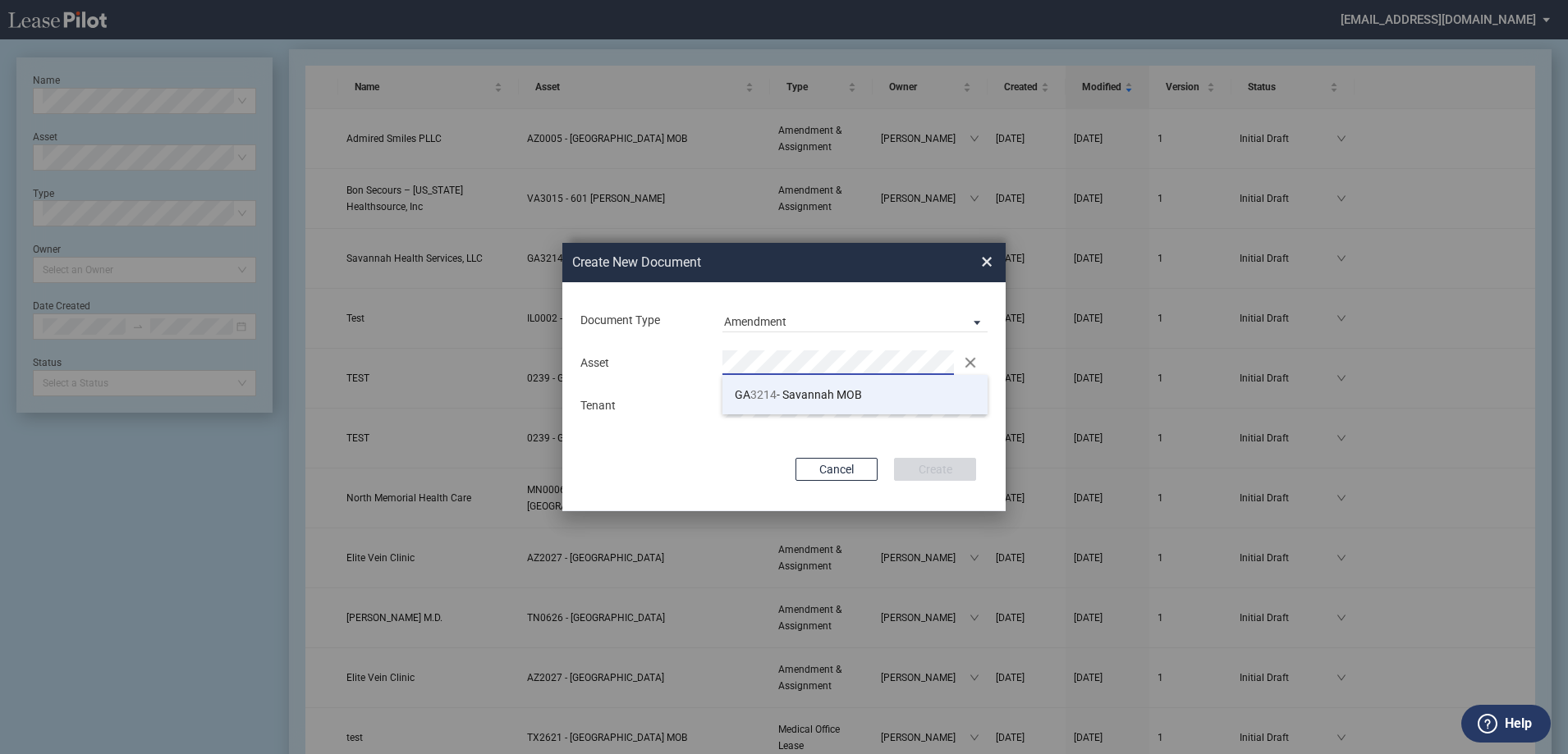
click at [818, 381] on li "GA 3214 - Savannah MOB" at bounding box center [854, 395] width 265 height 40
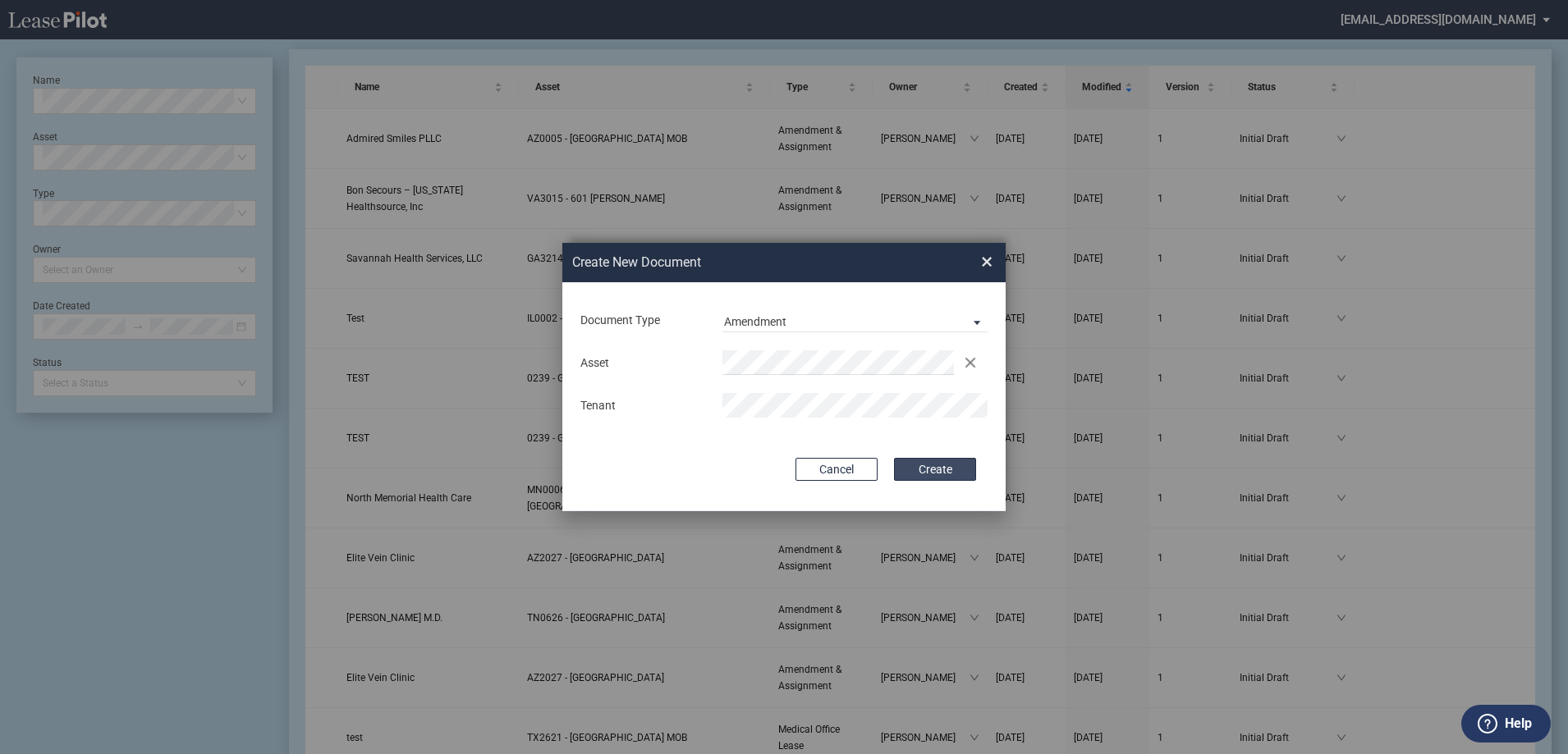
click at [931, 469] on button "Create" at bounding box center [934, 469] width 82 height 23
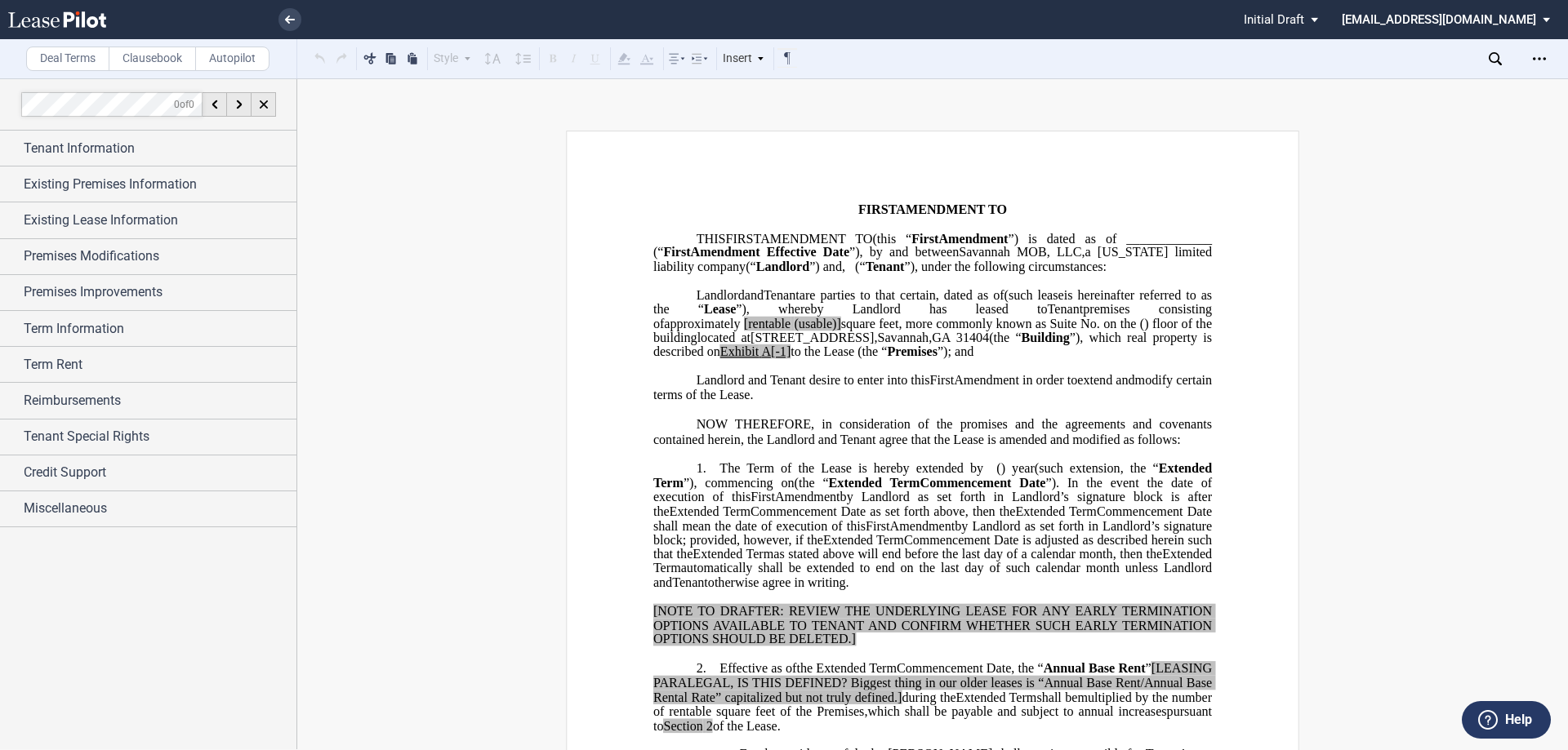
click at [936, 302] on span ", dated as of" at bounding box center [970, 294] width 69 height 14
drag, startPoint x: 699, startPoint y: 259, endPoint x: 760, endPoint y: 258, distance: 61.0
click at [760, 258] on span "Amendment Effective Date ”), by and between Savannah MOB, LLC , a [US_STATE] li…" at bounding box center [934, 259] width 562 height 29
click at [174, 158] on div "Tenant Information" at bounding box center [148, 147] width 296 height 35
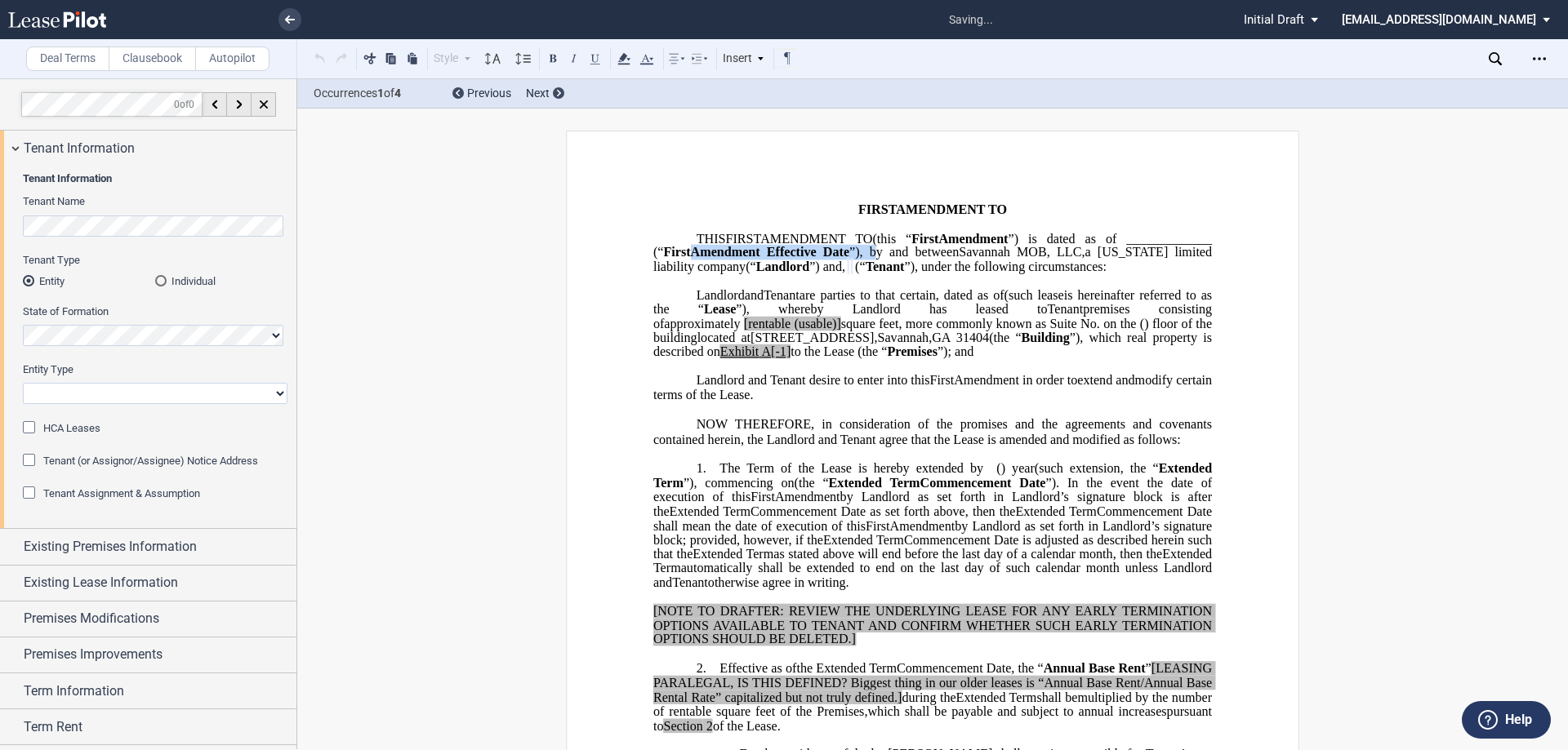
click at [131, 400] on select "Corporation Limited Liability Company General Partnership Limited Partnership O…" at bounding box center [156, 393] width 265 height 21
select select "limited liability company"
click at [23, 383] on select "Corporation Limited Liability Company General Partnership Limited Partnership O…" at bounding box center [156, 393] width 265 height 21
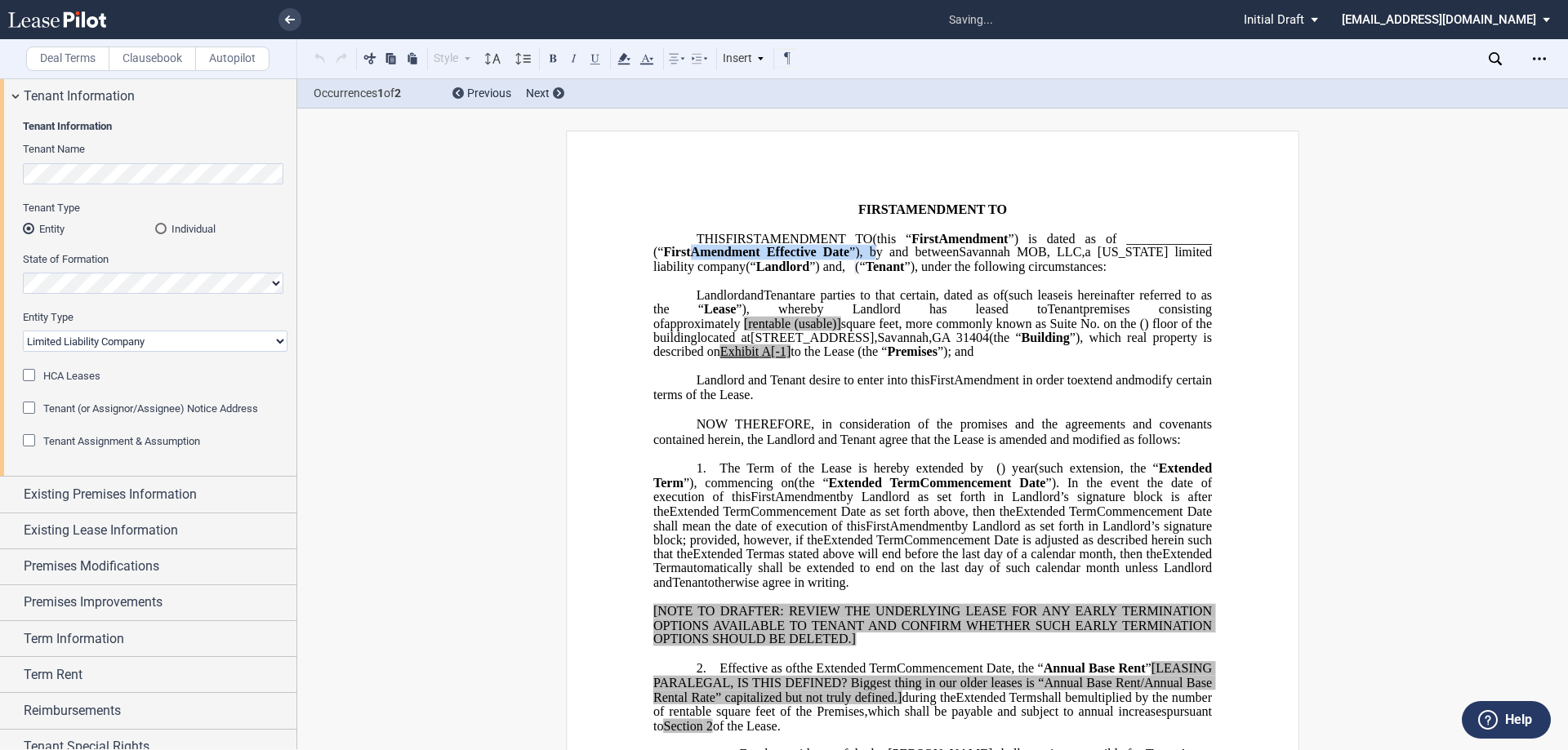
scroll to position [81, 0]
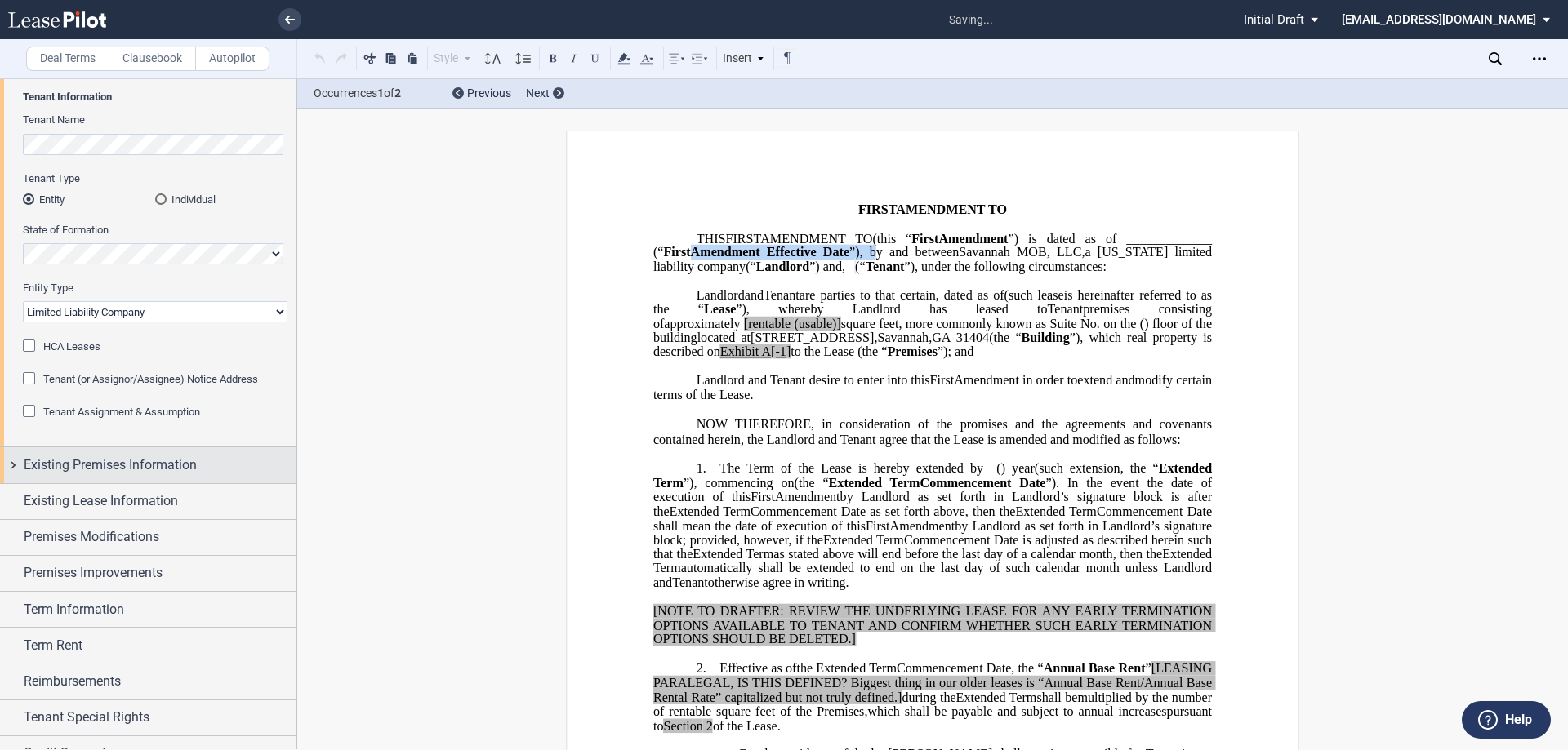
click at [121, 462] on span "Existing Premises Information" at bounding box center [110, 465] width 174 height 20
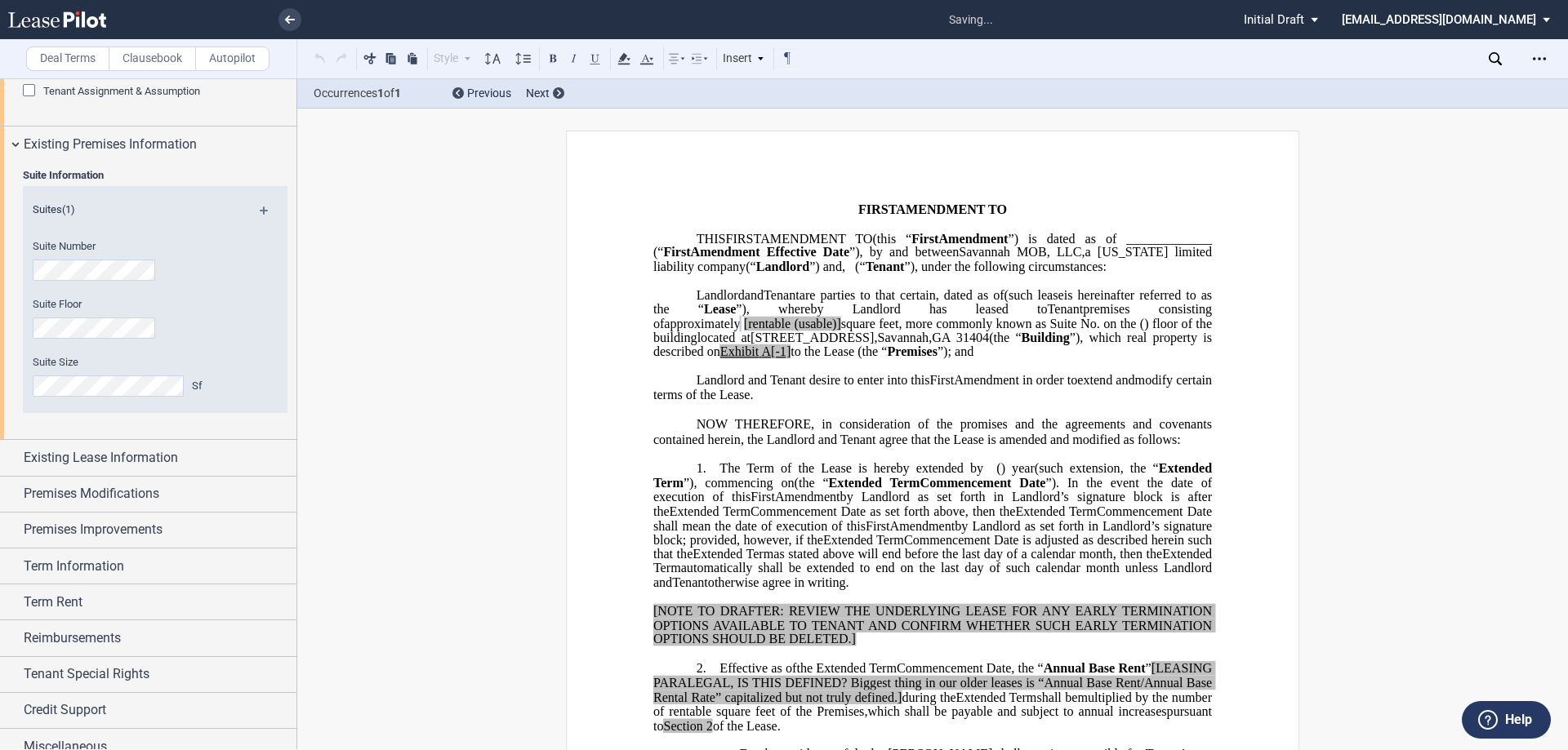
scroll to position [408, 0]
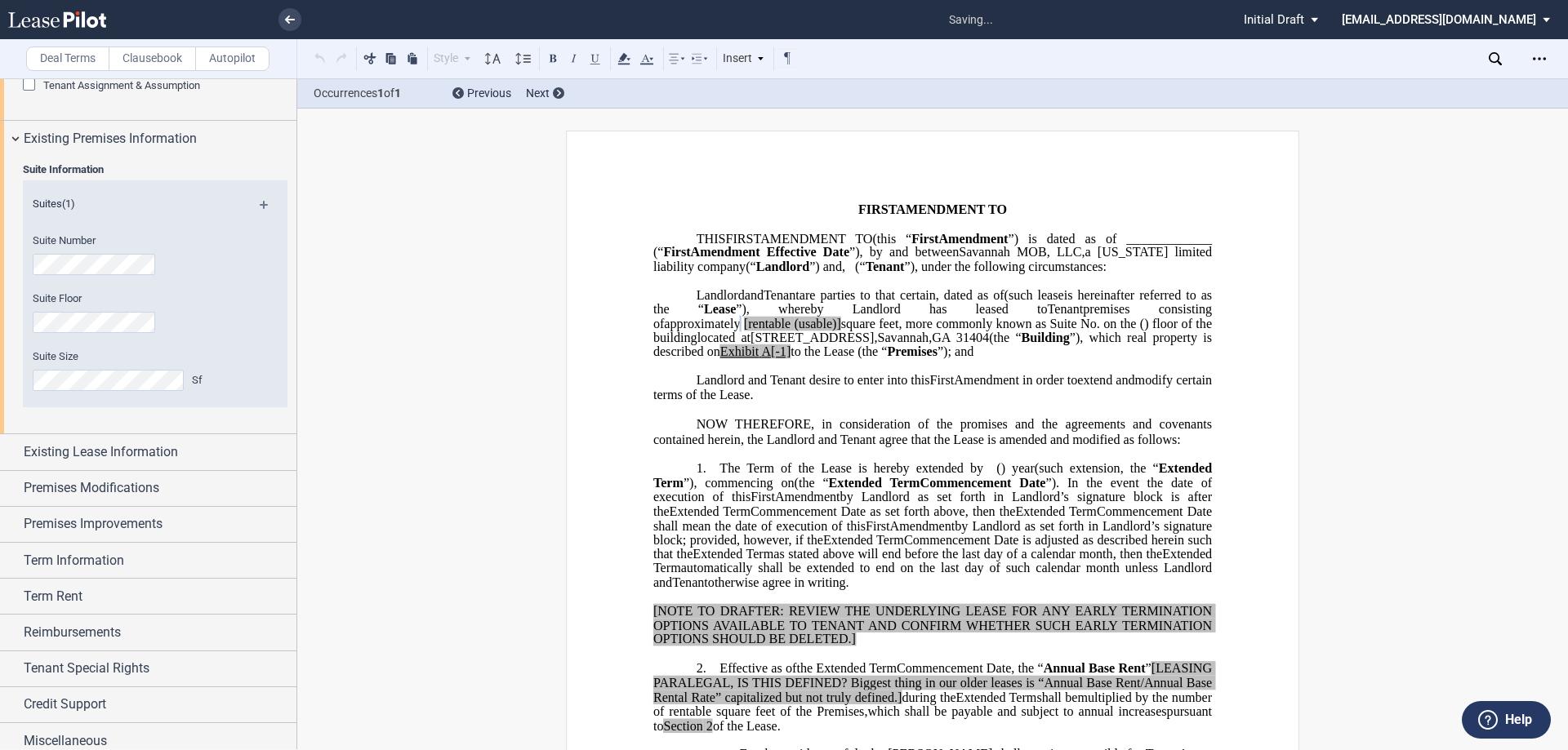
click at [108, 430] on div "Suite Information Suites (1) Suite Number Suite Floor Suite Size Sf" at bounding box center [148, 295] width 296 height 277
click at [109, 445] on span "Existing Lease Information" at bounding box center [100, 452] width 155 height 20
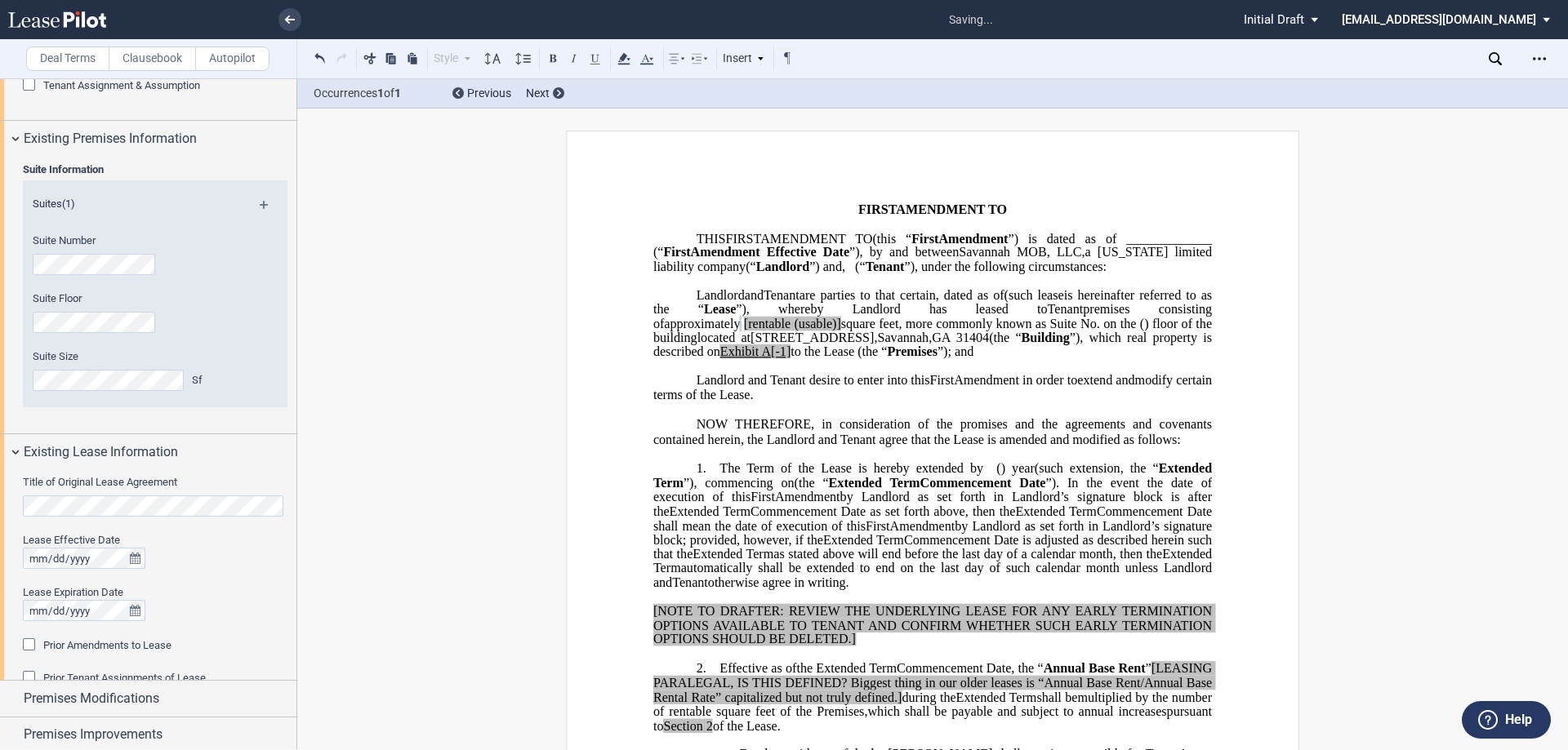
scroll to position [490, 0]
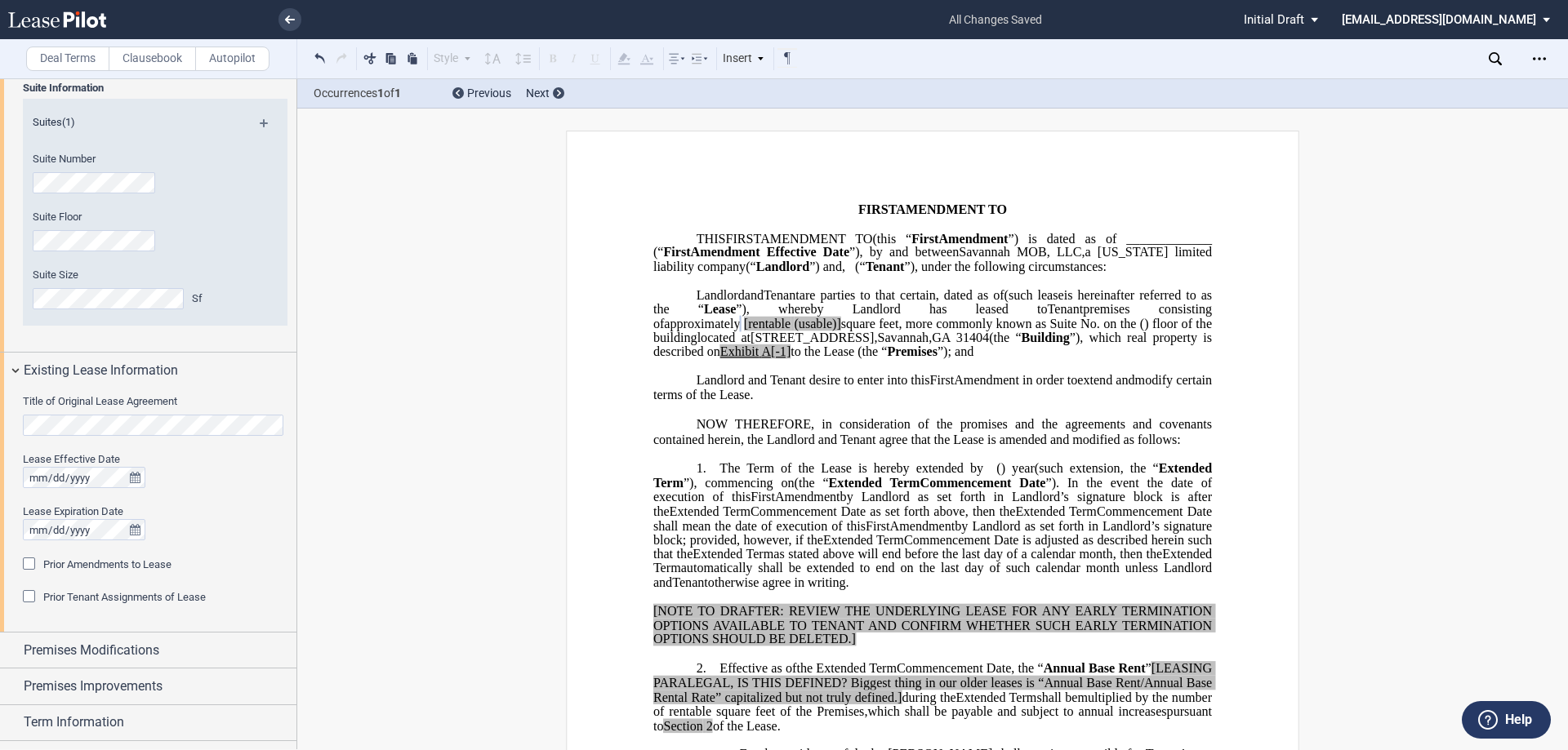
click at [0, 426] on html ".bocls-1{fill:#26354a;fill-rule:evenodd} Loading... × all changes saved Pending…" at bounding box center [784, 375] width 1568 height 750
drag, startPoint x: 756, startPoint y: 319, endPoint x: 772, endPoint y: 318, distance: 16.0
click at [1004, 302] on span "(such lease" at bounding box center [1034, 294] width 60 height 14
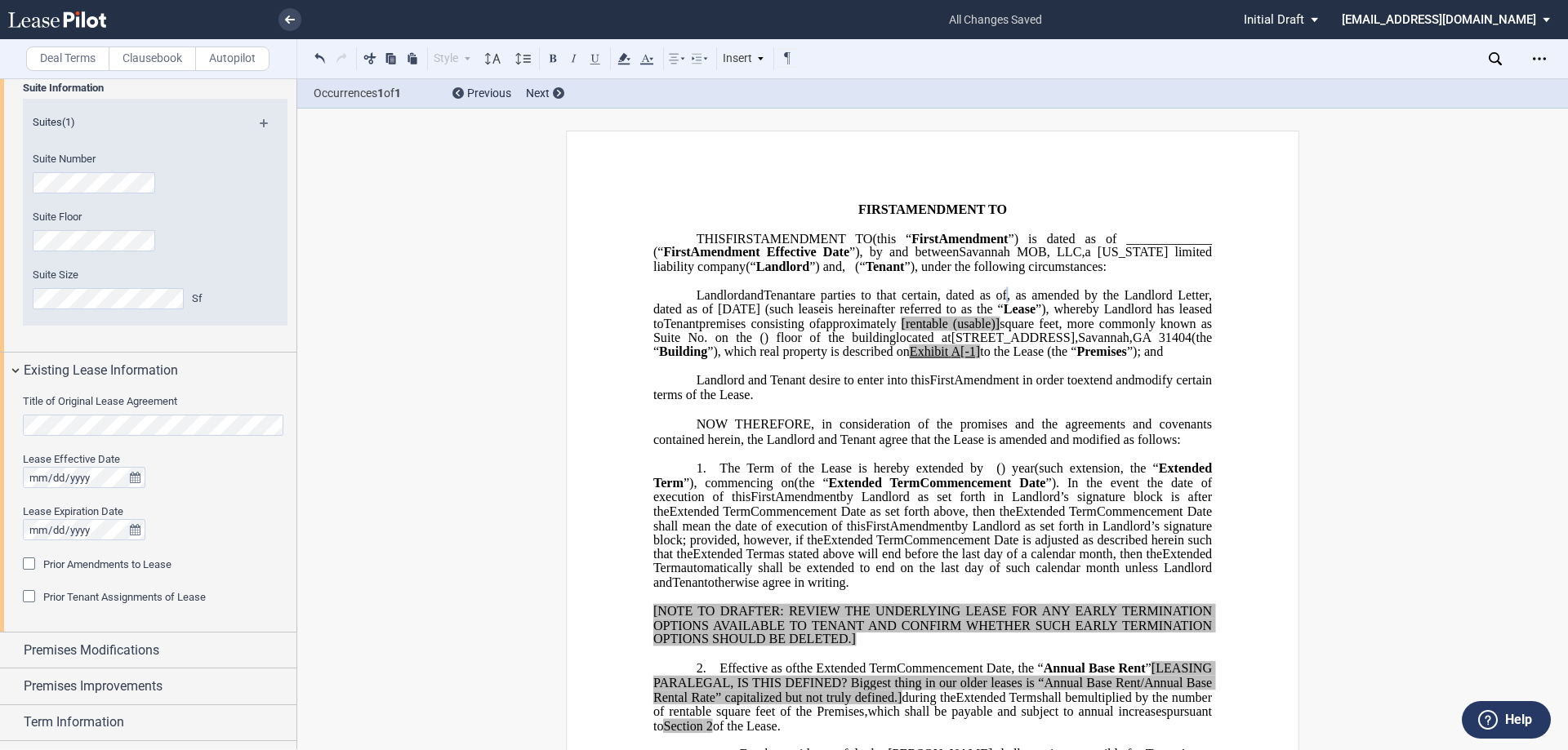
click at [902, 331] on span "[rentable" at bounding box center [925, 323] width 47 height 14
drag, startPoint x: 860, startPoint y: 355, endPoint x: 812, endPoint y: 355, distance: 48.0
click at [812, 344] on span "approximately ﻿ ﻿ rentable (usable)] square feet, more commonly known as Suite …" at bounding box center [934, 330] width 562 height 29
drag, startPoint x: 850, startPoint y: 379, endPoint x: 831, endPoint y: 383, distance: 19.4
click at [831, 359] on span "located at [STREET_ADDRESS] (the “ Building ”), which real property is describe…" at bounding box center [934, 345] width 562 height 29
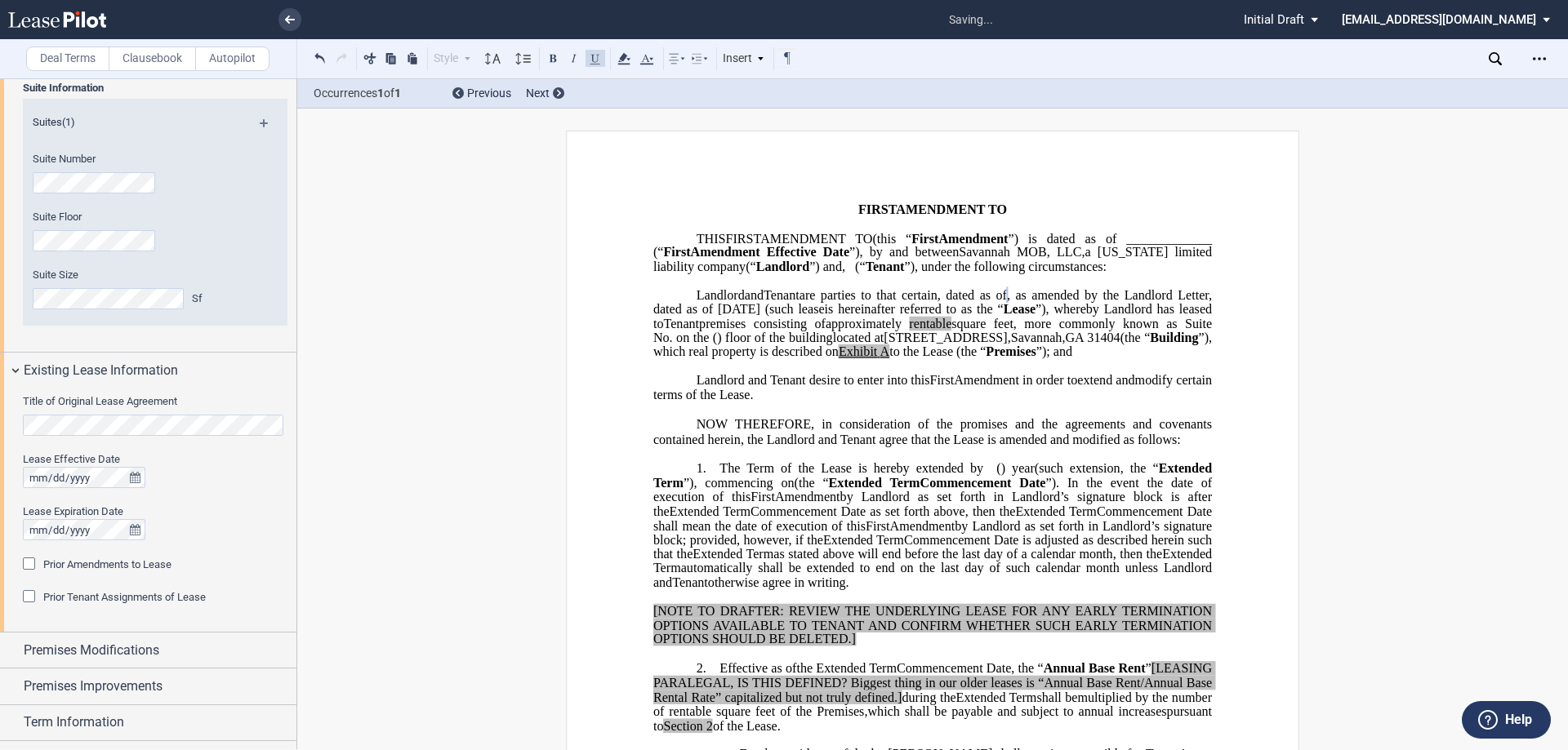
click at [907, 344] on span "square feet, more commonly known as Suite No." at bounding box center [934, 330] width 562 height 29
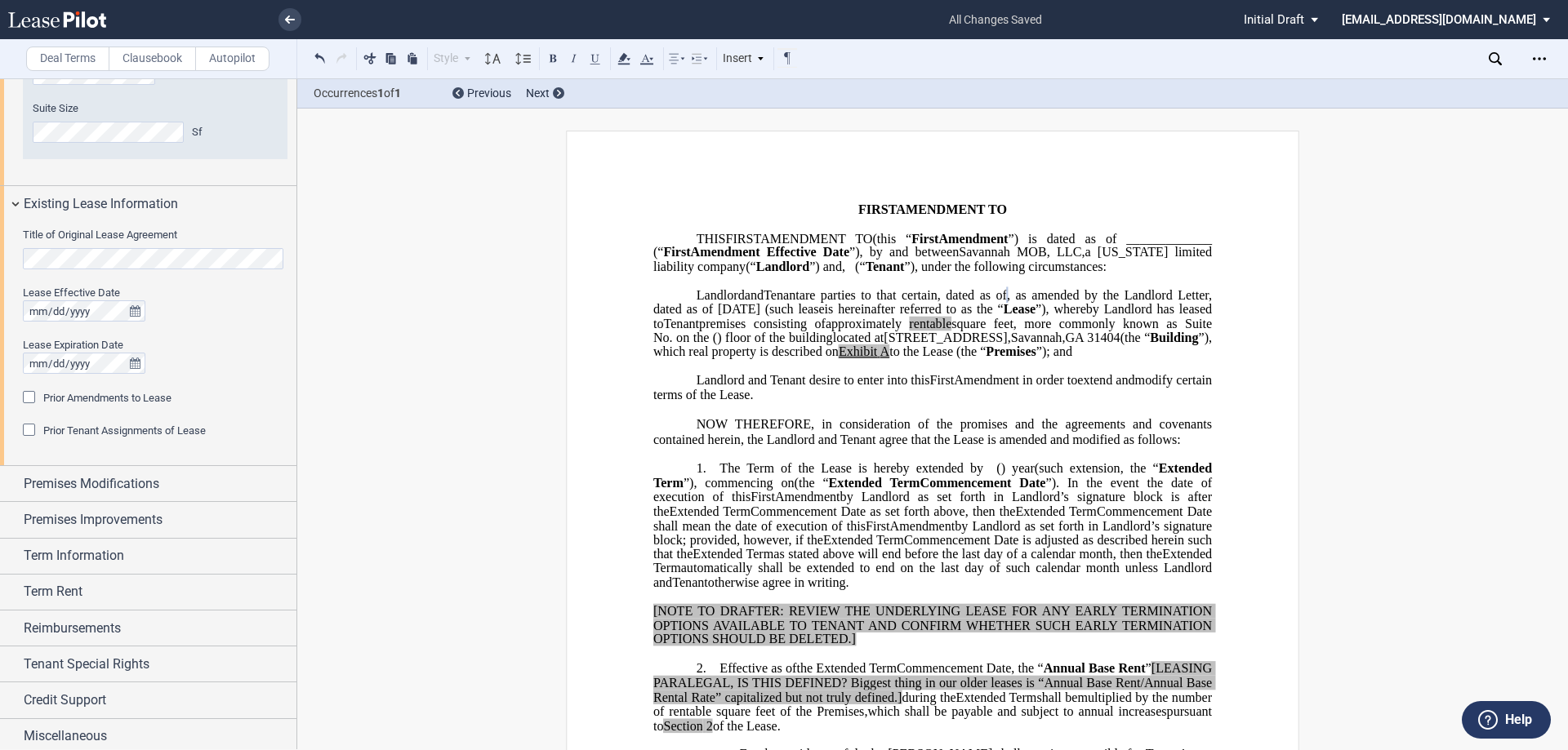
scroll to position [662, 0]
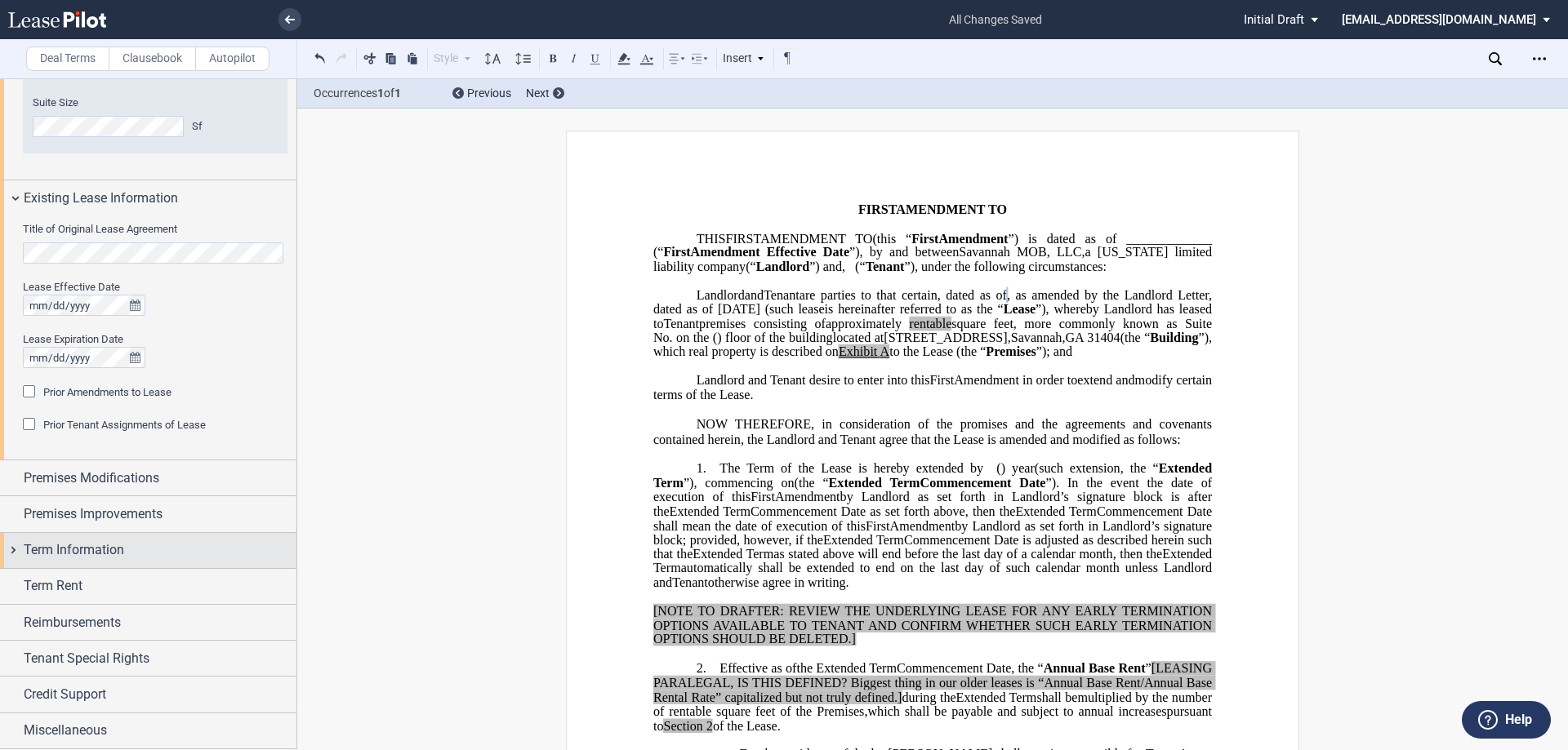
click at [119, 557] on span "Term Information" at bounding box center [73, 550] width 100 height 20
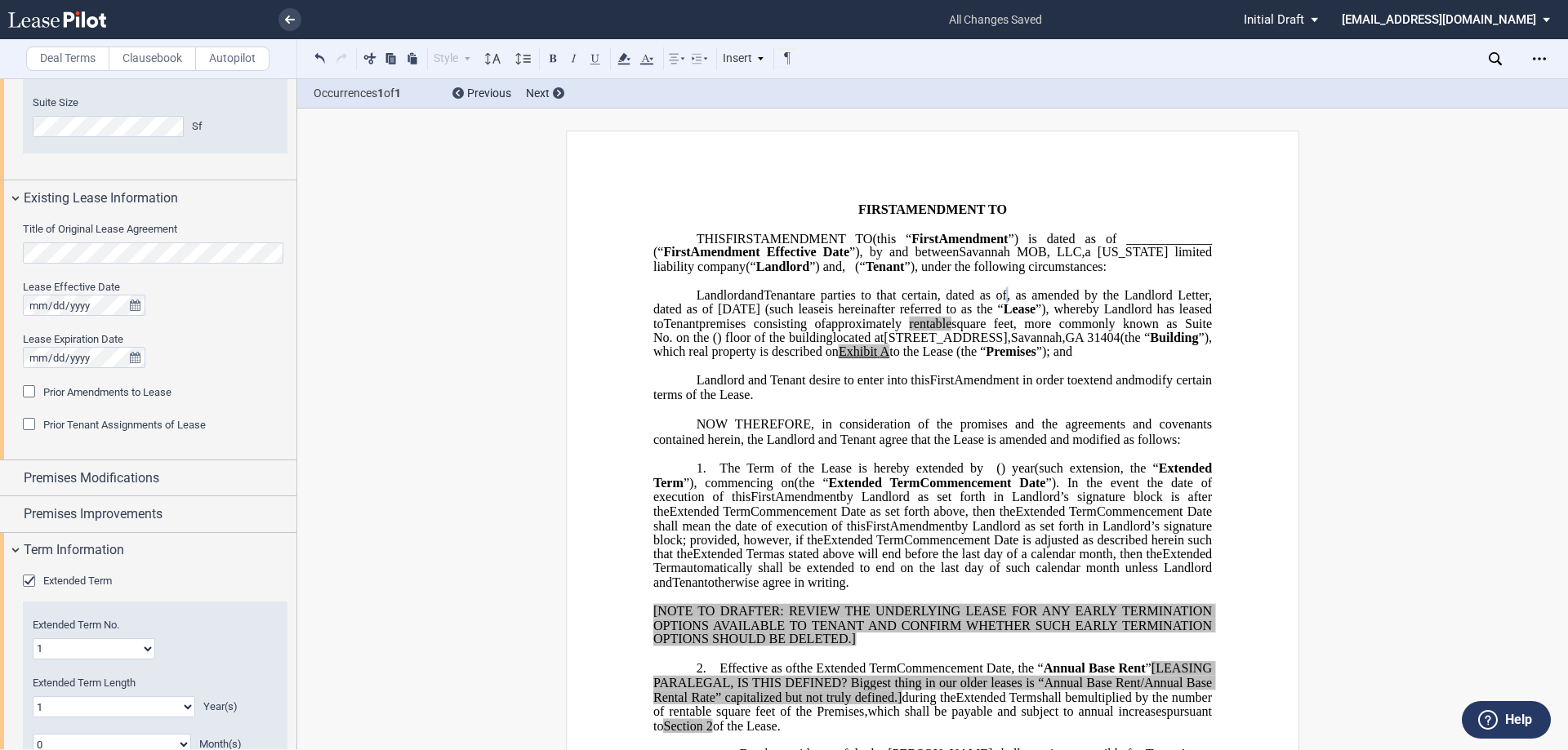
click at [91, 581] on span "Extended Term" at bounding box center [77, 581] width 69 height 13
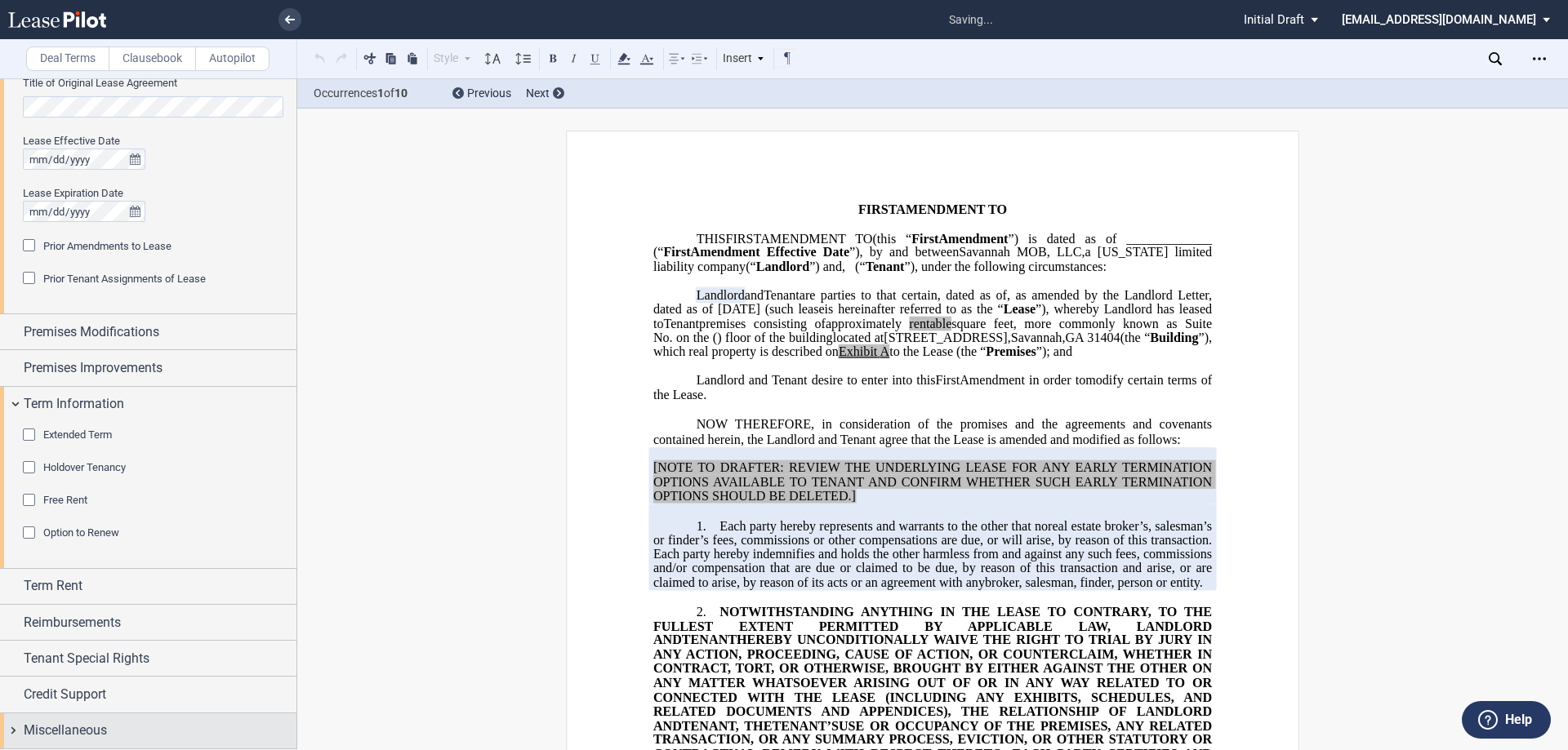
click at [91, 718] on div "Miscellaneous" at bounding box center [148, 730] width 296 height 35
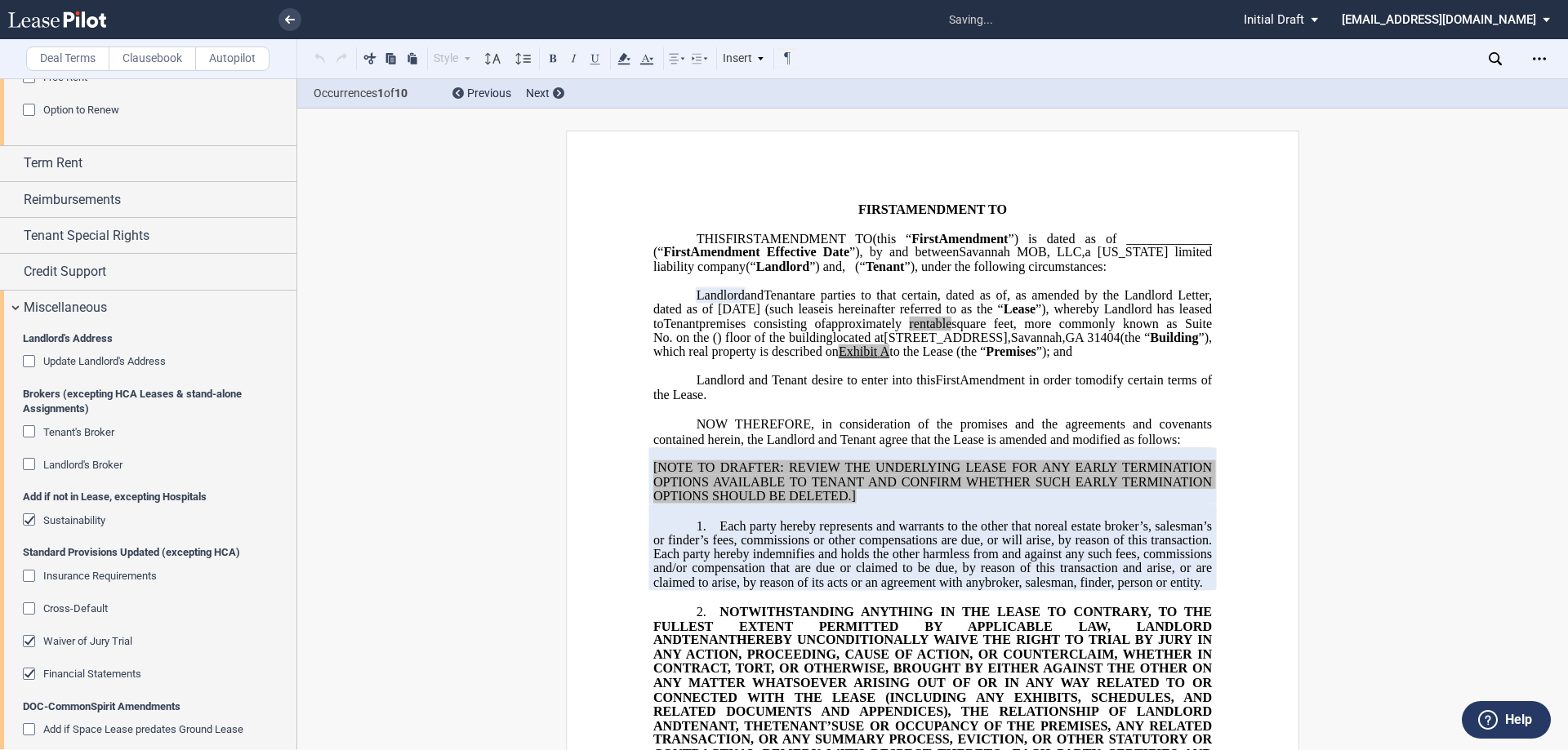
scroll to position [1313, 0]
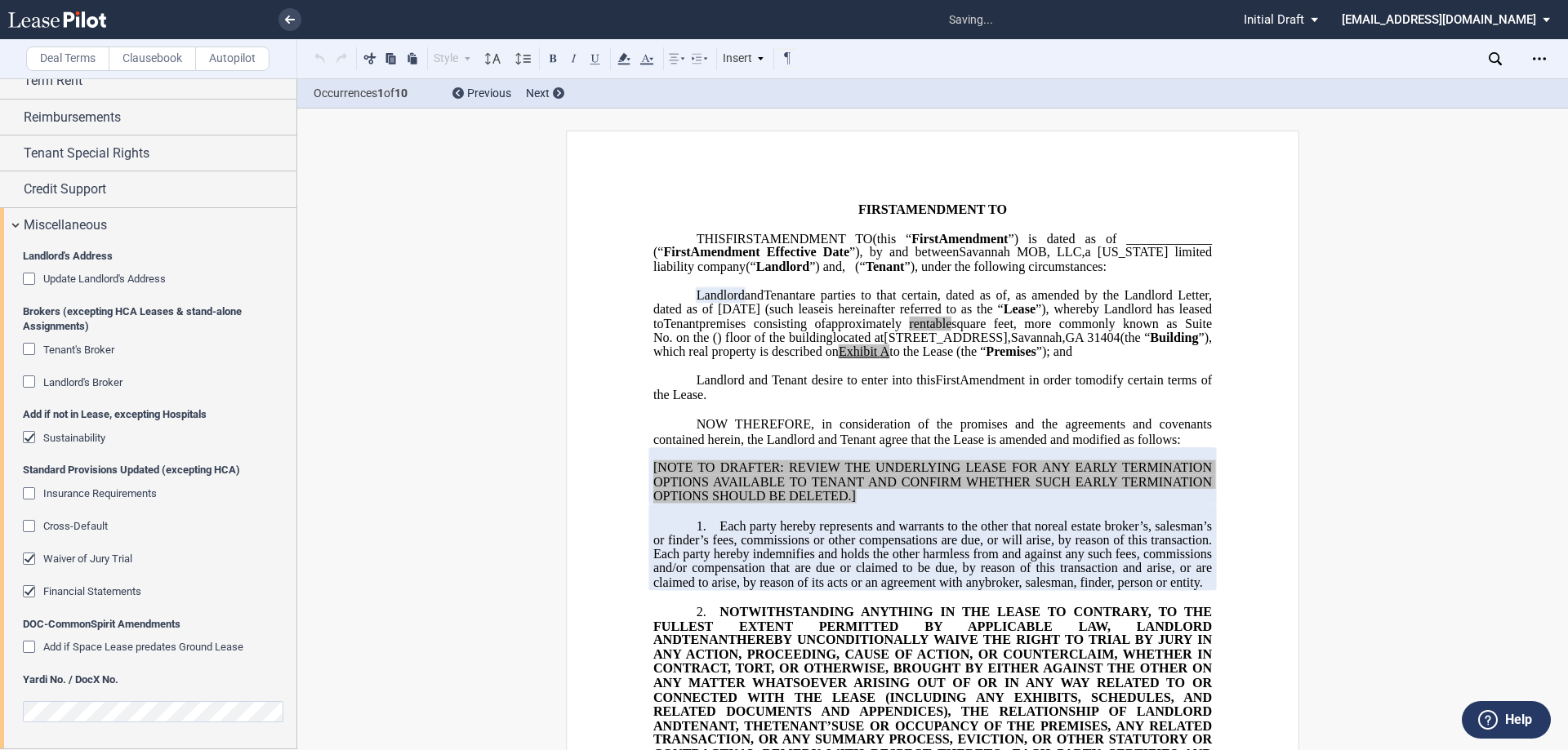
click at [87, 426] on div "Add if not in Lease, excepting Hospitals Sustainability" at bounding box center [156, 435] width 265 height 55
click at [87, 433] on span "Sustainability" at bounding box center [73, 438] width 62 height 13
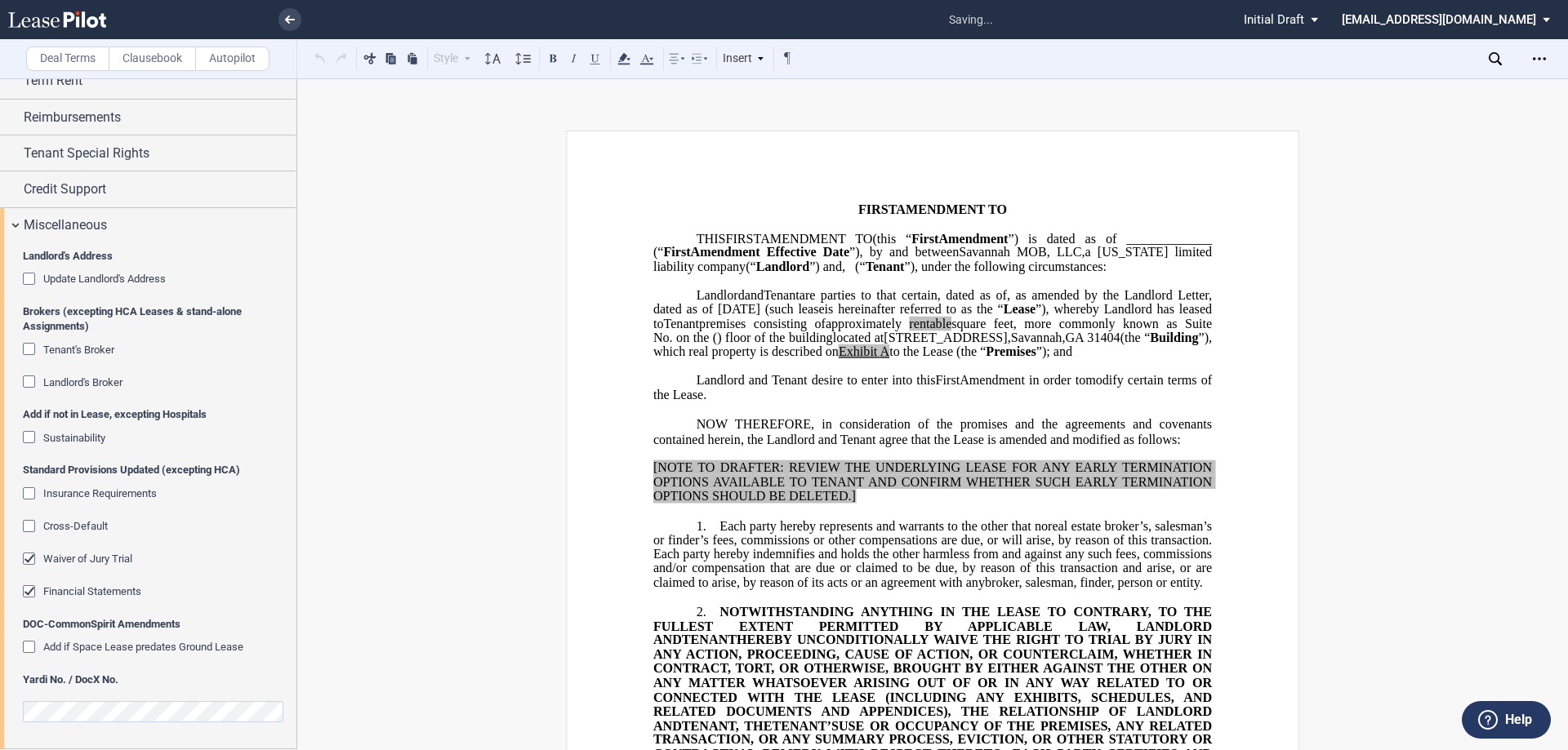
click at [78, 555] on span "Waiver of Jury Trial" at bounding box center [88, 559] width 89 height 13
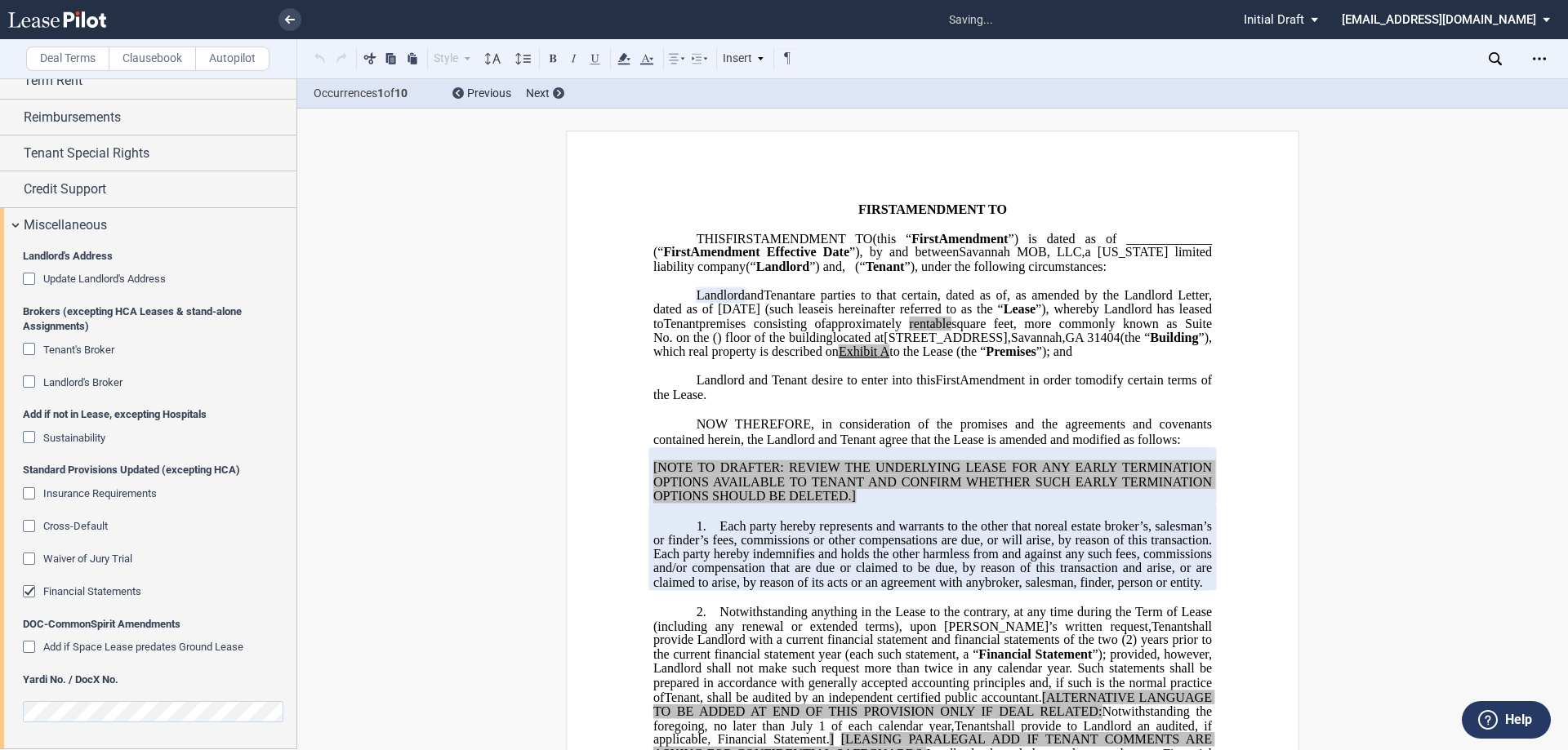
click at [72, 592] on span "Financial Statements" at bounding box center [92, 592] width 98 height 13
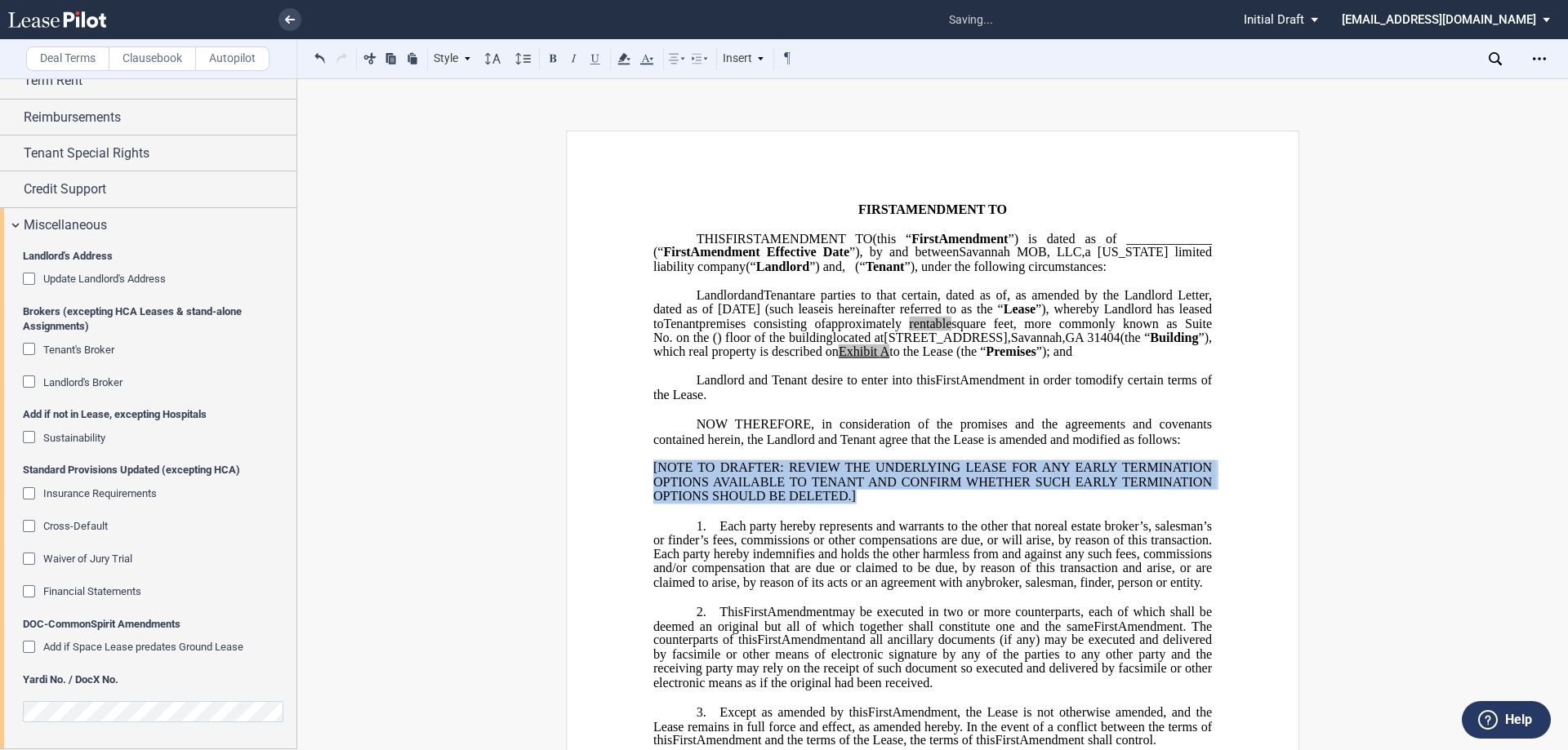
drag, startPoint x: 866, startPoint y: 518, endPoint x: 616, endPoint y: 488, distance: 251.8
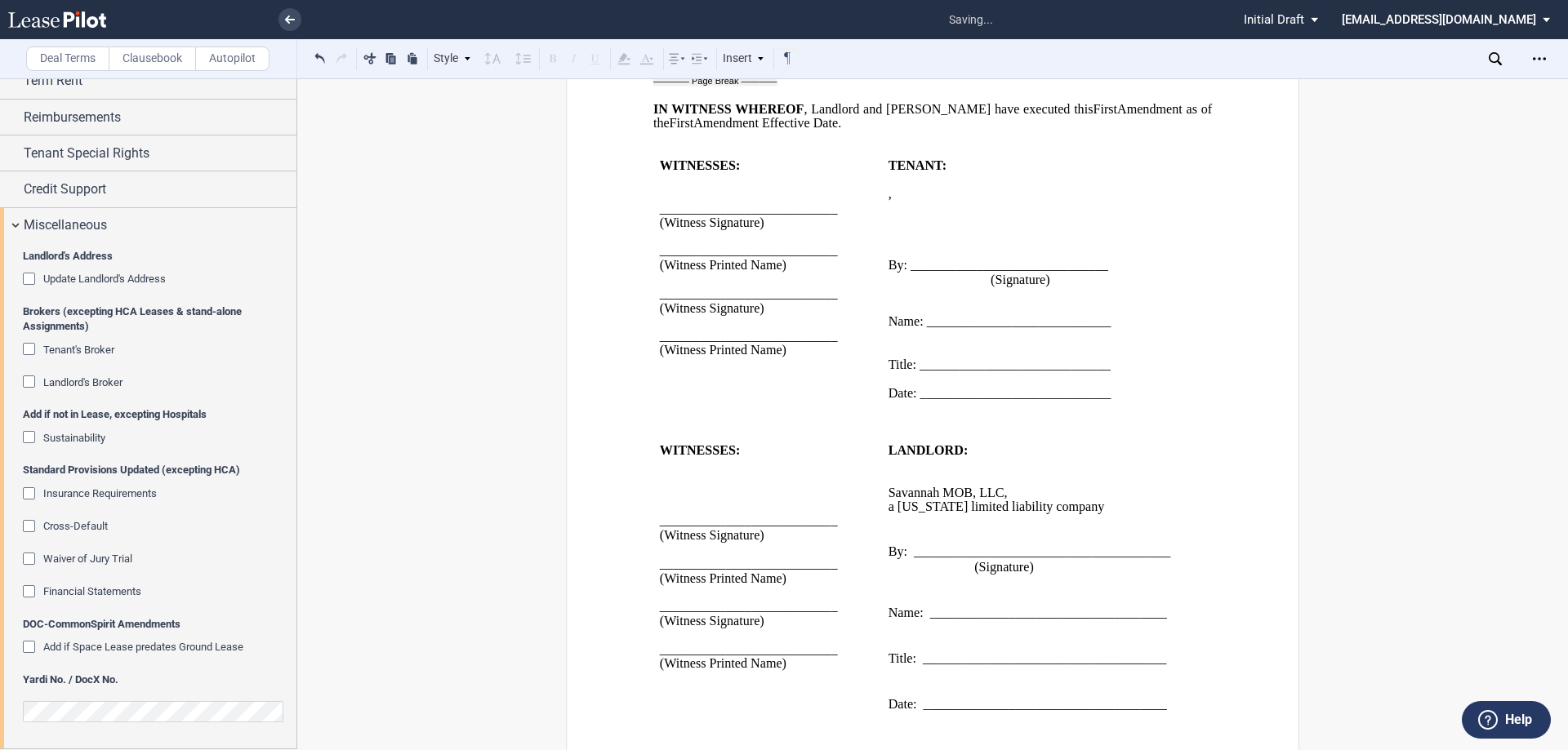
scroll to position [814, 0]
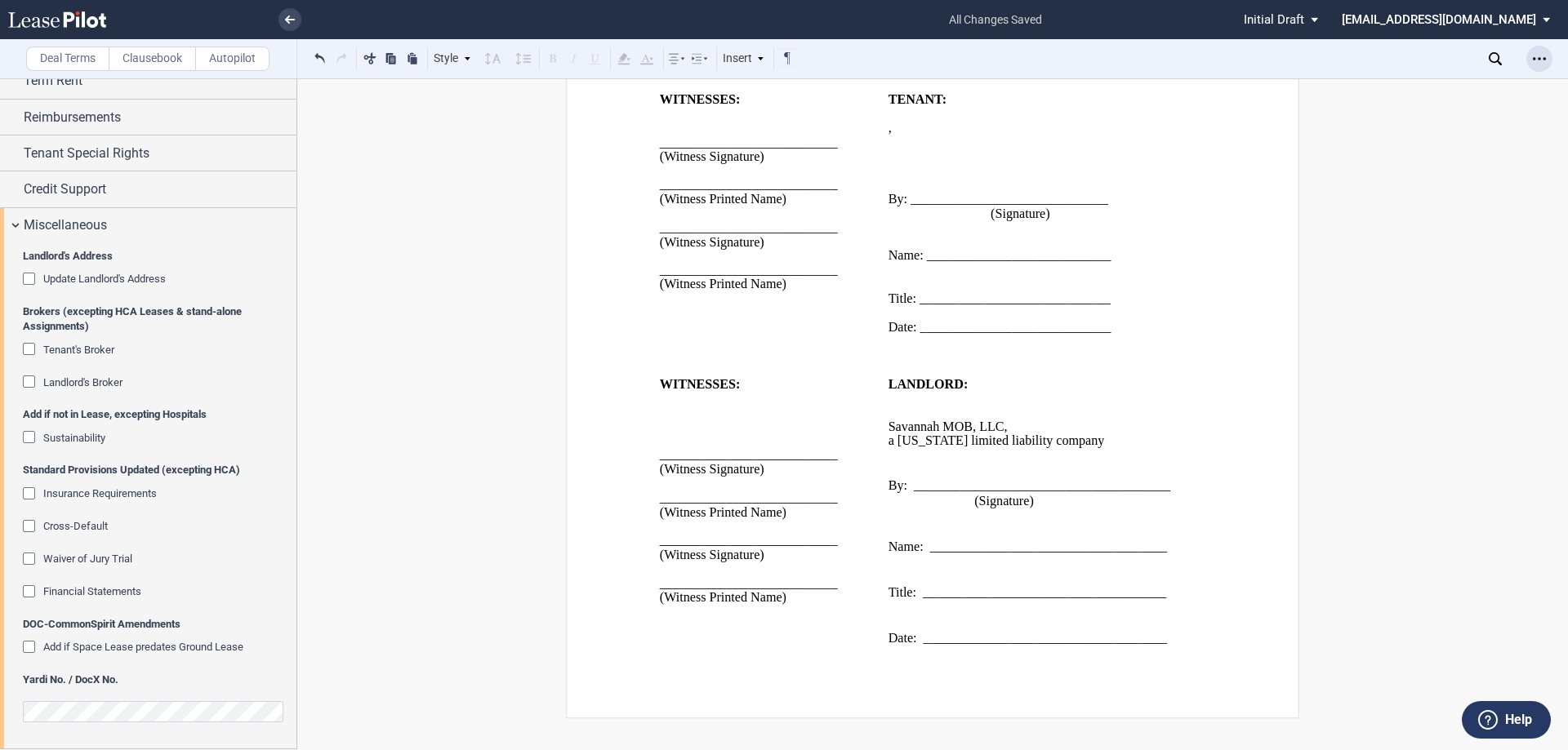
click at [1538, 57] on icon "Open Lease options menu" at bounding box center [1538, 58] width 13 height 13
click at [1441, 85] on div "Download" at bounding box center [1445, 88] width 199 height 14
click at [823, 612] on p "﻿" at bounding box center [767, 611] width 216 height 14
drag, startPoint x: 809, startPoint y: 608, endPoint x: 654, endPoint y: 382, distance: 274.0
click at [645, 386] on div "﻿ ﻿ ﻿ FIRST AMENDMENT TO ﻿ ﻿ ASSIGNMENT, ASSUMPTION AND ﻿ ﻿ FIRST AMENDMENT TO …" at bounding box center [933, 29] width 733 height 1376
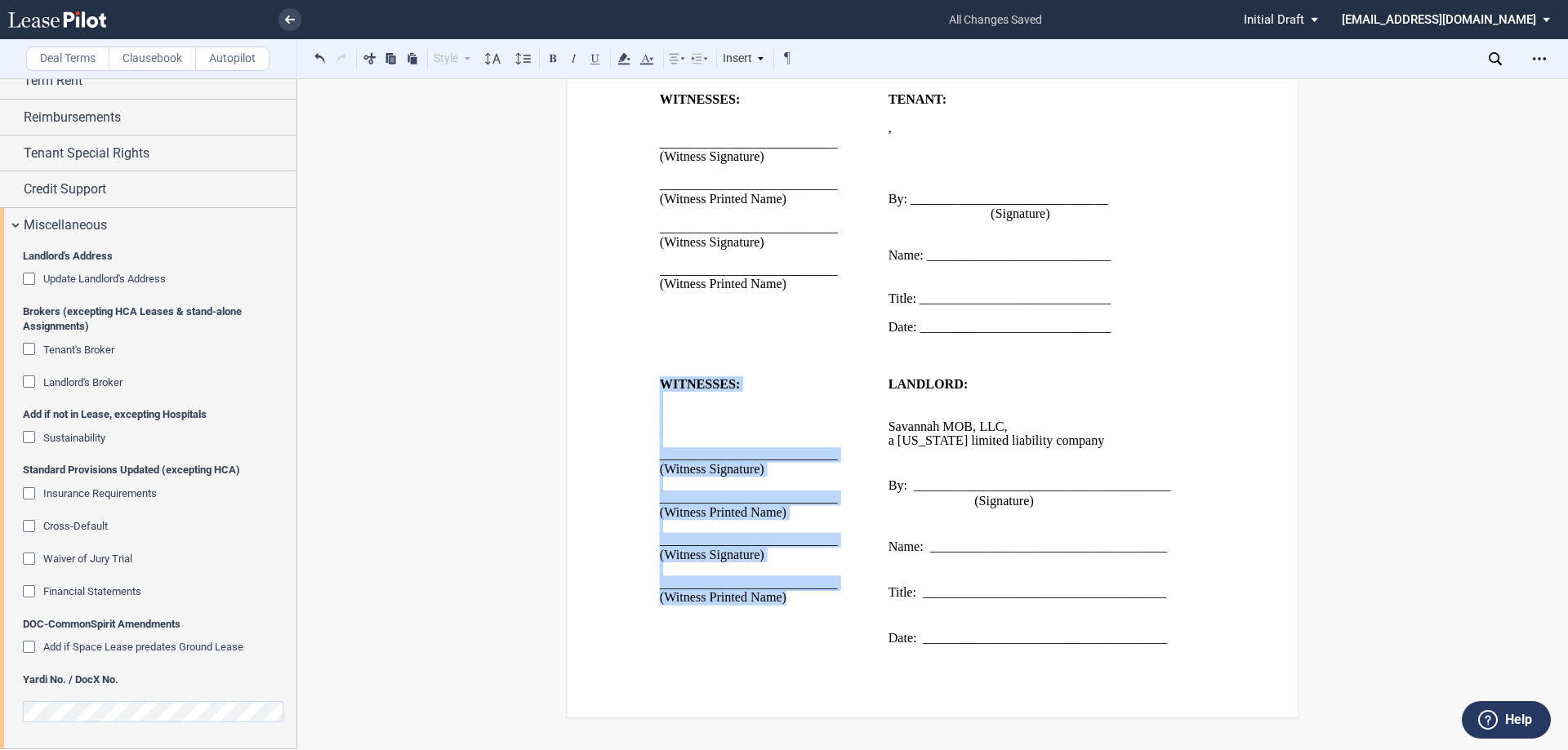
drag, startPoint x: 776, startPoint y: 588, endPoint x: 640, endPoint y: 370, distance: 256.9
click at [640, 370] on div "﻿ ﻿ ﻿ FIRST AMENDMENT TO ﻿ ﻿ ASSIGNMENT, ASSUMPTION AND ﻿ ﻿ FIRST AMENDMENT TO …" at bounding box center [933, 29] width 733 height 1376
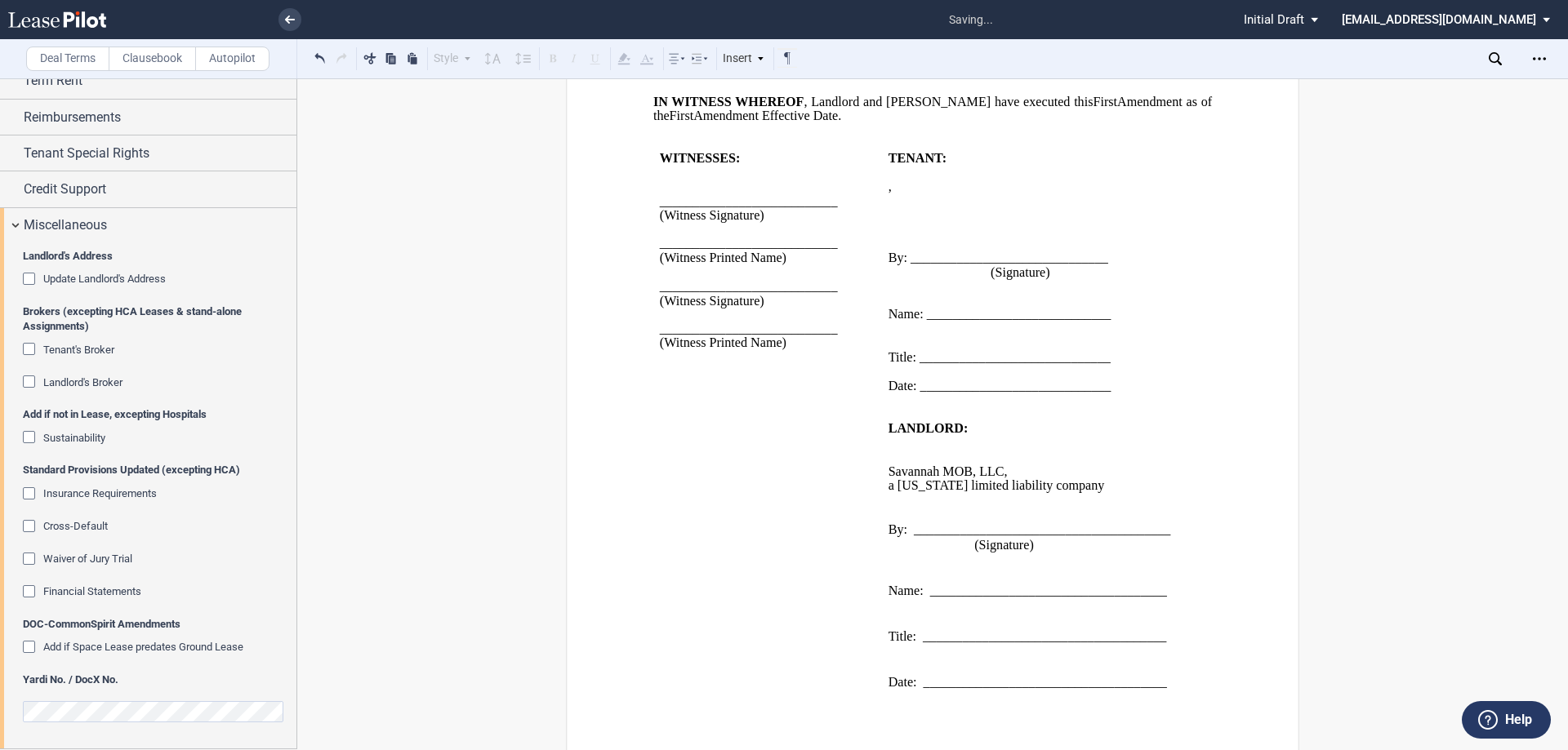
scroll to position [720, 0]
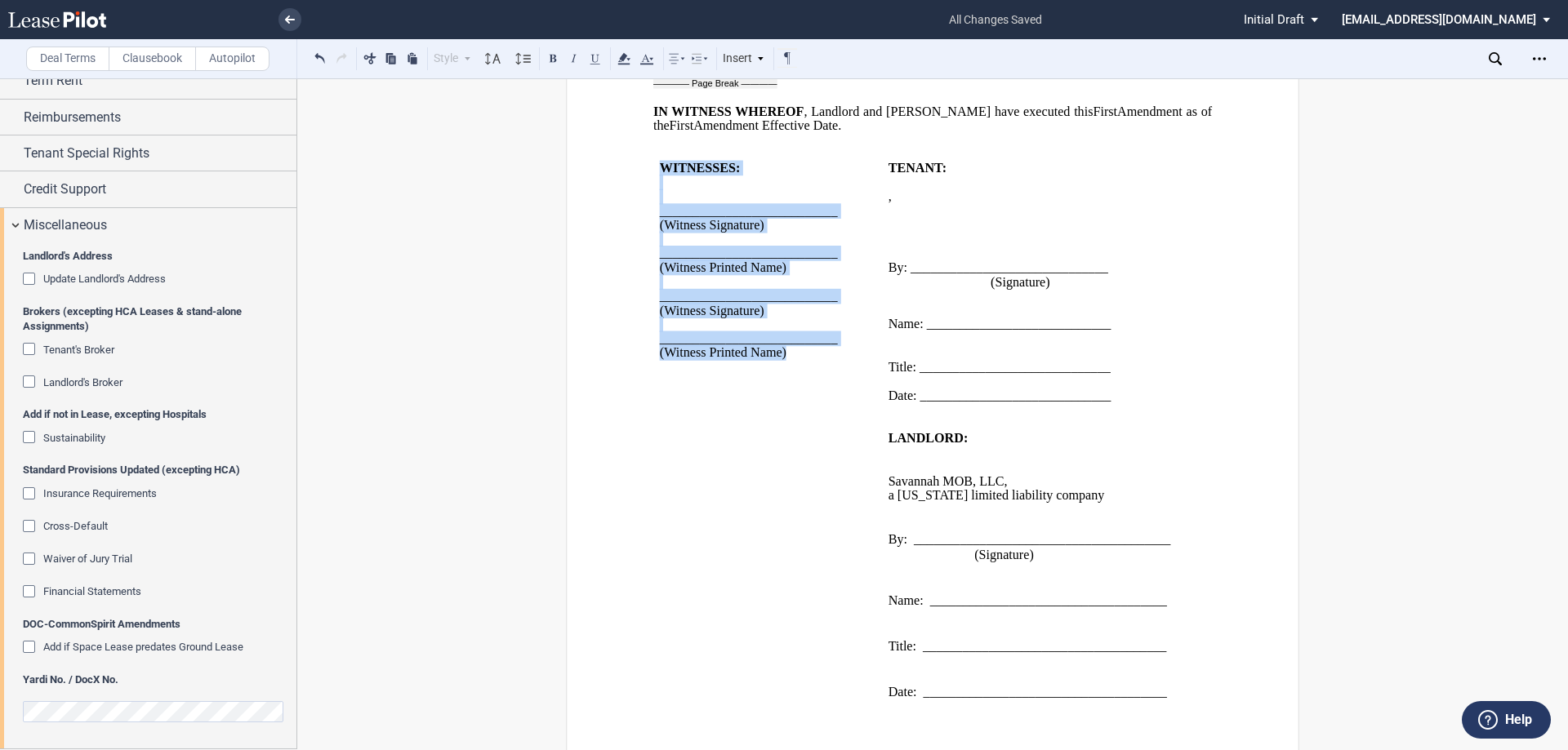
drag, startPoint x: 781, startPoint y: 384, endPoint x: 651, endPoint y: 198, distance: 226.9
click at [653, 198] on td "WITNESSES: ﻿ ﻿ ___________________________ (Witness Signature) ﻿ ______________…" at bounding box center [767, 290] width 229 height 257
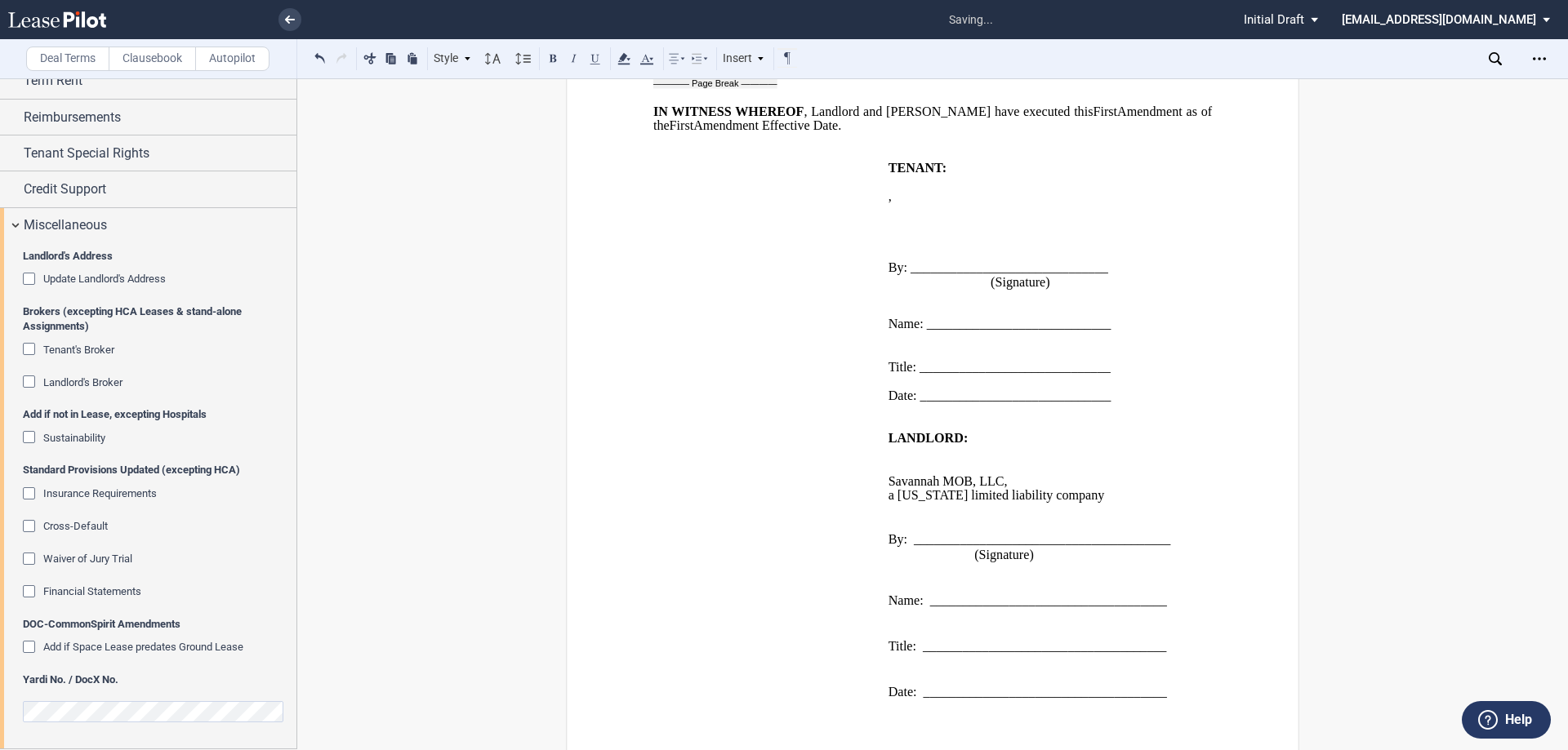
scroll to position [557, 0]
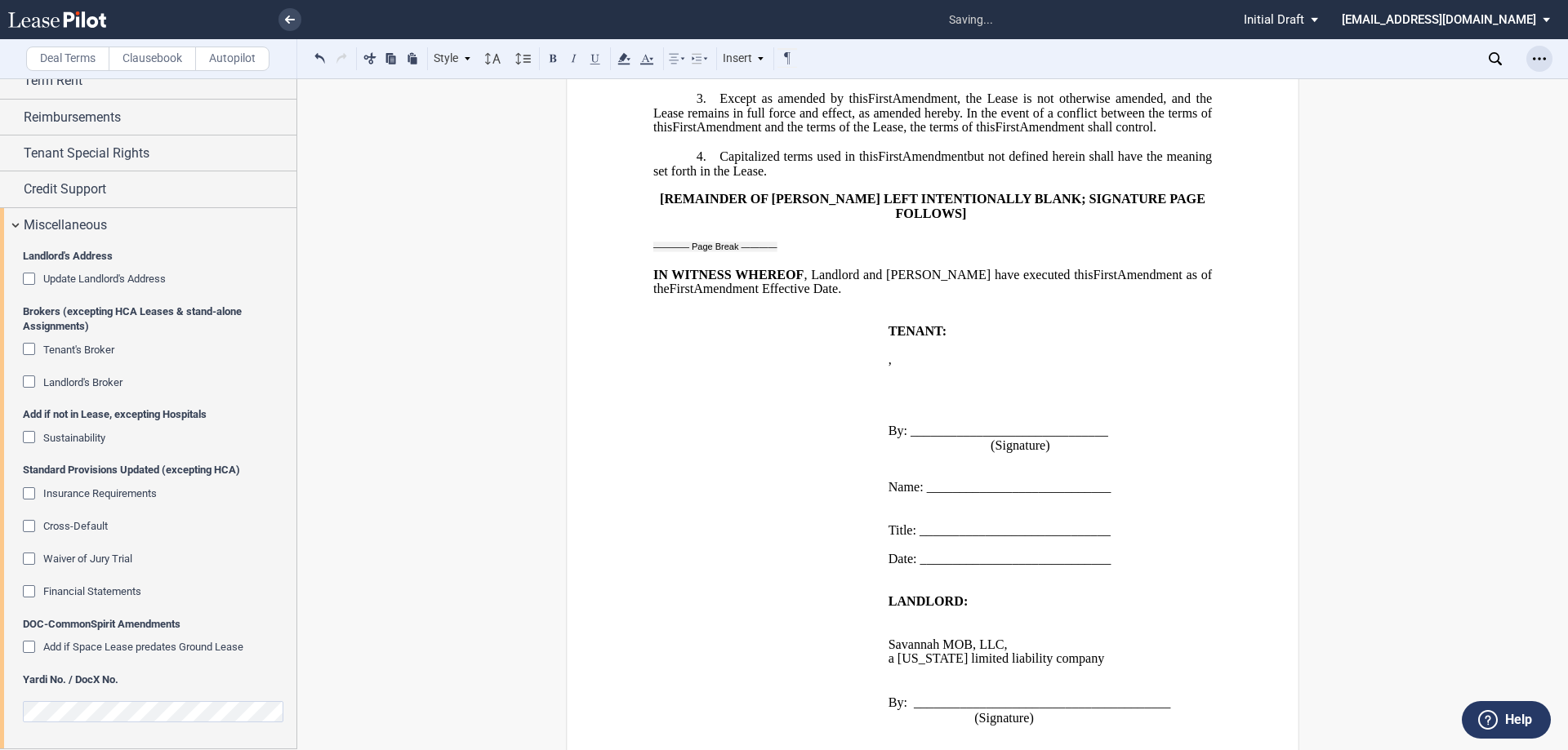
click at [1542, 67] on div "Open Lease options menu" at bounding box center [1538, 58] width 26 height 26
click at [1433, 89] on div "Download" at bounding box center [1445, 88] width 199 height 14
